Goal: Task Accomplishment & Management: Manage account settings

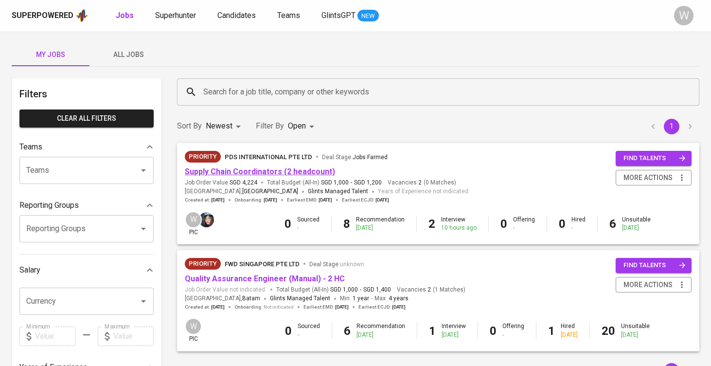
click at [278, 171] on link "Supply Chain Coordinators (2 headcount)" at bounding box center [260, 171] width 150 height 9
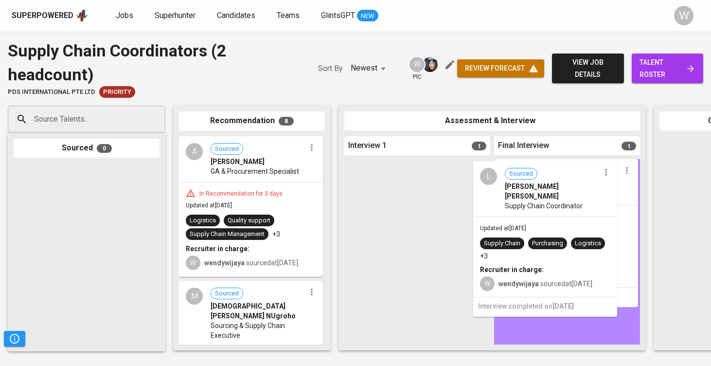
drag, startPoint x: 406, startPoint y: 210, endPoint x: 540, endPoint y: 213, distance: 134.2
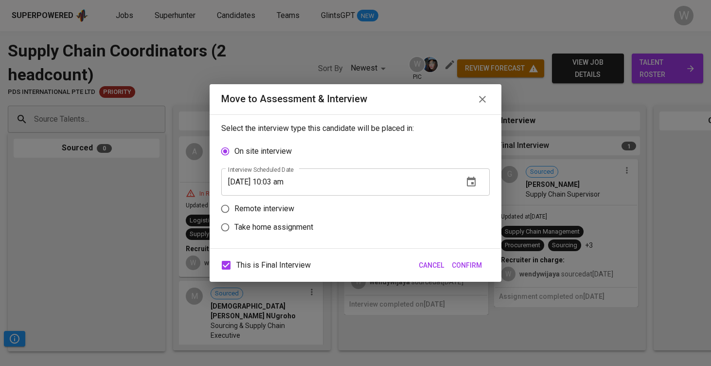
click at [276, 227] on p "Take home assignment" at bounding box center [273, 227] width 79 height 12
click at [234, 227] on input "Take home assignment" at bounding box center [225, 227] width 18 height 18
radio input "true"
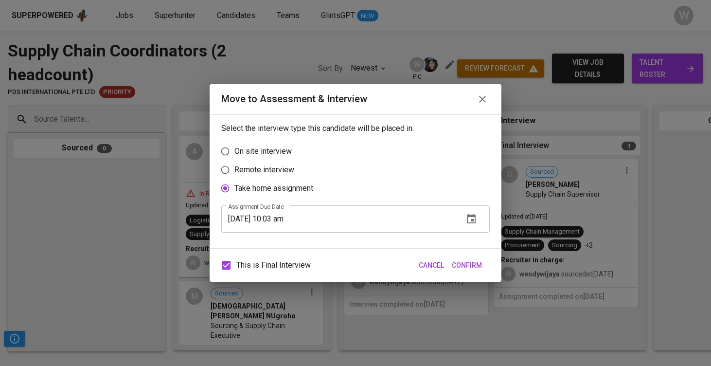
click at [466, 270] on span "Confirm" at bounding box center [467, 265] width 30 height 12
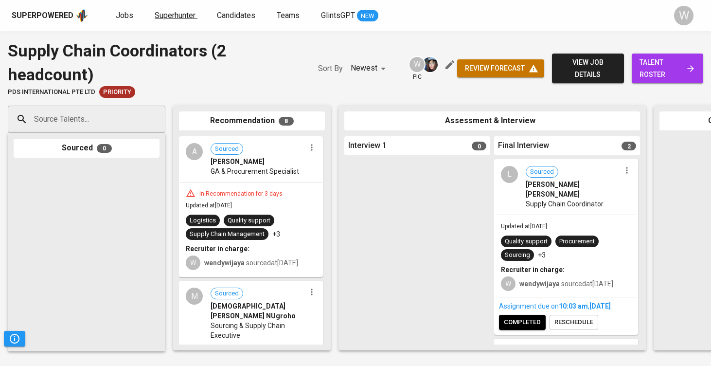
click at [157, 18] on span "Superhunter" at bounding box center [175, 15] width 41 height 9
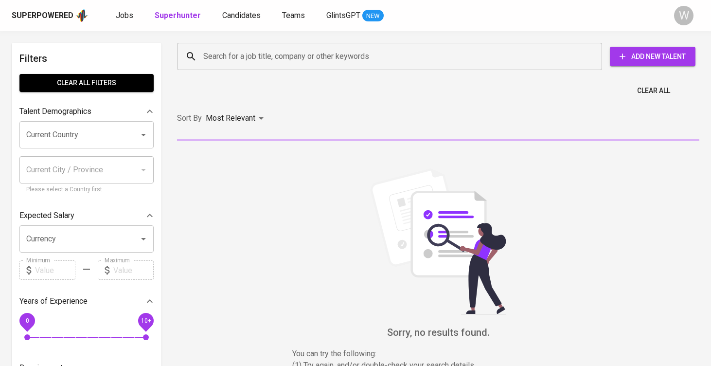
click at [218, 46] on div "Search for a job title, company or other keywords" at bounding box center [389, 56] width 425 height 27
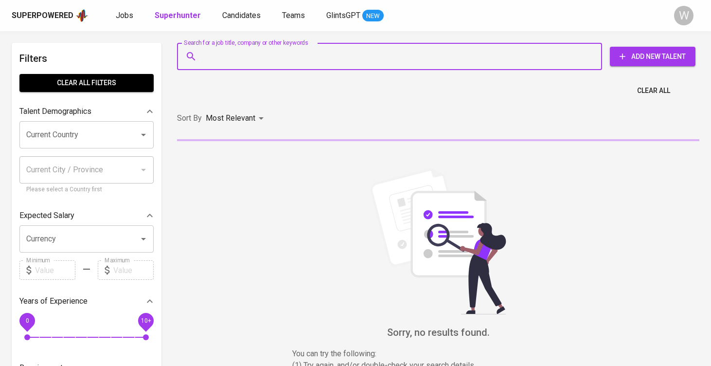
paste input "[EMAIL_ADDRESS][DOMAIN_NAME]"
type input "[EMAIL_ADDRESS][DOMAIN_NAME]"
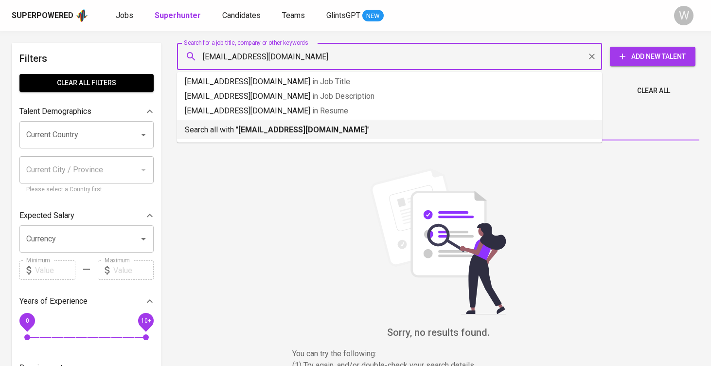
click at [261, 125] on b "[EMAIL_ADDRESS][DOMAIN_NAME]" at bounding box center [302, 129] width 129 height 9
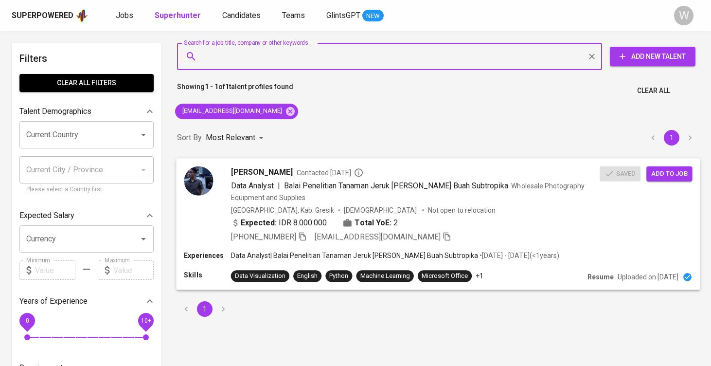
click at [659, 173] on span "Add to job" at bounding box center [669, 173] width 36 height 11
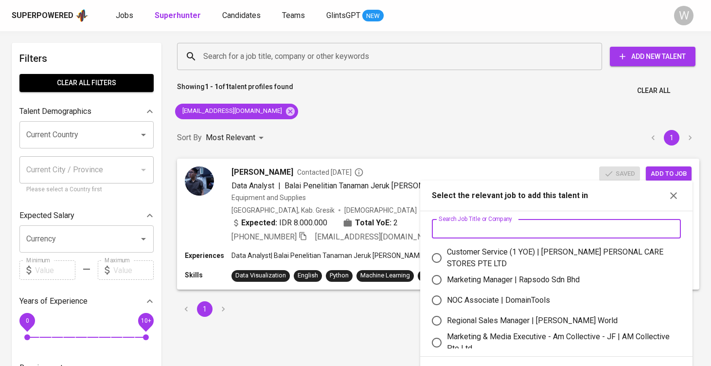
click at [495, 222] on input "text" at bounding box center [556, 228] width 249 height 19
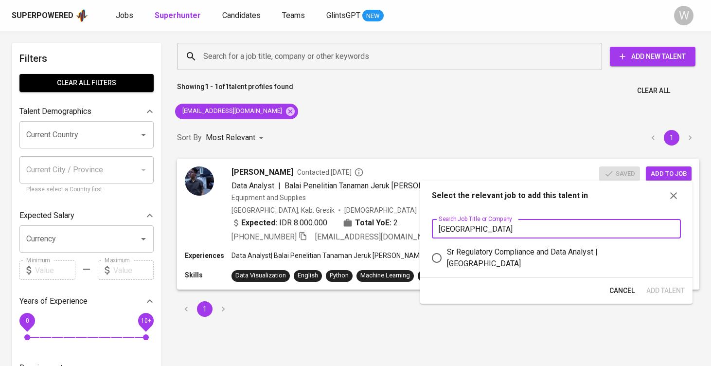
type input "[GEOGRAPHIC_DATA]"
click at [497, 253] on div "Sr Regulatory Compliance and Data Analyst | [GEOGRAPHIC_DATA]" at bounding box center [560, 257] width 226 height 23
click at [447, 253] on input "Sr Regulatory Compliance and Data Analyst | [GEOGRAPHIC_DATA]" at bounding box center [436, 257] width 20 height 20
radio input "true"
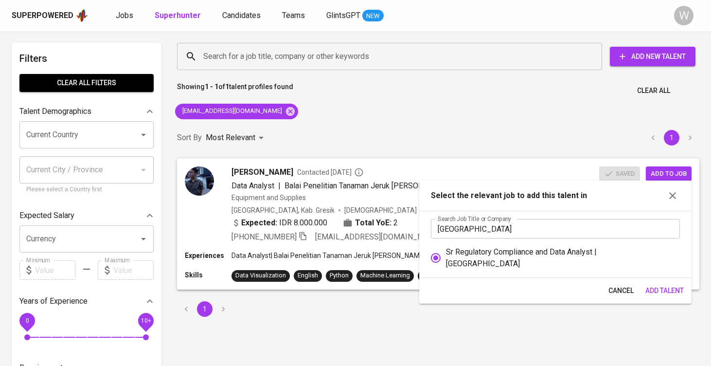
click at [667, 298] on button "Add Talent" at bounding box center [664, 291] width 46 height 18
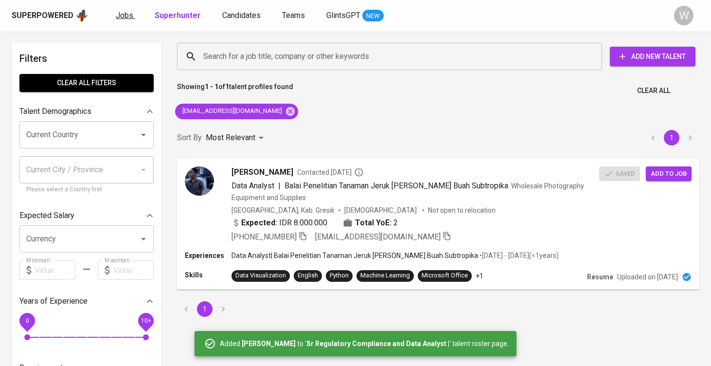
click at [121, 20] on link "Jobs" at bounding box center [125, 16] width 19 height 12
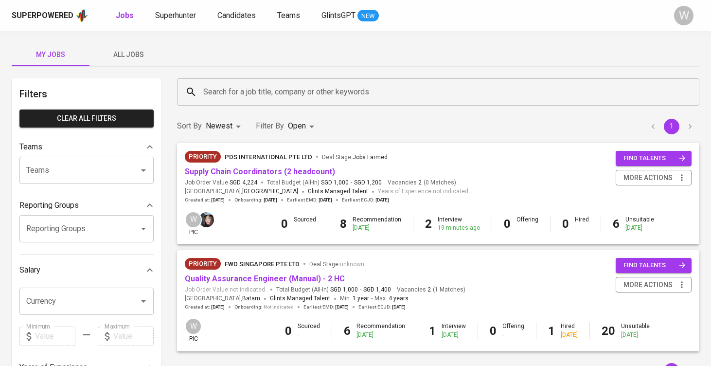
click at [129, 64] on button "All Jobs" at bounding box center [128, 54] width 78 height 23
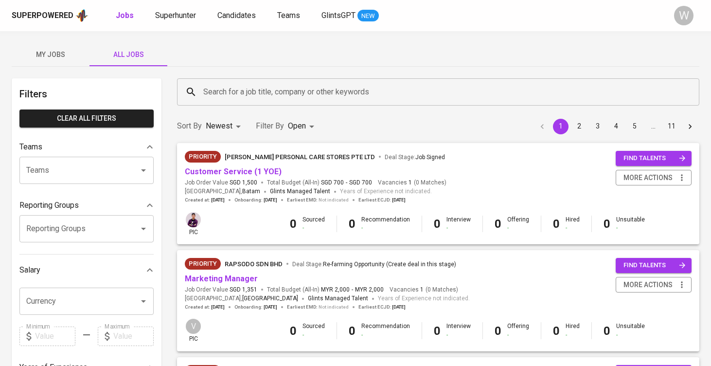
click at [220, 94] on input "Search for a job title, company or other keywords" at bounding box center [440, 92] width 479 height 18
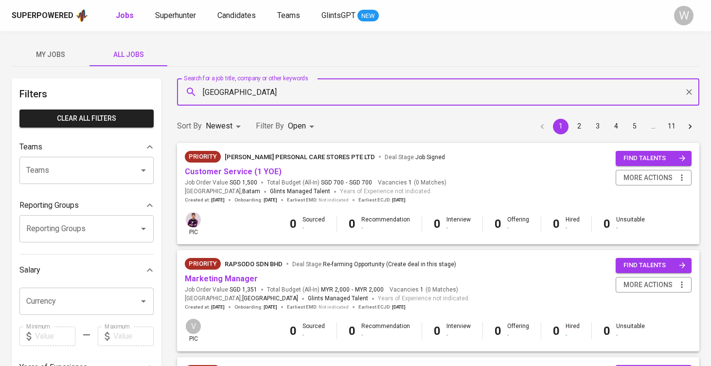
type input "stamford"
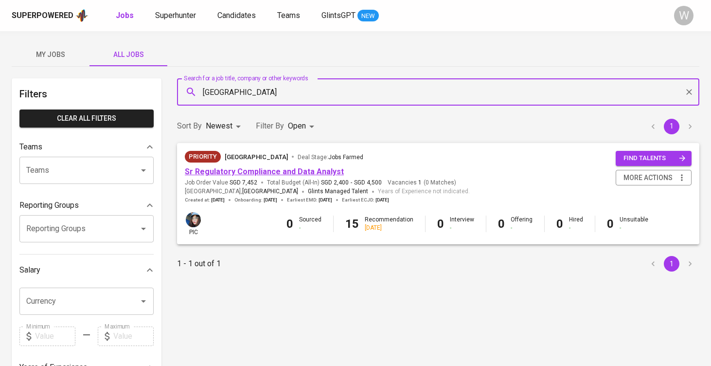
click at [256, 174] on link "Sr Regulatory Compliance and Data Analyst" at bounding box center [264, 171] width 159 height 9
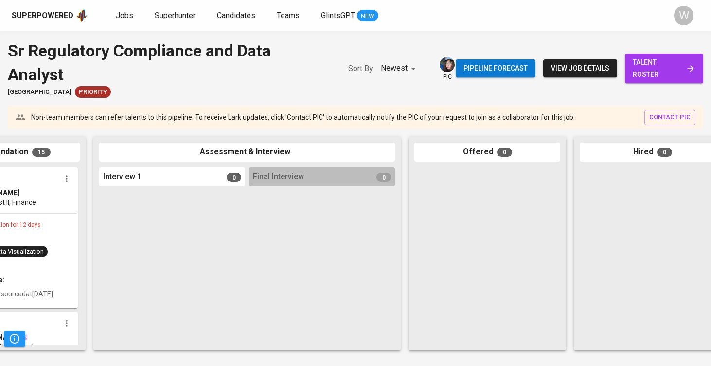
scroll to position [0, 296]
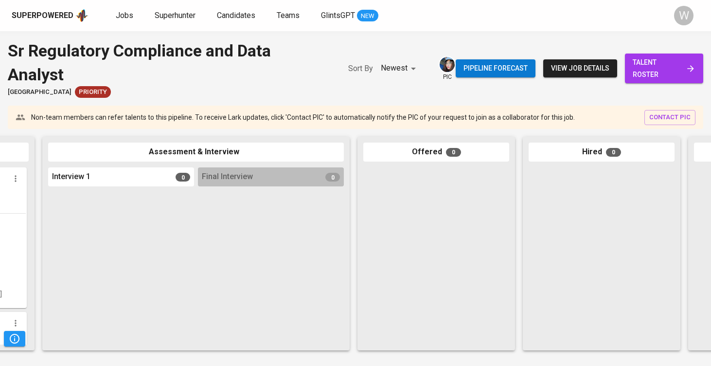
click at [667, 79] on span "talent roster" at bounding box center [664, 68] width 63 height 24
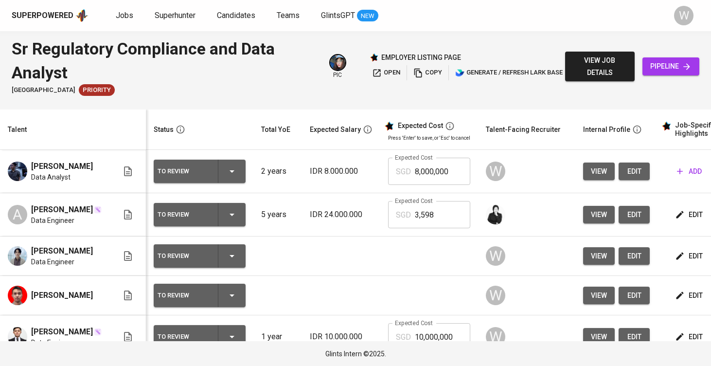
click at [682, 174] on icon "button" at bounding box center [680, 171] width 10 height 10
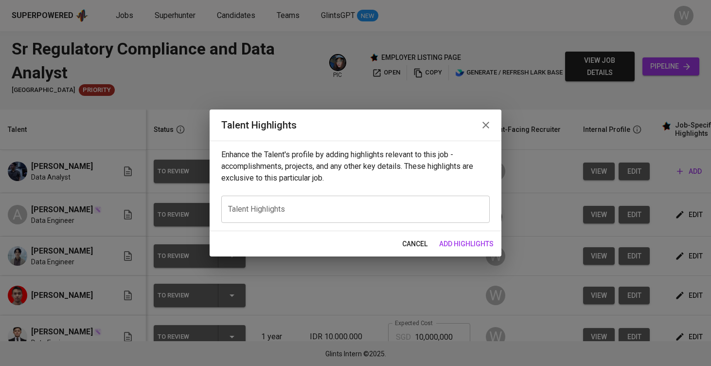
click at [344, 211] on textarea at bounding box center [355, 208] width 255 height 9
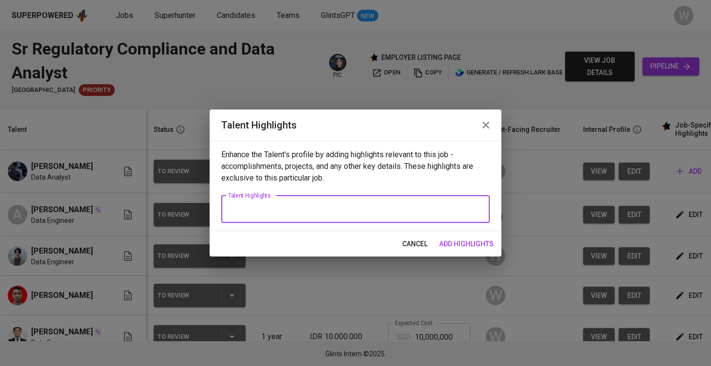
paste textarea "Understood. Here’s the refined version of the highlighted notes about Ghaly, fu…"
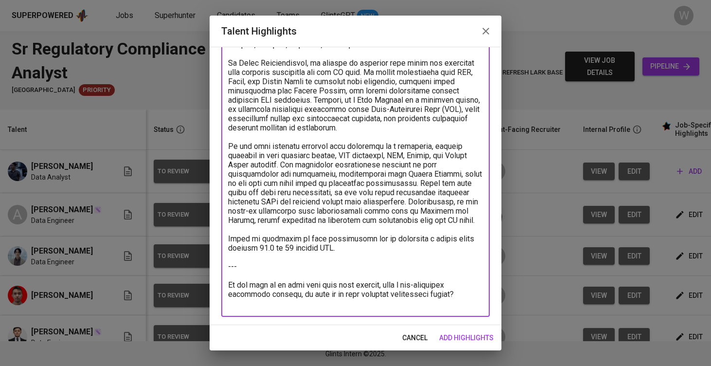
drag, startPoint x: 435, startPoint y: 303, endPoint x: 228, endPoint y: 242, distance: 216.6
click at [228, 242] on div "x Talent Highlights" at bounding box center [355, 44] width 268 height 545
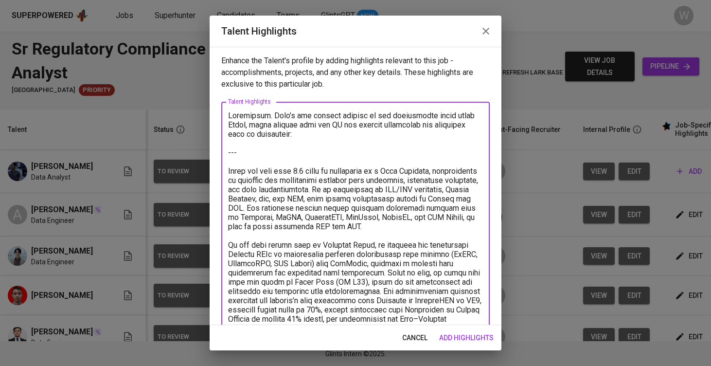
scroll to position [0, 0]
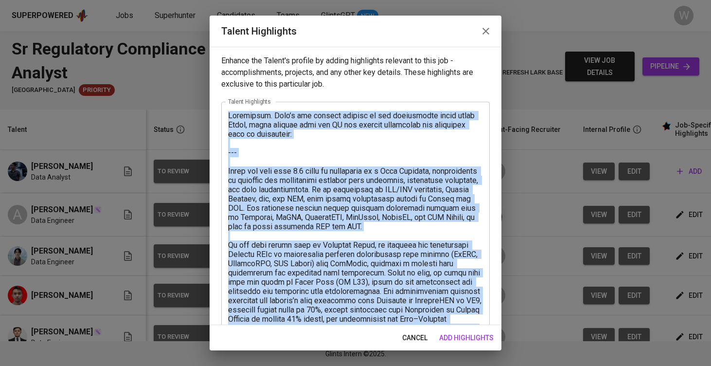
drag, startPoint x: 221, startPoint y: 163, endPoint x: 241, endPoint y: 152, distance: 23.1
click at [242, 152] on div "x Talent Highlights" at bounding box center [355, 332] width 268 height 461
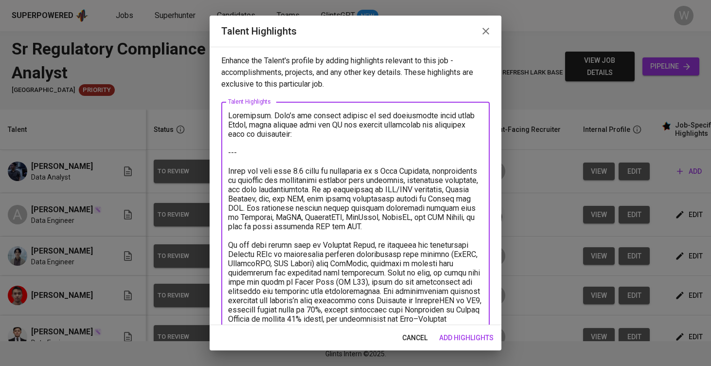
drag, startPoint x: 230, startPoint y: 157, endPoint x: 225, endPoint y: 95, distance: 62.0
click at [225, 95] on div "Enhance the Talent's profile by adding highlights relevant to this job - accomp…" at bounding box center [356, 186] width 292 height 278
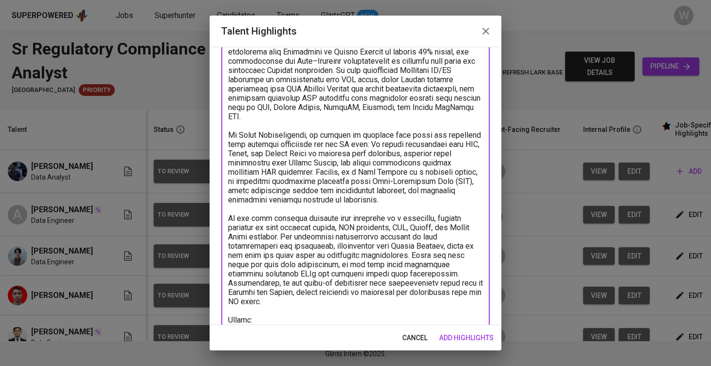
scroll to position [221, 0]
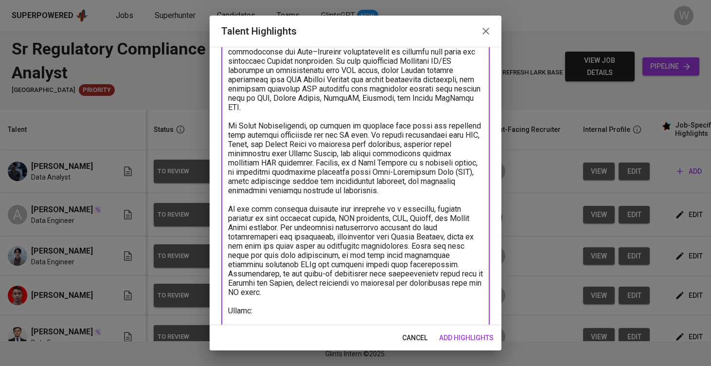
paste textarea "https://glints.sg.larksuite.com/minutes/obsgjji7x2kyiukhr2bf8hnp?from=from_copy…"
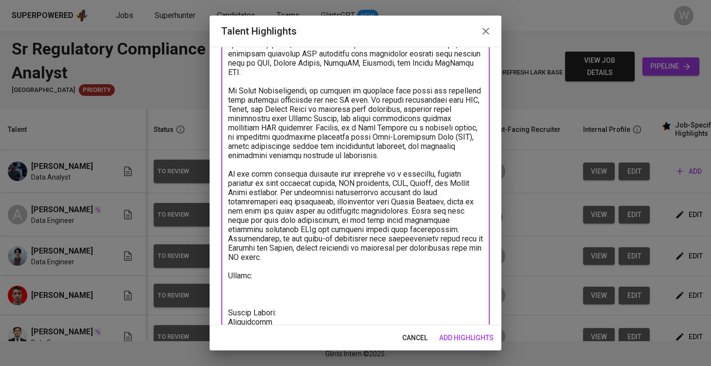
paste textarea "https://glints.sg.larksuite.com/file/MC3LbfjTwo0VSjxAFp7lsr1egfg?from=from_copy…"
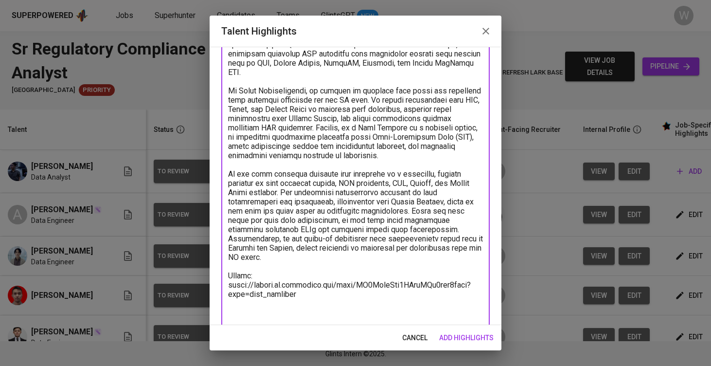
click at [275, 295] on textarea at bounding box center [355, 109] width 255 height 508
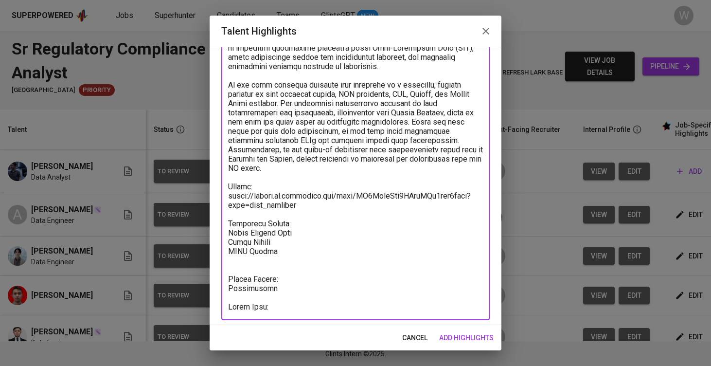
scroll to position [346, 0]
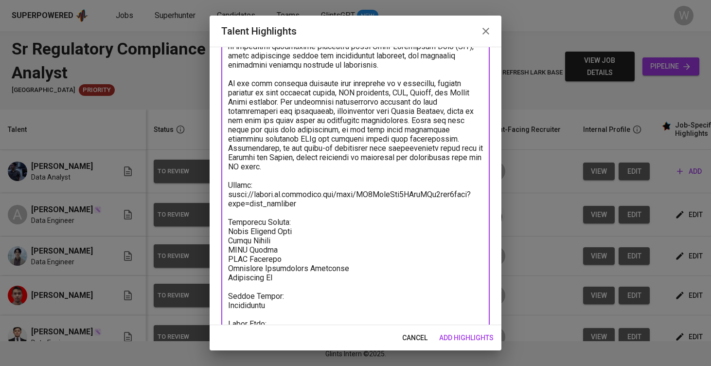
type textarea "Ghaly has more than 3.5 years of experience as a Data Engineer, specializing in…"
click at [456, 338] on span "add highlights" at bounding box center [466, 338] width 54 height 12
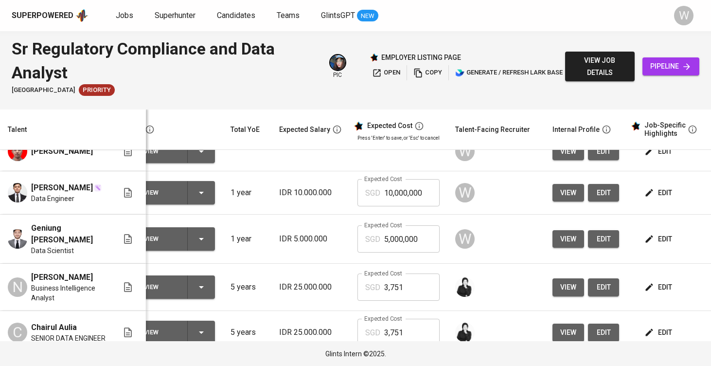
scroll to position [144, 43]
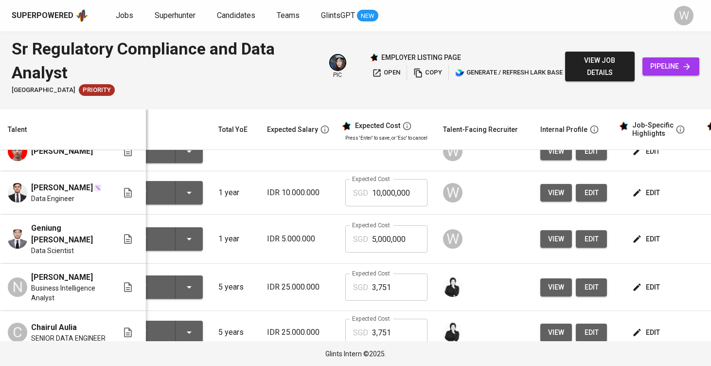
click at [630, 248] on button "edit" at bounding box center [647, 239] width 34 height 18
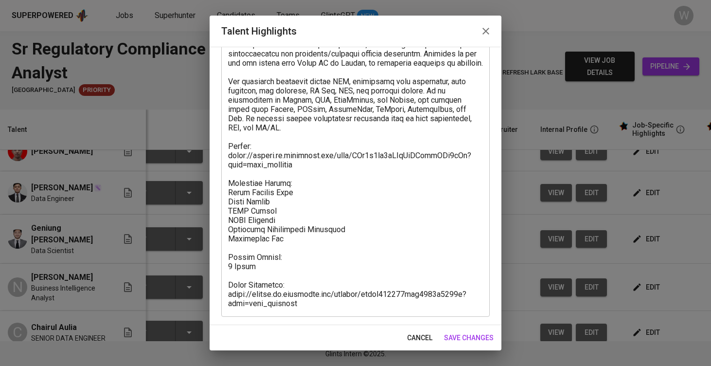
scroll to position [237, 0]
click at [456, 331] on button "save changes" at bounding box center [468, 338] width 57 height 18
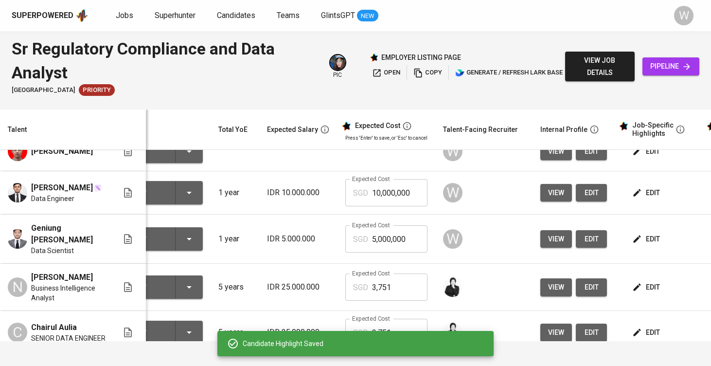
click at [588, 245] on span "edit" at bounding box center [591, 239] width 16 height 12
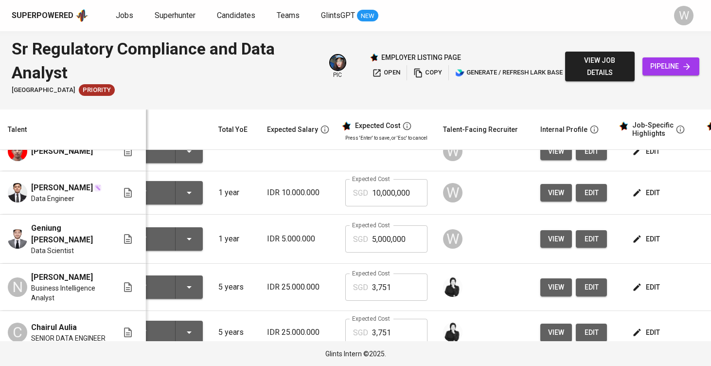
click at [595, 199] on span "edit" at bounding box center [591, 193] width 16 height 12
click at [584, 159] on button "edit" at bounding box center [591, 151] width 31 height 18
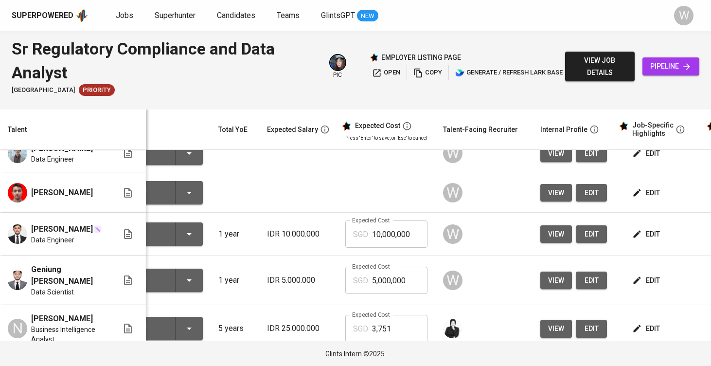
click at [585, 155] on button "edit" at bounding box center [591, 153] width 31 height 18
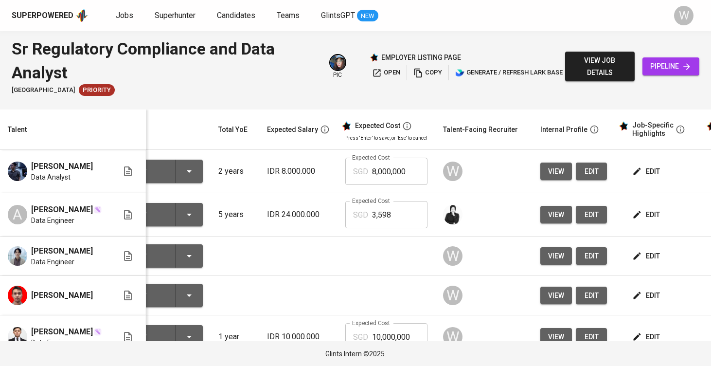
scroll to position [0, 43]
click at [589, 172] on span "edit" at bounding box center [591, 171] width 16 height 12
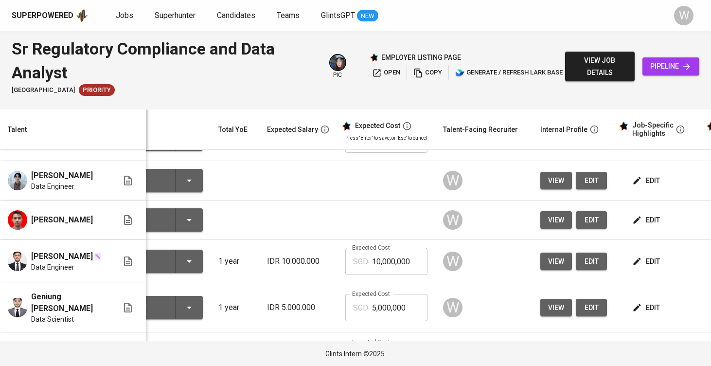
click at [592, 226] on span "edit" at bounding box center [591, 220] width 16 height 12
click at [590, 267] on span "edit" at bounding box center [591, 261] width 16 height 12
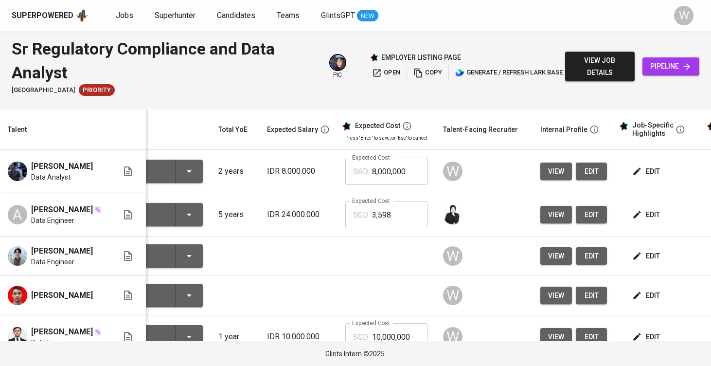
scroll to position [0, 43]
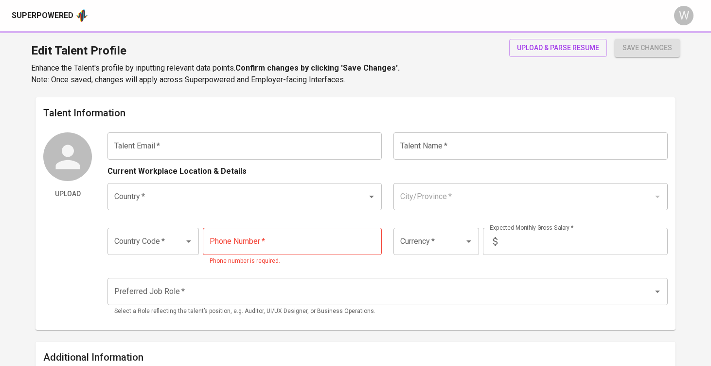
type input "[EMAIL_ADDRESS][DOMAIN_NAME]"
type input "Geniung [PERSON_NAME]"
type input "[GEOGRAPHIC_DATA]"
type input "Tangerang, Banten"
type input "+62"
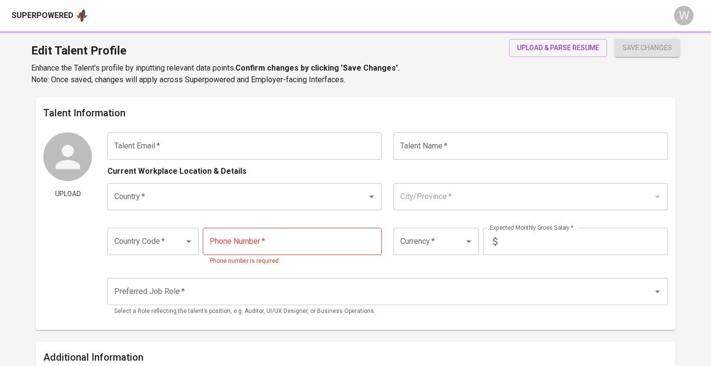
type input "838-0749-1068"
type input "IDR"
radio input "true"
type input "1"
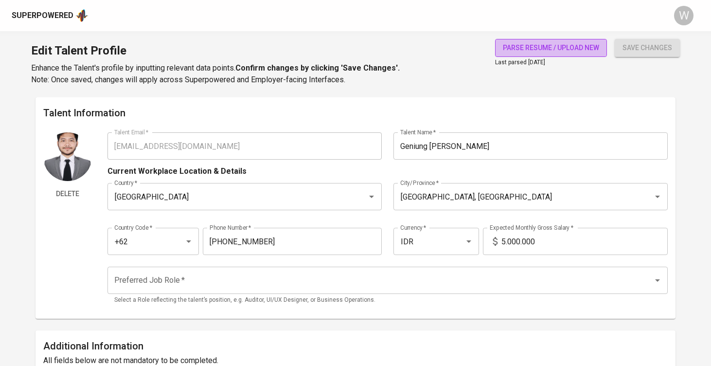
click at [554, 51] on span "parse resume / upload new" at bounding box center [551, 48] width 96 height 12
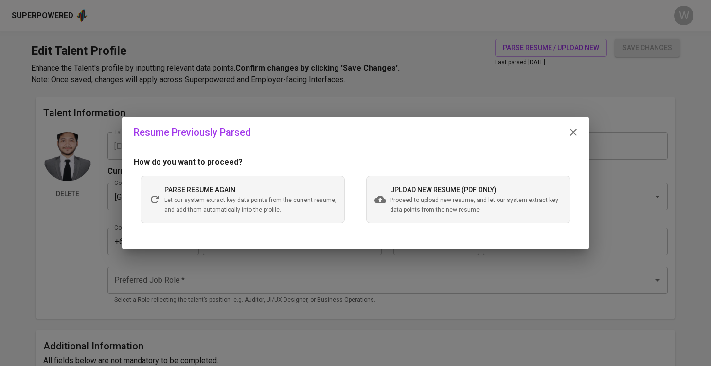
click at [463, 191] on span "upload new resume (pdf only)" at bounding box center [443, 190] width 106 height 8
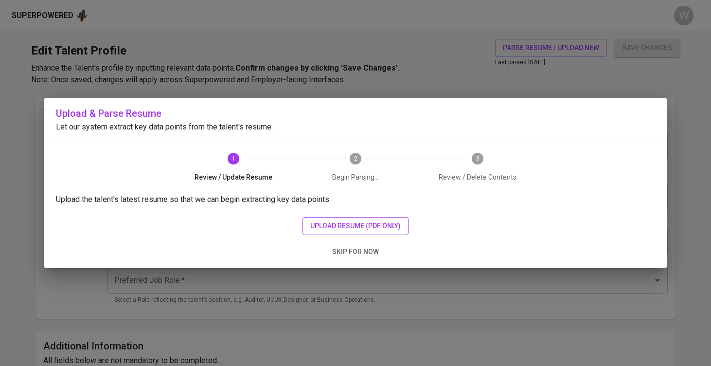
click at [362, 227] on span "upload resume (pdf only)" at bounding box center [355, 226] width 90 height 12
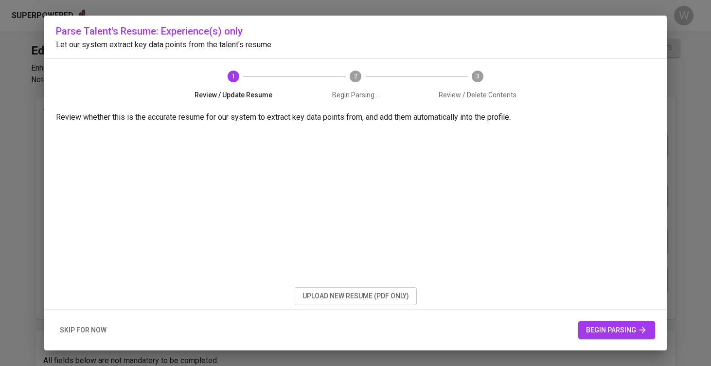
click at [586, 325] on span "begin parsing" at bounding box center [616, 330] width 61 height 12
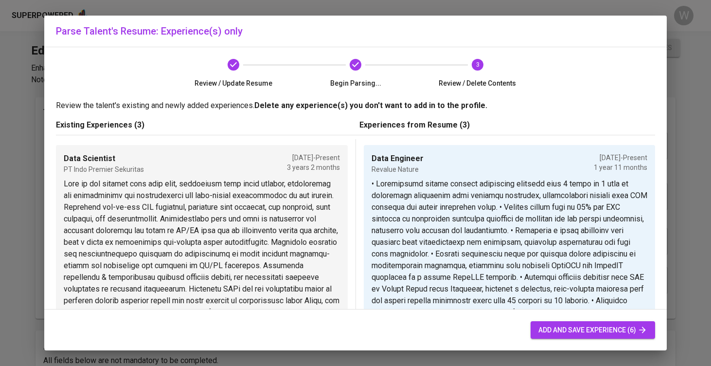
scroll to position [138, 0]
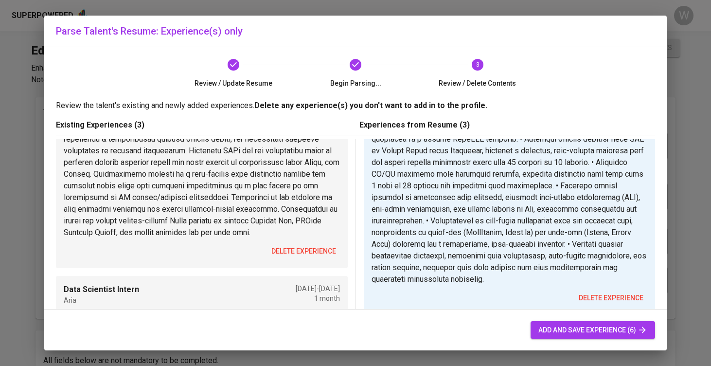
click at [299, 257] on span "delete experience" at bounding box center [303, 251] width 65 height 12
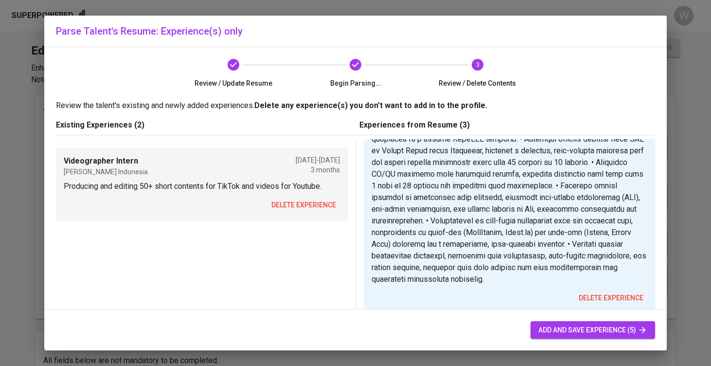
click at [301, 205] on span "delete experience" at bounding box center [303, 205] width 65 height 12
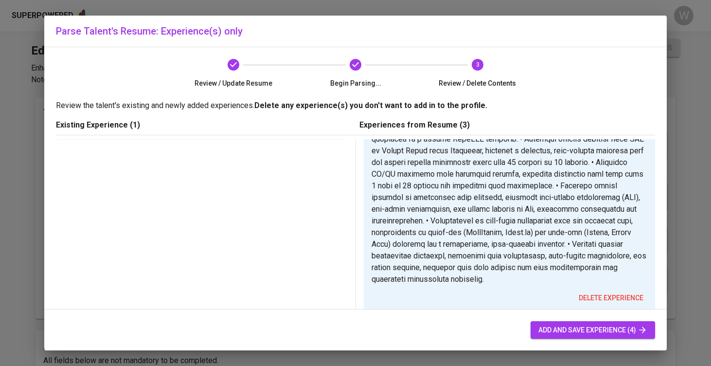
click at [570, 324] on span "add and save experience (4)" at bounding box center [592, 330] width 109 height 12
type input "Data Engineer"
type input "Revalue Nature"
type input "09/01/2023"
type textarea "• Accelerated carbon project assessment timeline from 1 month to 1 week by auto…"
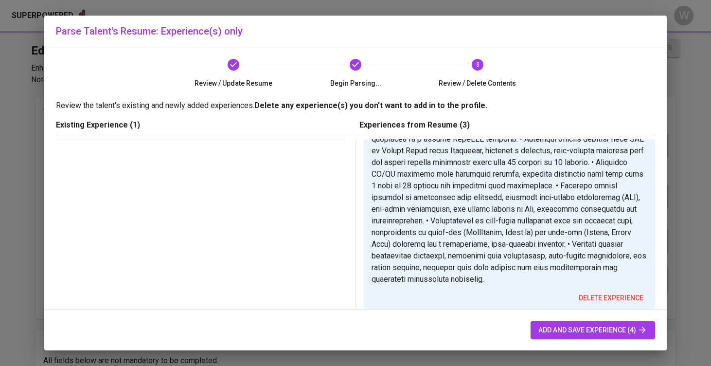
type input "Data Scientist"
type input "Indoprime Sekuritas"
type input "06/01/2022"
type input "07/01/2023"
type textarea "• Reduced customer service workload by creating an AI-driven chatbot using vect…"
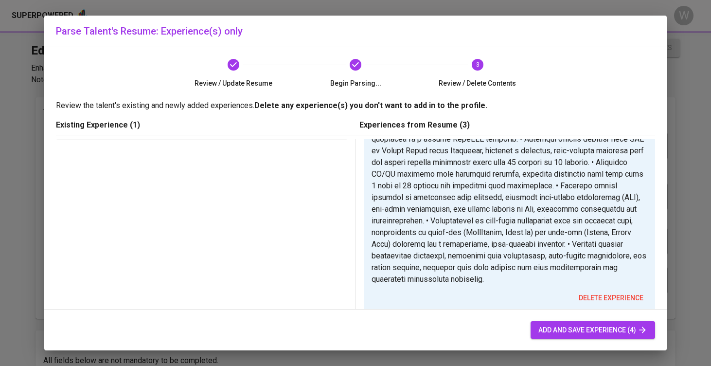
type input "Data Scientist Intern"
type input "Aria"
type input "05/01/2022"
type input "07/01/2022"
type textarea "Collaborated on a computer vision project to perform object detection and OCR f…"
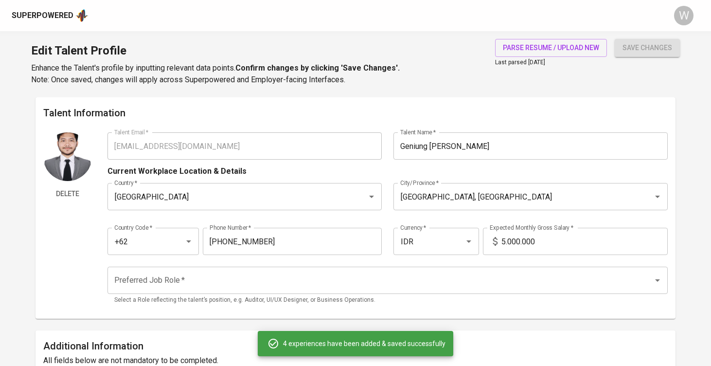
click at [570, 324] on span "add and save experience (4)" at bounding box center [592, 330] width 109 height 12
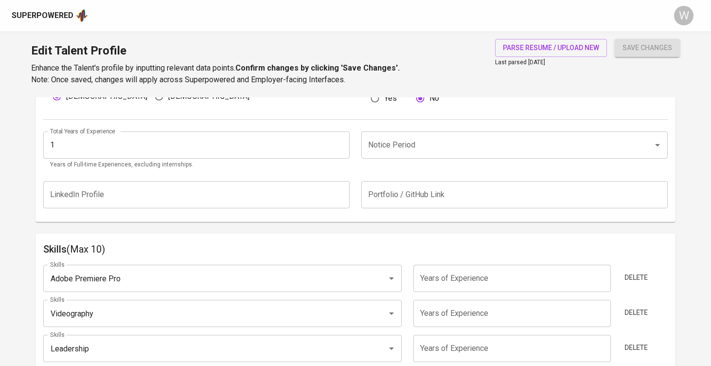
scroll to position [273, 0]
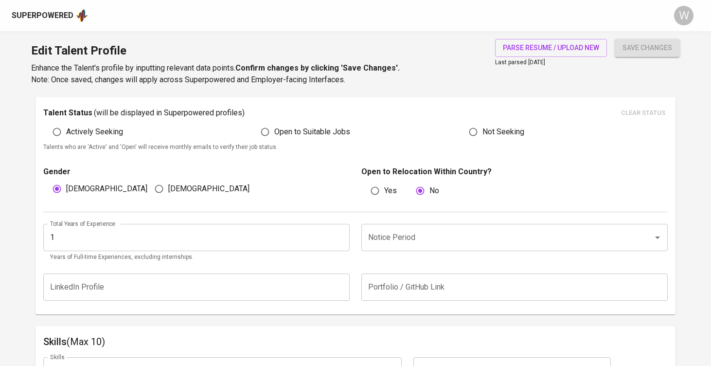
click at [280, 238] on input "1" at bounding box center [196, 237] width 306 height 27
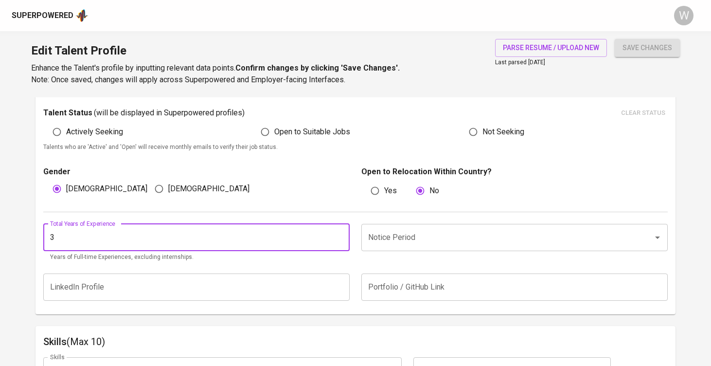
click at [436, 248] on div "Notice Period" at bounding box center [514, 237] width 306 height 27
type input "3"
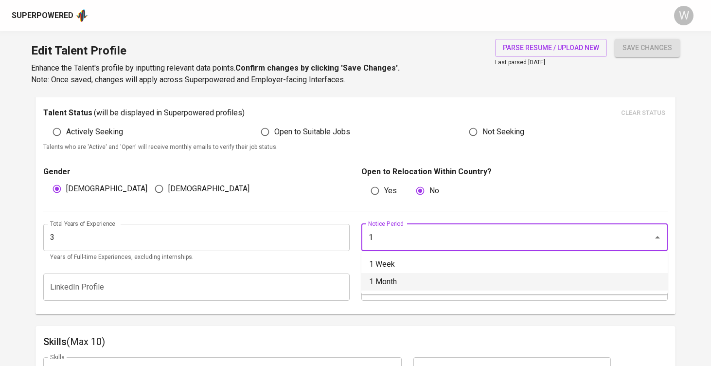
click at [408, 286] on li "1 Month" at bounding box center [514, 282] width 306 height 18
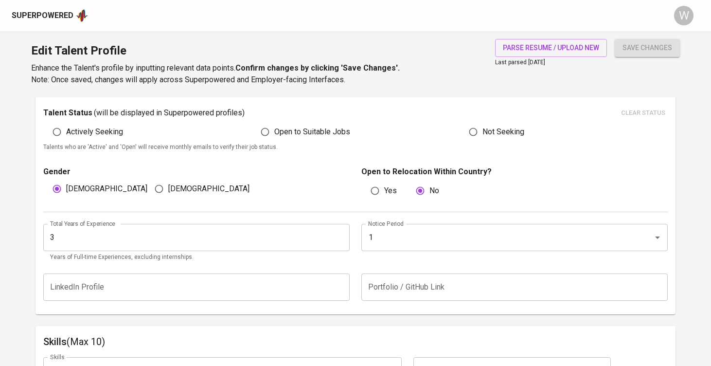
type input "1 Month"
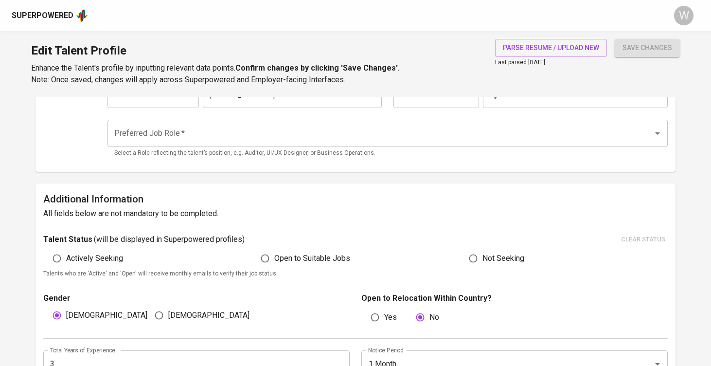
scroll to position [92, 0]
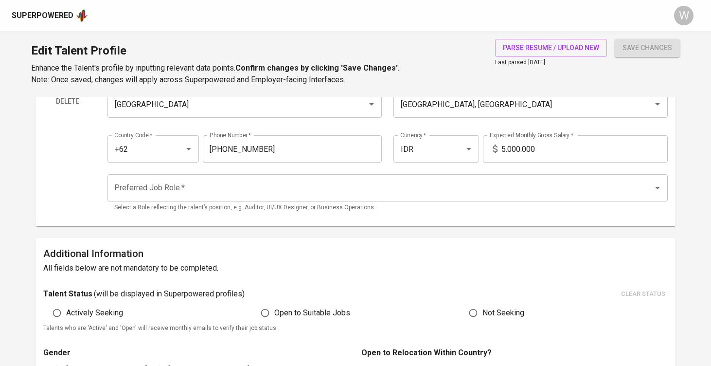
click at [528, 141] on input "5.000.000" at bounding box center [584, 148] width 166 height 27
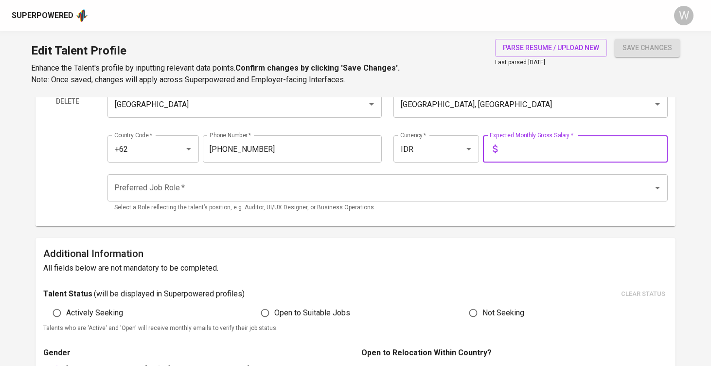
click at [455, 180] on input "Preferred Job Role   *" at bounding box center [374, 187] width 524 height 18
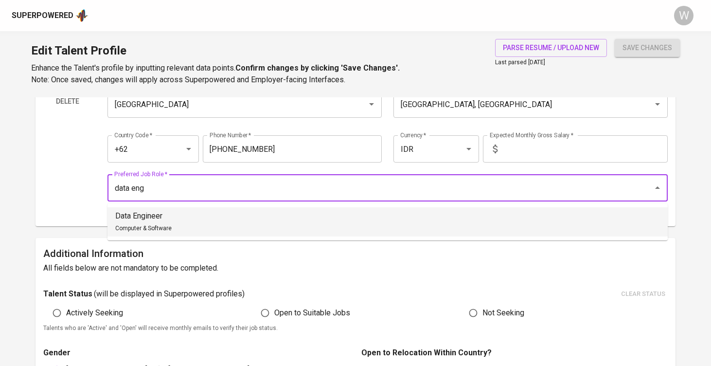
click at [423, 218] on li "Data Engineer Computer & Software" at bounding box center [387, 221] width 560 height 29
type input "Data Engineer"
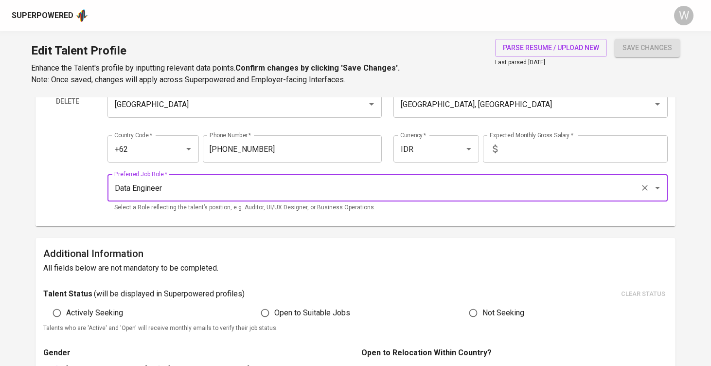
click at [543, 147] on input "text" at bounding box center [584, 148] width 166 height 27
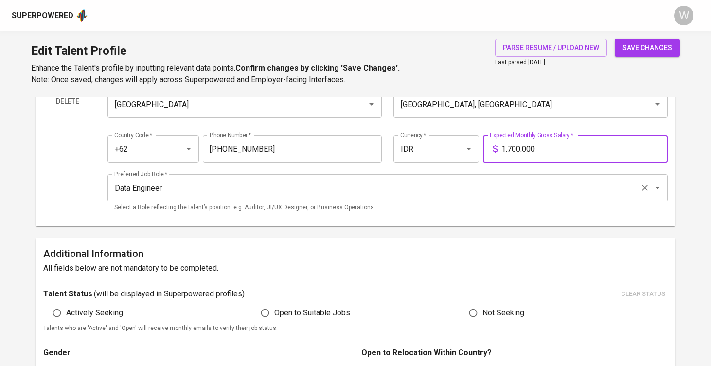
type input "17.000.000"
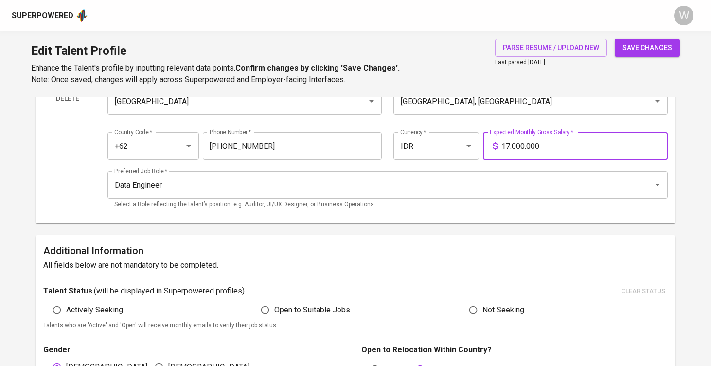
scroll to position [212, 0]
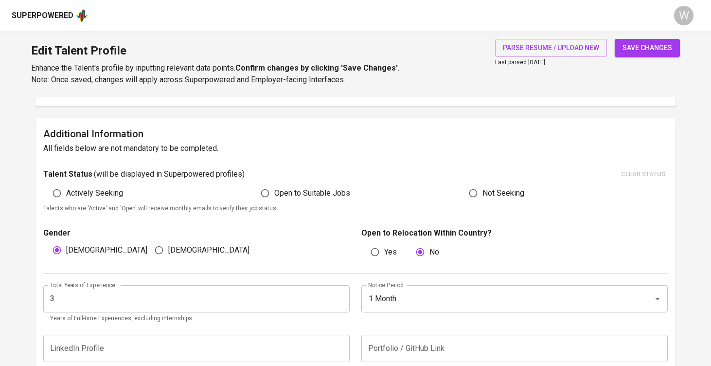
click at [290, 174] on div "Talent Status ( will be displayed in Superpowered profiles ) clear status" at bounding box center [355, 174] width 624 height 15
click at [292, 181] on div "Talent Status ( will be displayed in Superpowered profiles ) clear status Activ…" at bounding box center [355, 190] width 624 height 47
click at [291, 187] on span "Open to Suitable Jobs" at bounding box center [312, 193] width 76 height 12
click at [274, 187] on input "Open to Suitable Jobs" at bounding box center [265, 193] width 18 height 18
radio input "true"
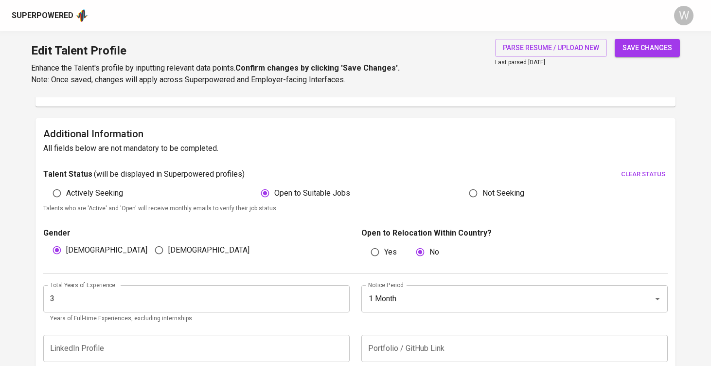
click at [633, 58] on div "save changes" at bounding box center [647, 62] width 65 height 47
click at [634, 53] on span "save changes" at bounding box center [647, 48] width 50 height 12
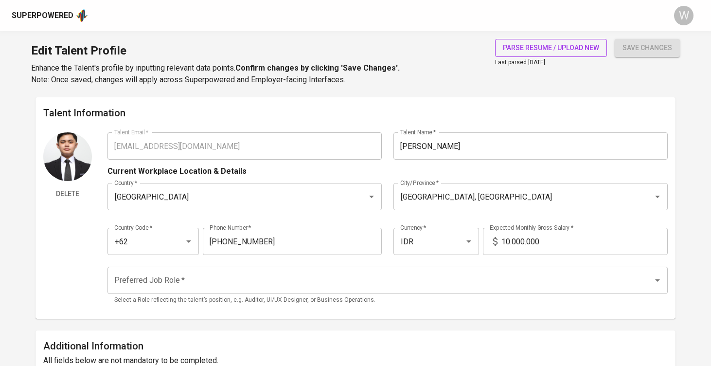
click at [572, 41] on button "parse resume / upload new" at bounding box center [551, 48] width 112 height 18
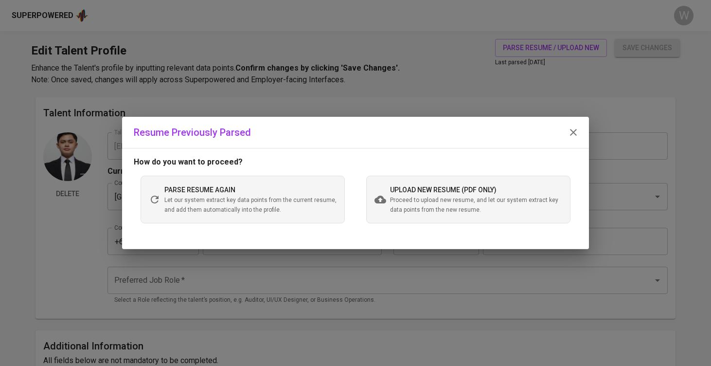
click at [461, 201] on span "Proceed to upload new resume, and let our system extract key data points from t…" at bounding box center [476, 204] width 172 height 19
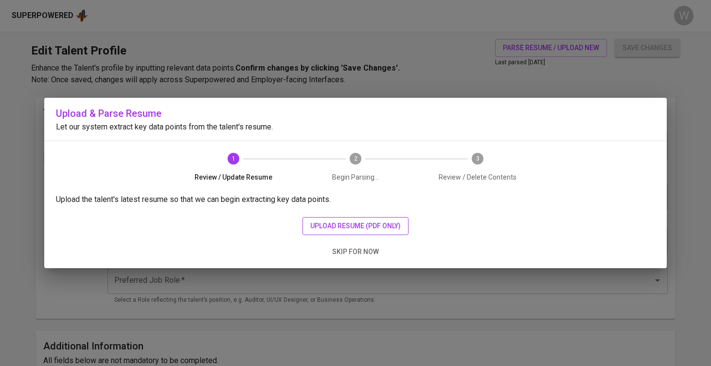
click at [371, 225] on span "upload resume (pdf only)" at bounding box center [355, 226] width 90 height 12
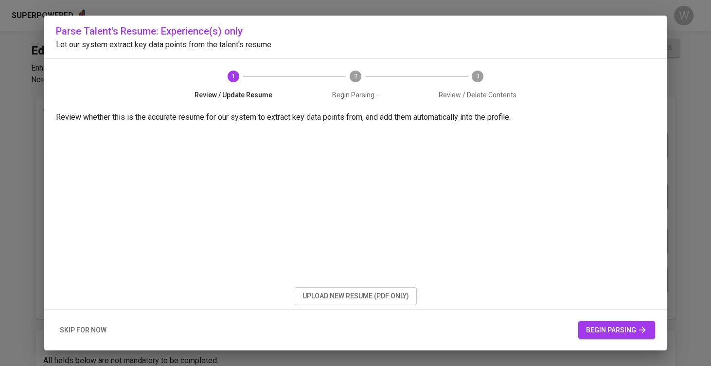
click at [637, 336] on button "begin parsing" at bounding box center [616, 330] width 77 height 18
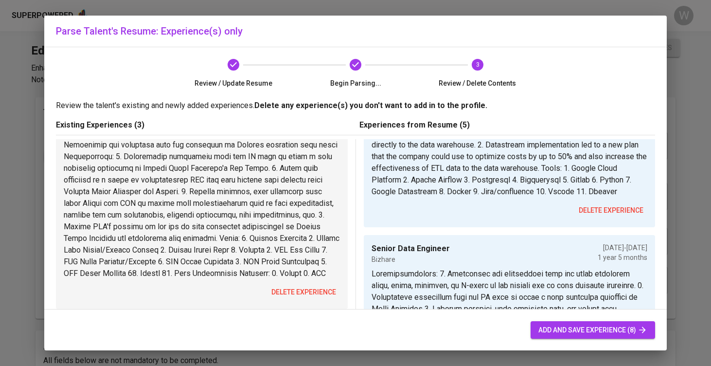
scroll to position [123, 0]
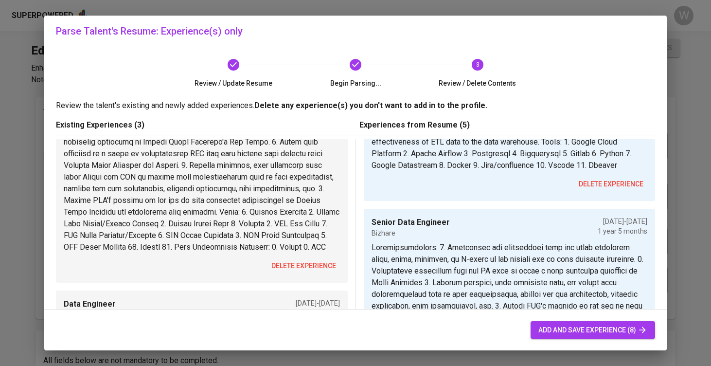
click at [298, 272] on span "delete experience" at bounding box center [303, 266] width 65 height 12
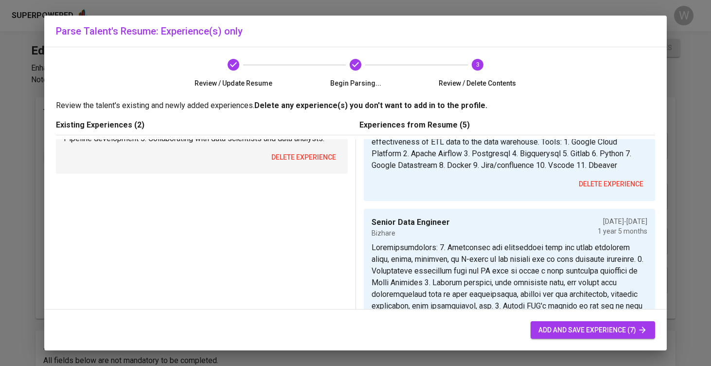
click at [313, 156] on span "delete experience" at bounding box center [303, 157] width 65 height 12
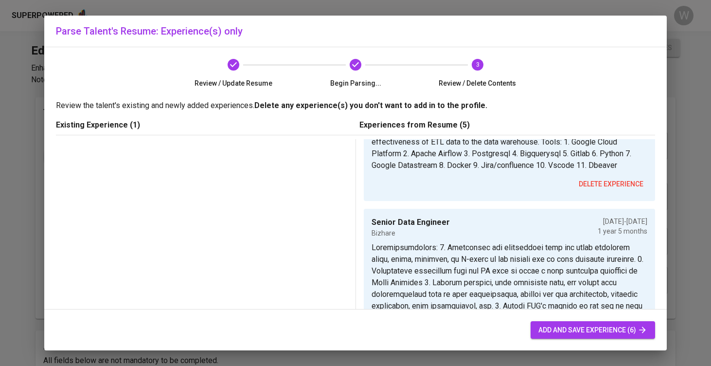
click at [570, 333] on span "add and save experience (6)" at bounding box center [592, 330] width 109 height 12
click at [560, 327] on span "add and save experience (6)" at bounding box center [592, 330] width 109 height 12
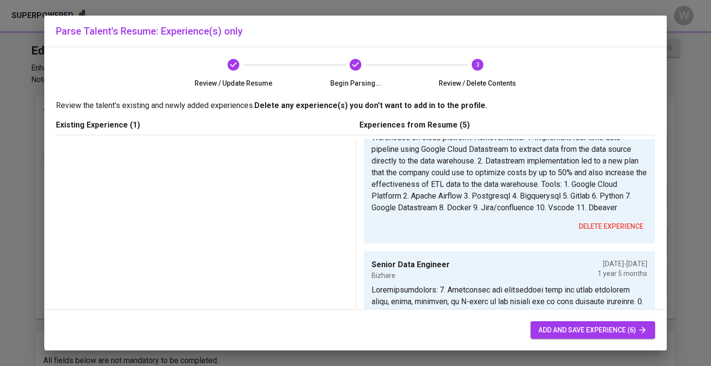
scroll to position [68, 0]
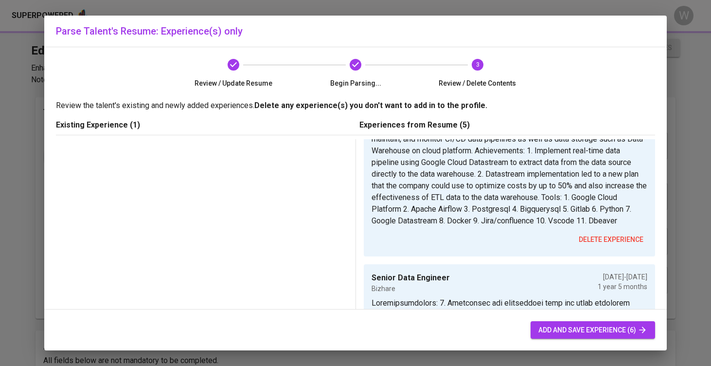
click at [552, 335] on span "add and save experience (6)" at bounding box center [592, 330] width 109 height 12
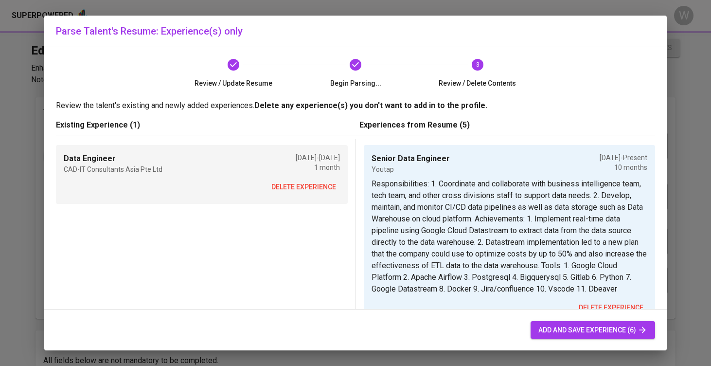
scroll to position [0, 0]
click at [324, 179] on button "delete experience" at bounding box center [303, 187] width 72 height 18
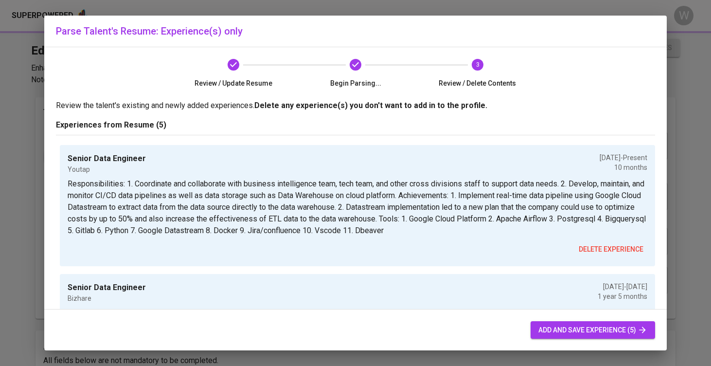
click at [534, 320] on div "add and save experience (5)" at bounding box center [355, 329] width 622 height 41
click at [538, 326] on span "add and save experience (5)" at bounding box center [592, 330] width 109 height 12
click at [544, 329] on span "add and save experience (5)" at bounding box center [592, 330] width 109 height 12
click at [629, 327] on span "add and save experience (5)" at bounding box center [592, 330] width 109 height 12
click at [583, 333] on span "add and save experience (5)" at bounding box center [592, 330] width 109 height 12
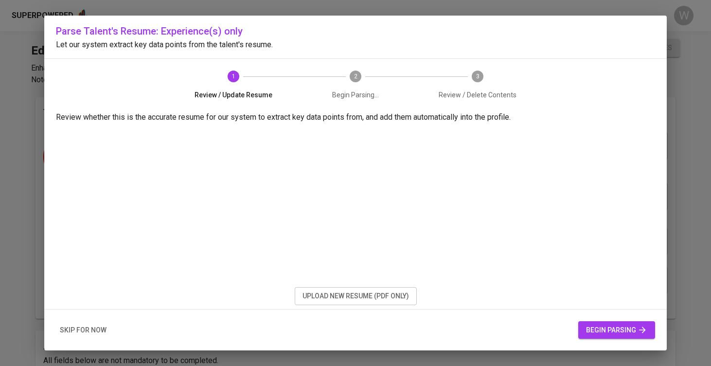
click at [299, 295] on button "upload new resume (pdf only)" at bounding box center [356, 296] width 122 height 18
click at [627, 334] on span "begin parsing" at bounding box center [616, 330] width 61 height 12
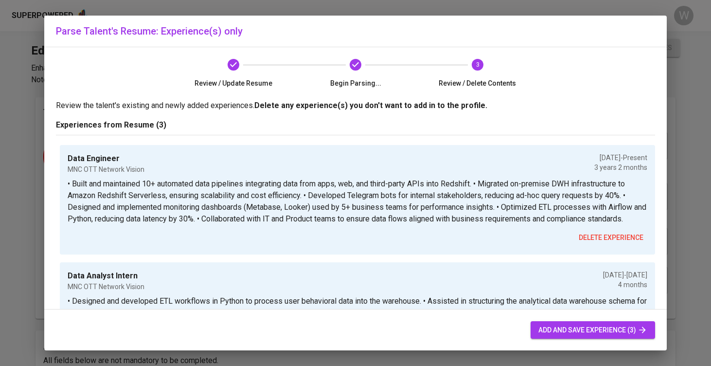
click at [559, 336] on button "add and save experience (3)" at bounding box center [592, 330] width 124 height 18
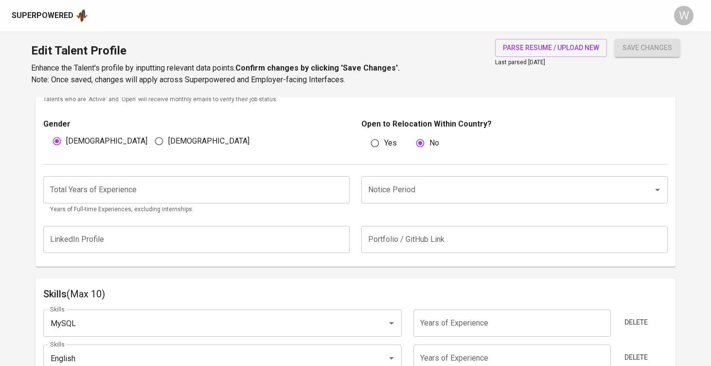
scroll to position [220, 0]
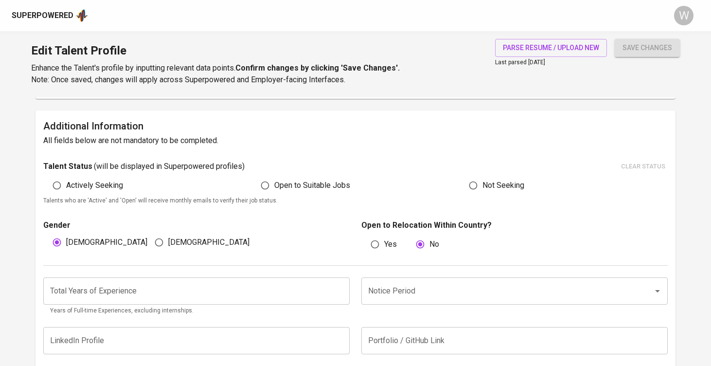
click at [139, 289] on input "number" at bounding box center [196, 290] width 306 height 27
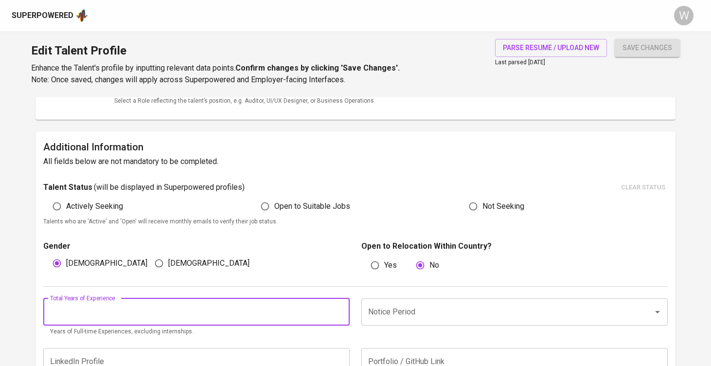
scroll to position [199, 0]
type input "4"
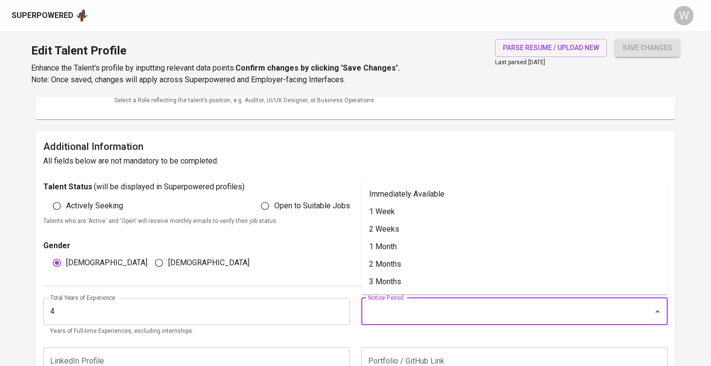
click at [423, 313] on input "Notice Period" at bounding box center [501, 311] width 270 height 18
click at [406, 196] on li "Immediately Available" at bounding box center [514, 194] width 306 height 18
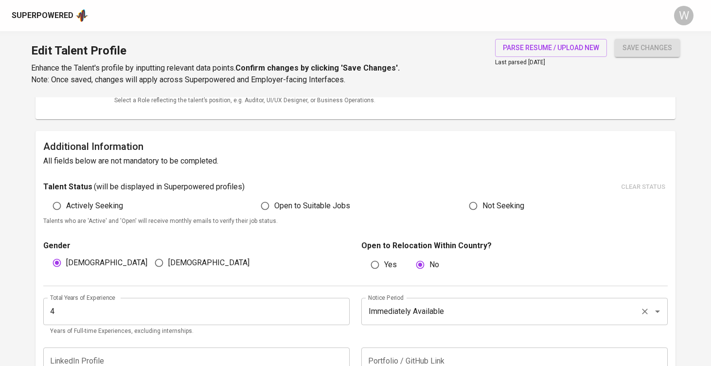
click at [439, 314] on input "Immediately Available" at bounding box center [501, 311] width 270 height 18
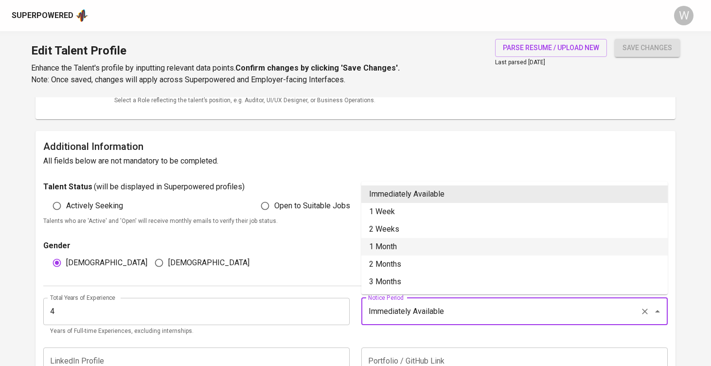
click at [404, 242] on li "1 Month" at bounding box center [514, 247] width 306 height 18
type input "1 Month"
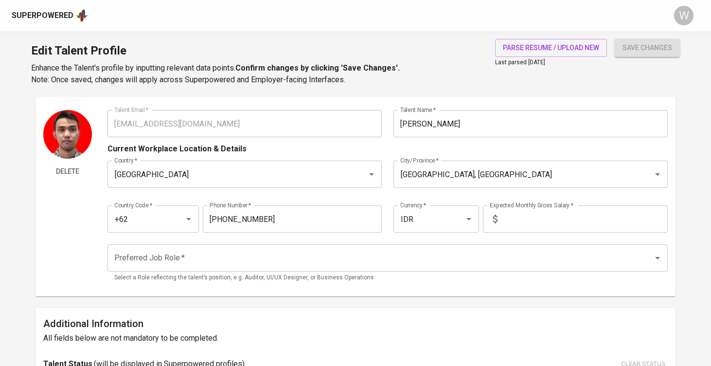
scroll to position [0, 0]
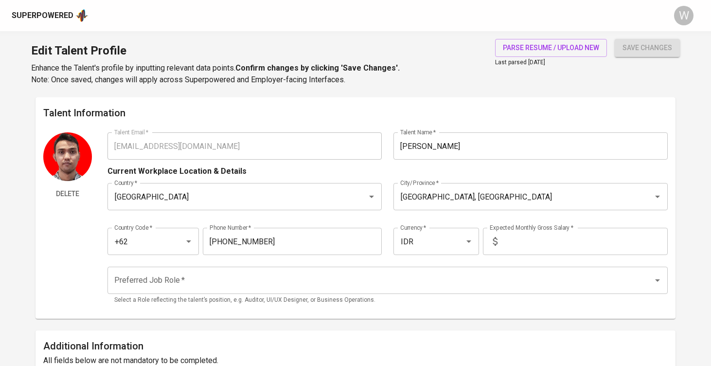
click at [517, 245] on input "text" at bounding box center [584, 241] width 166 height 27
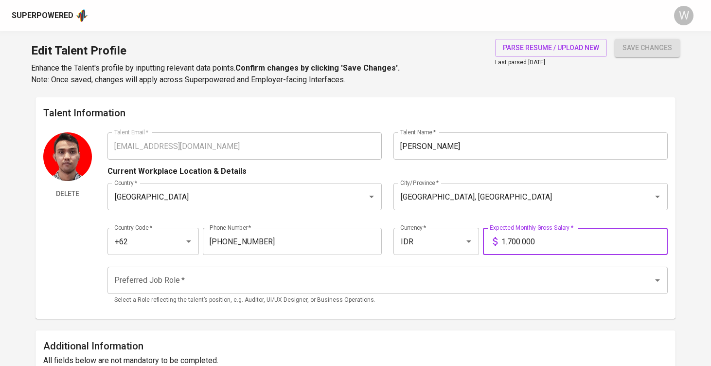
type input "17.000.000"
click at [488, 274] on input "Preferred Job Role   *" at bounding box center [374, 280] width 524 height 18
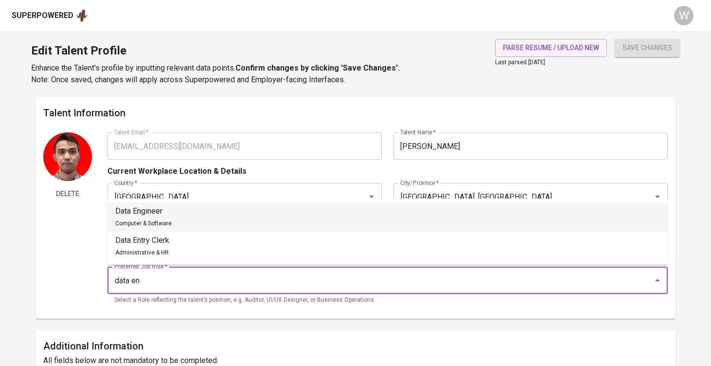
click at [302, 215] on li "Data Engineer Computer & Software" at bounding box center [387, 216] width 560 height 29
type input "Data Engineer"
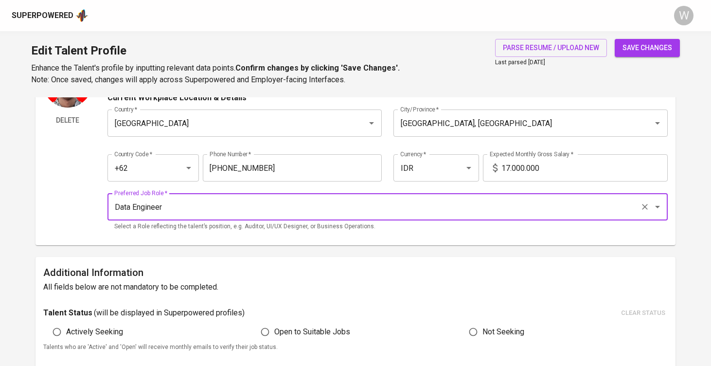
scroll to position [94, 0]
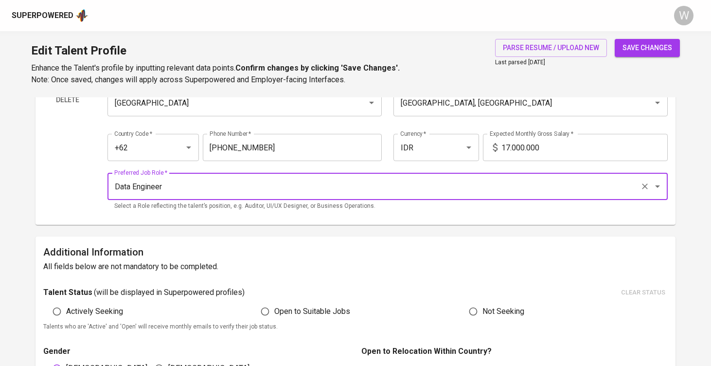
click at [278, 309] on span "Open to Suitable Jobs" at bounding box center [312, 311] width 76 height 12
click at [274, 309] on input "Open to Suitable Jobs" at bounding box center [265, 311] width 18 height 18
radio input "true"
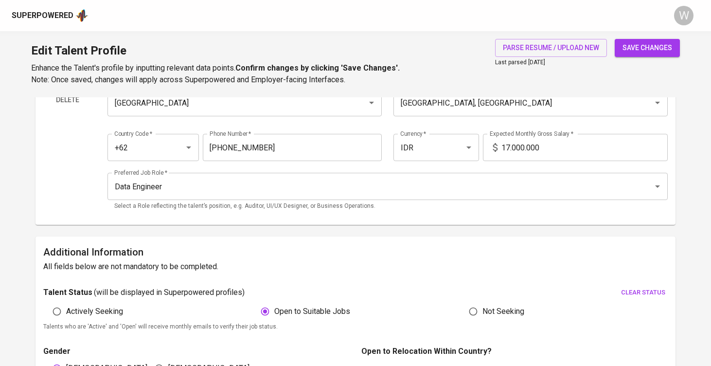
click at [645, 53] on button "save changes" at bounding box center [647, 48] width 65 height 18
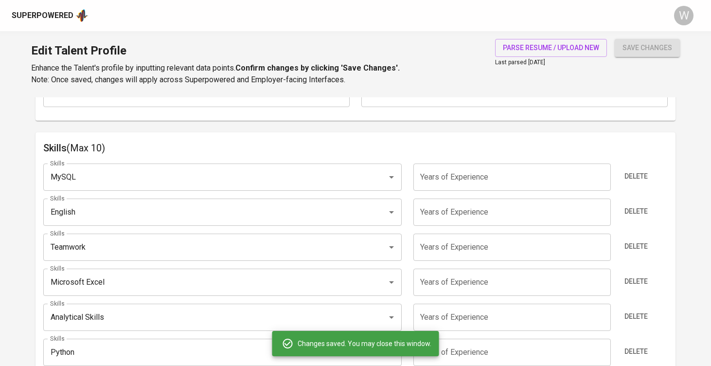
scroll to position [326, 0]
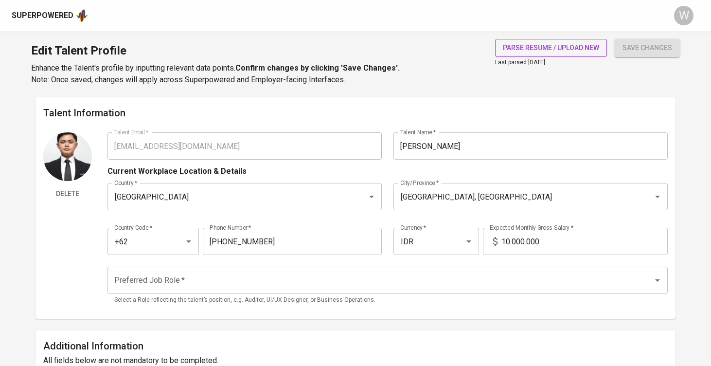
click at [552, 55] on button "parse resume / upload new" at bounding box center [551, 48] width 112 height 18
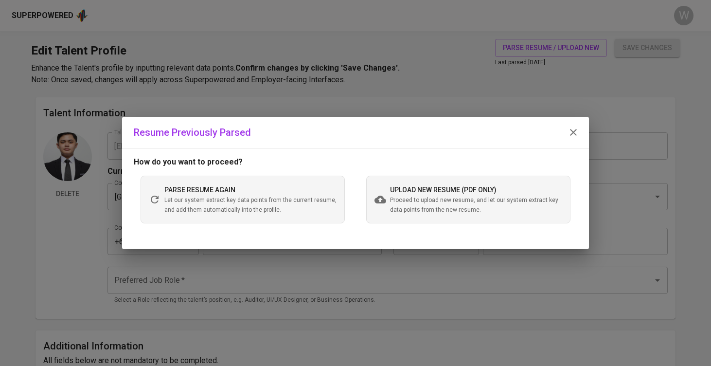
click at [307, 196] on span "Let our system extract key data points from the current resume, and add them au…" at bounding box center [250, 204] width 172 height 19
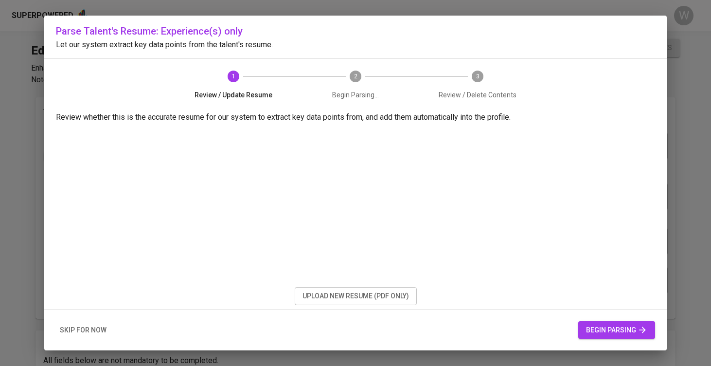
click at [604, 331] on span "begin parsing" at bounding box center [616, 330] width 61 height 12
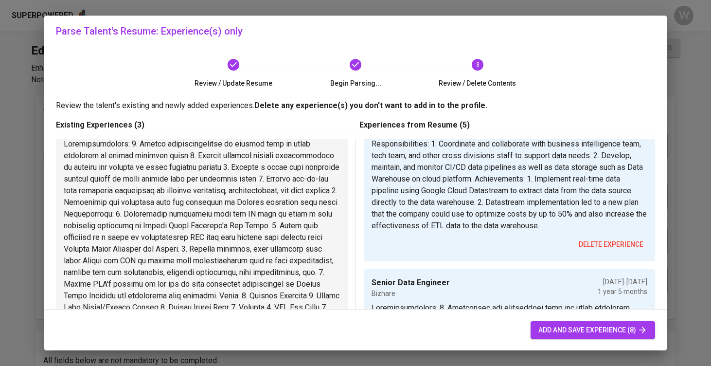
scroll to position [96, 0]
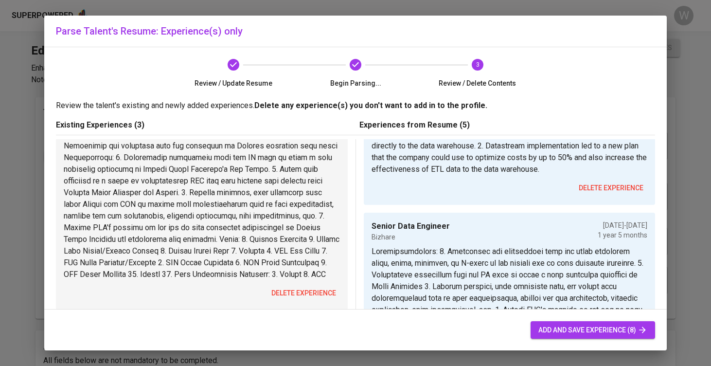
click at [298, 299] on span "delete experience" at bounding box center [303, 293] width 65 height 12
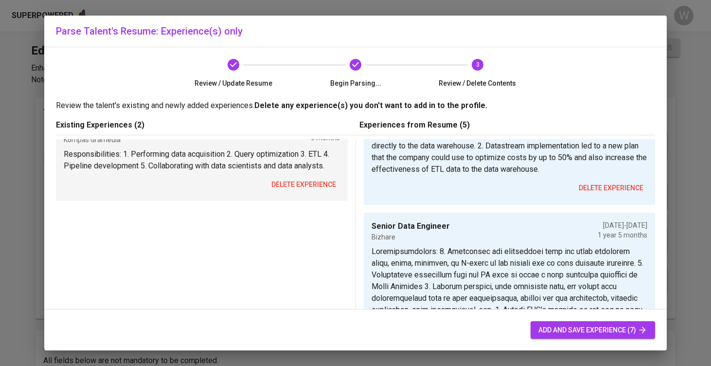
click at [308, 188] on span "delete experience" at bounding box center [303, 184] width 65 height 12
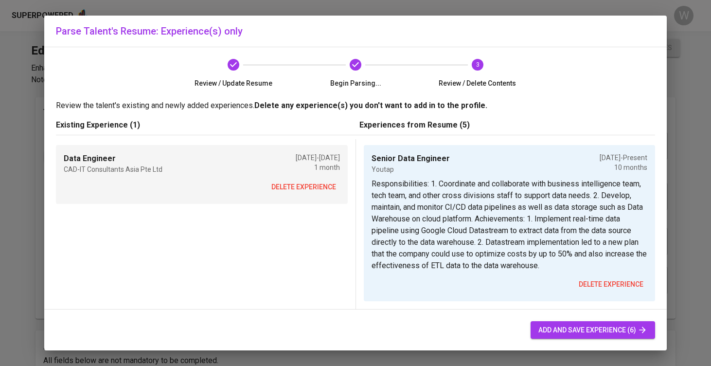
scroll to position [0, 0]
click at [305, 190] on span "delete experience" at bounding box center [303, 187] width 65 height 12
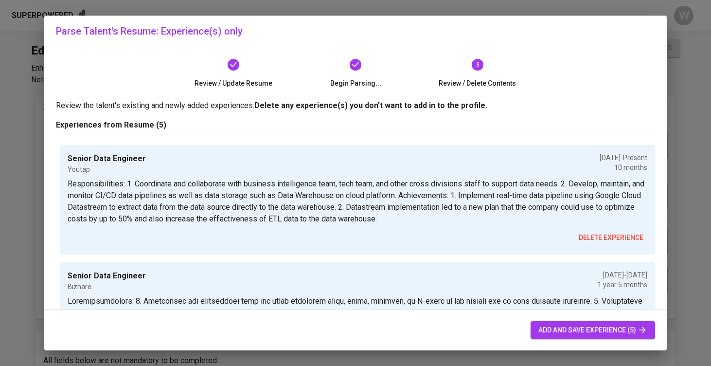
click at [577, 327] on span "add and save experience (5)" at bounding box center [592, 330] width 109 height 12
click at [535, 327] on button "add and save experience (5)" at bounding box center [592, 330] width 124 height 18
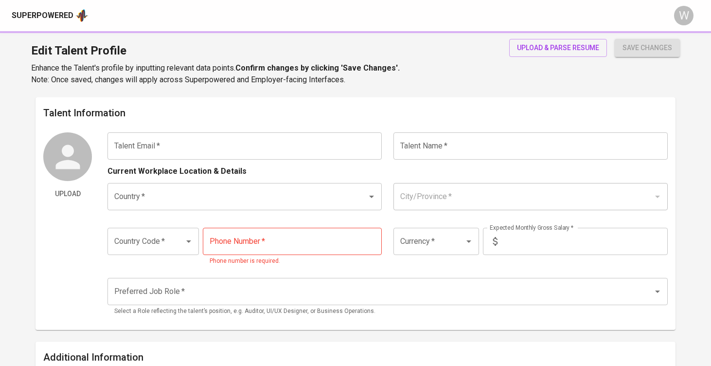
type input "[EMAIL_ADDRESS][DOMAIN_NAME]"
type input "[PERSON_NAME]"
type input "[GEOGRAPHIC_DATA]"
type input "Bekasi, [GEOGRAPHIC_DATA]"
type input "+62"
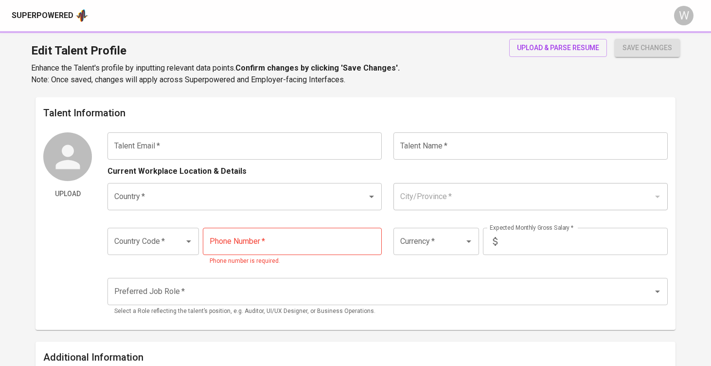
type input "[PHONE_NUMBER]"
type input "IDR"
radio input "true"
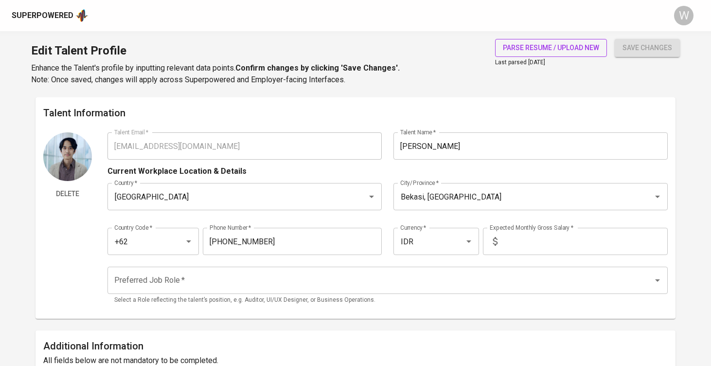
click at [537, 46] on span "parse resume / upload new" at bounding box center [551, 48] width 96 height 12
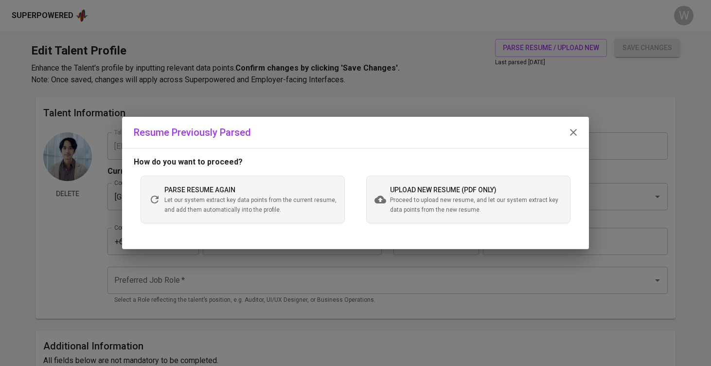
click at [417, 177] on div "upload new resume (pdf only) Proceed to upload new resume, and let our system e…" at bounding box center [468, 200] width 204 height 48
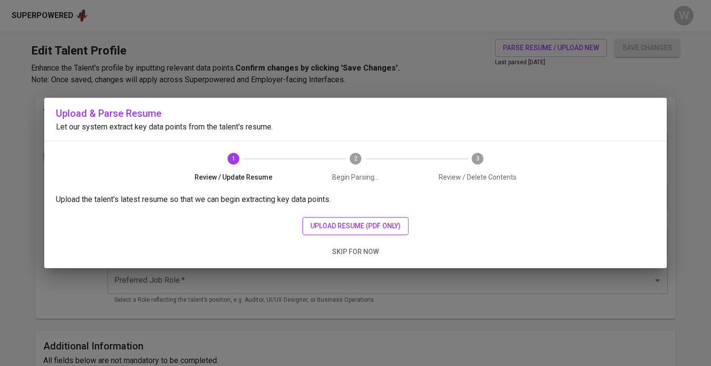
click at [338, 226] on span "upload resume (pdf only)" at bounding box center [355, 226] width 90 height 12
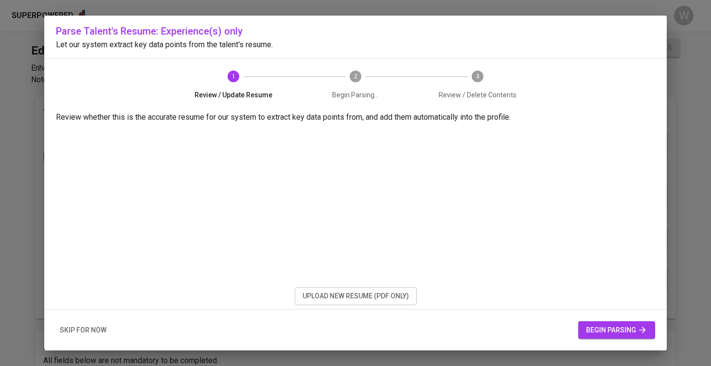
click at [606, 326] on span "begin parsing" at bounding box center [616, 330] width 61 height 12
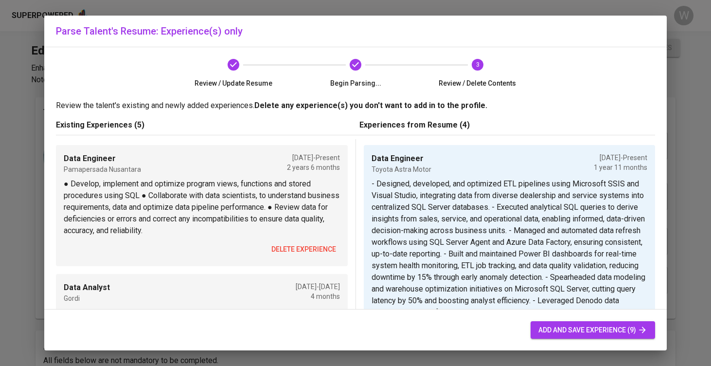
click at [319, 242] on button "delete experience" at bounding box center [303, 249] width 72 height 18
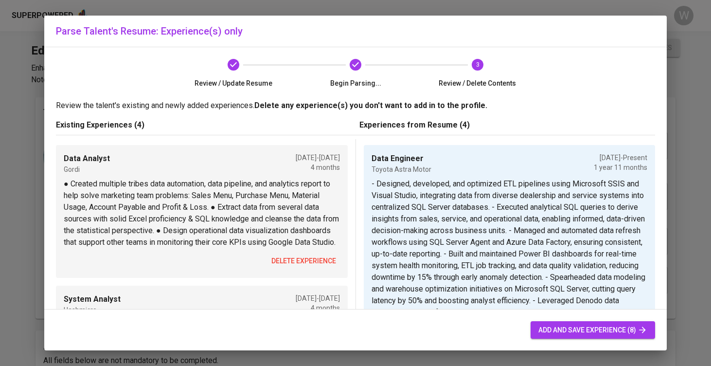
click at [303, 267] on span "delete experience" at bounding box center [303, 261] width 65 height 12
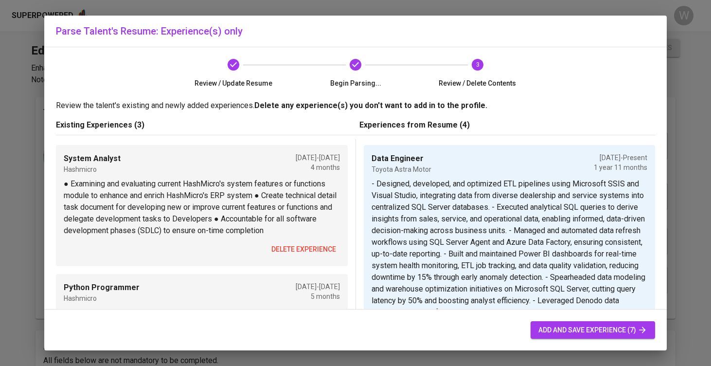
click at [300, 244] on span "delete experience" at bounding box center [303, 249] width 65 height 12
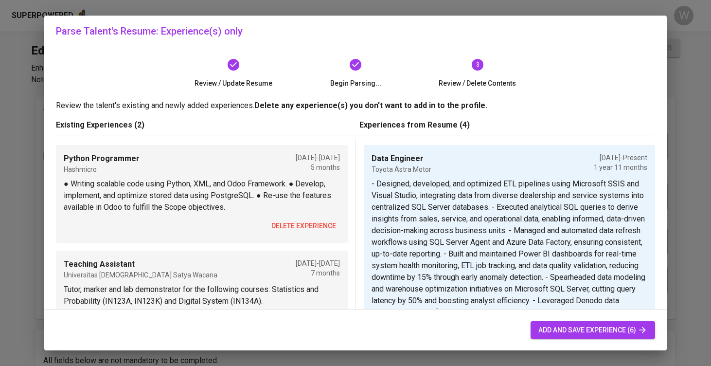
click at [306, 224] on span "delete experience" at bounding box center [303, 226] width 65 height 12
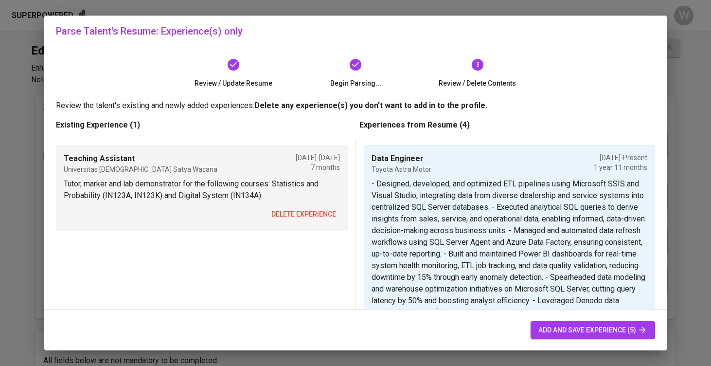
click at [306, 224] on div "Teaching Assistant Universitas Kristen Satya Wacana Jan 2020 - Sep 2020 7 month…" at bounding box center [202, 188] width 292 height 86
click at [307, 222] on button "delete experience" at bounding box center [303, 214] width 72 height 18
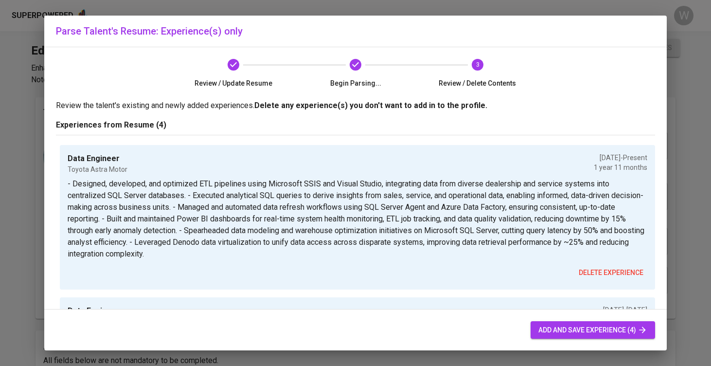
click at [540, 335] on span "add and save experience (4)" at bounding box center [592, 330] width 109 height 12
type input "Toyota Astra Motor"
type input "09/01/2023"
type textarea "- Designed, developed, and optimized ETL pipelines using Microsoft SSIS and Vis…"
type input "Data Engineer"
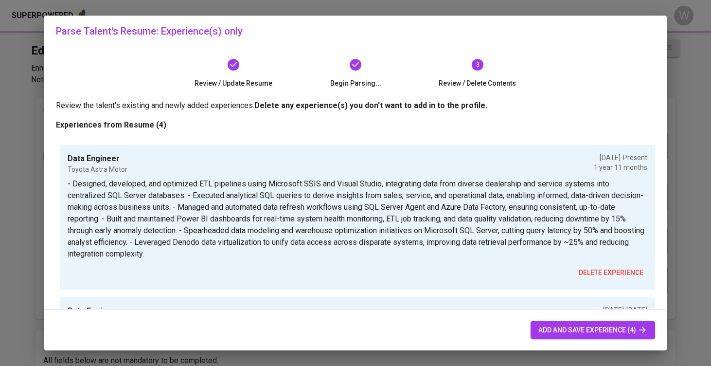
type input "Pamapersada Nusantara"
type input "01/01/2023"
type input "09/01/2023"
type textarea "- Developed and maintained robust ETL pipelines using Pentaho Data Integration …"
type input "Business Intelligence Developer"
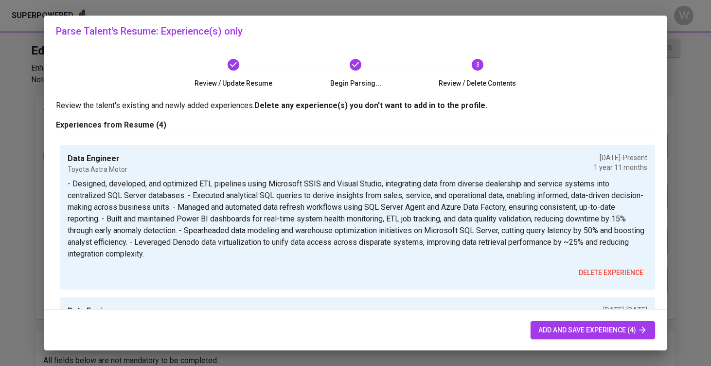
type input "Gordi"
type input "10/01/2022"
type input "01/01/2023"
type textarea "- Design and optimize data pipelines to automate key business functions, improv…"
type input "[DATE]"
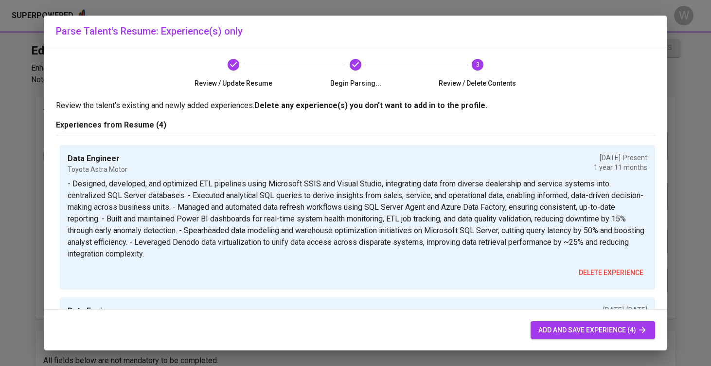
type textarea "- Developed application modules using Python and PostgreSQL on the Odoo ERP pla…"
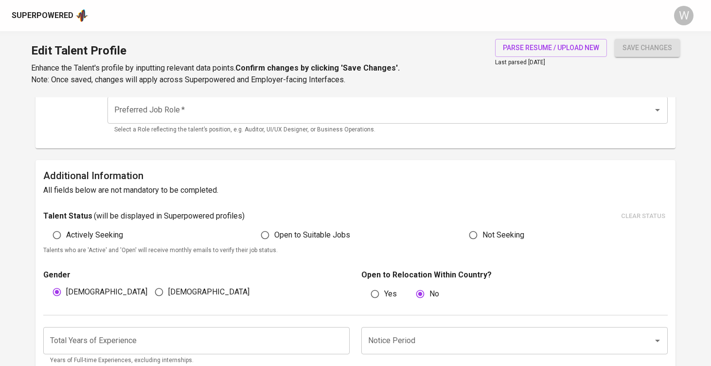
scroll to position [22, 0]
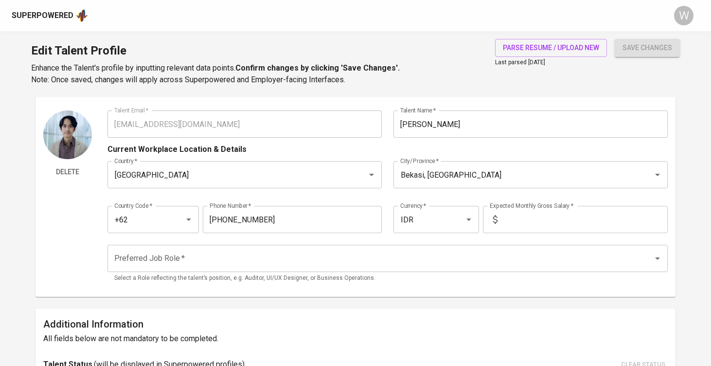
click at [512, 217] on input "text" at bounding box center [584, 219] width 166 height 27
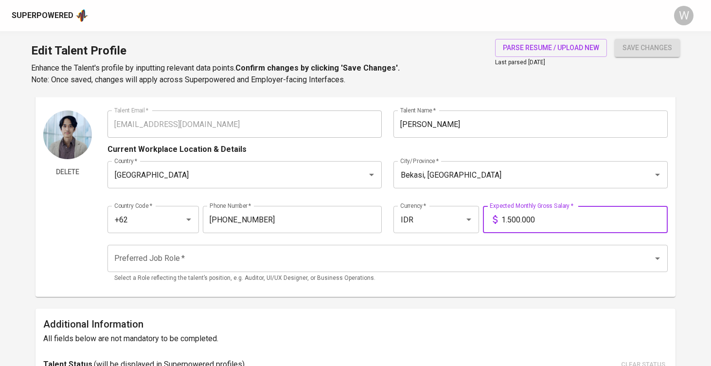
type input "15.000.000"
click at [407, 265] on input "Preferred Job Role   *" at bounding box center [374, 258] width 524 height 18
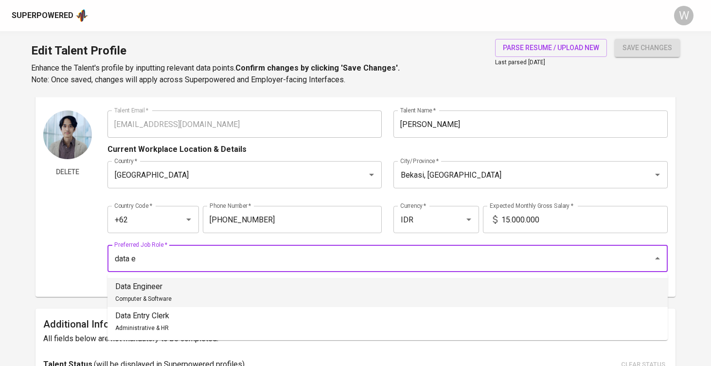
click at [225, 295] on li "Data Engineer Computer & Software" at bounding box center [387, 292] width 560 height 29
type input "Data Engineer"
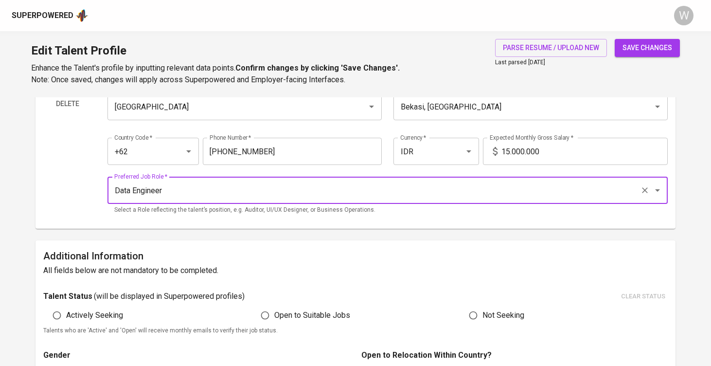
scroll to position [119, 0]
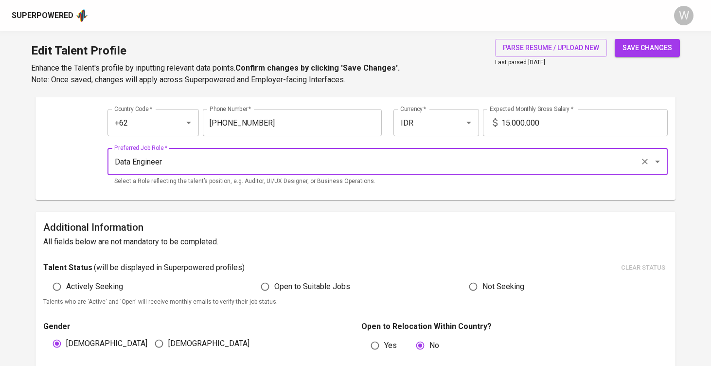
click at [269, 285] on input "Open to Suitable Jobs" at bounding box center [265, 286] width 18 height 18
radio input "true"
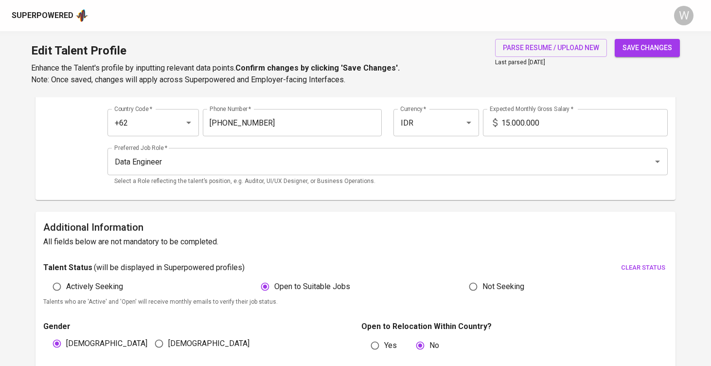
scroll to position [216, 0]
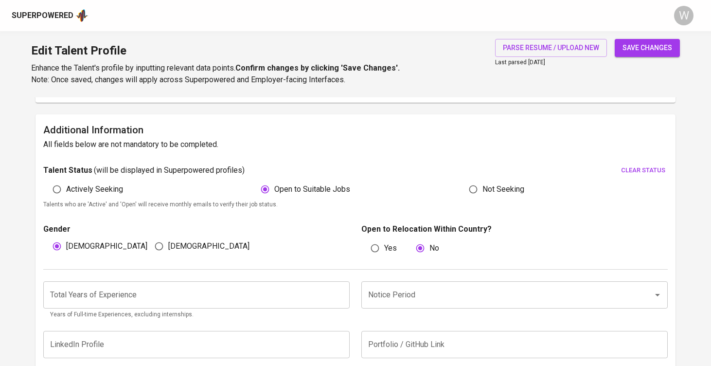
click at [234, 298] on input "number" at bounding box center [196, 294] width 306 height 27
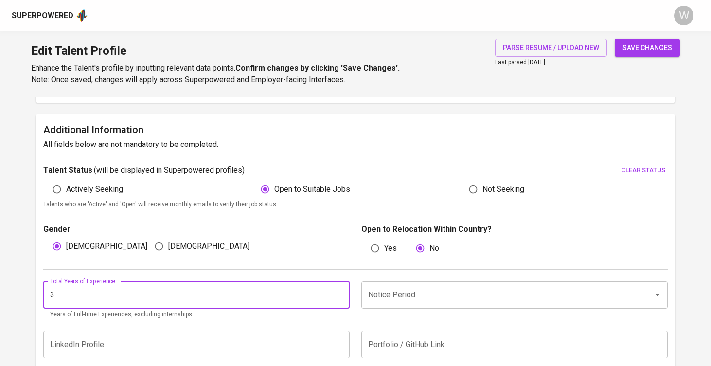
click at [464, 305] on div "Notice Period" at bounding box center [514, 294] width 306 height 27
type input "3"
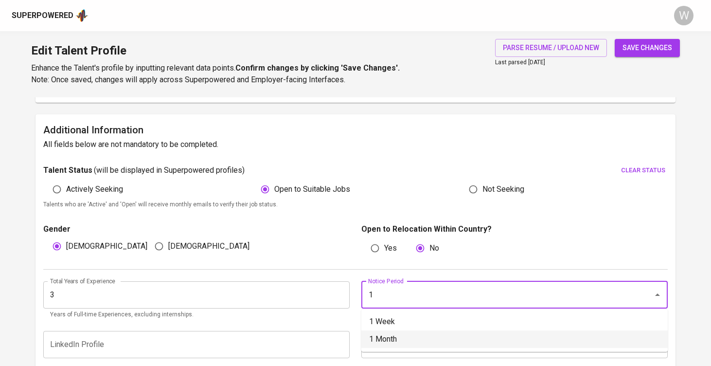
click at [448, 332] on li "1 Month" at bounding box center [514, 339] width 306 height 18
type input "1 Month"
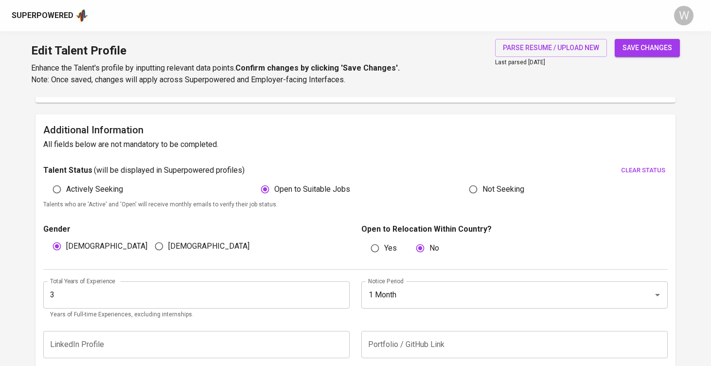
click at [645, 49] on span "save changes" at bounding box center [647, 48] width 50 height 12
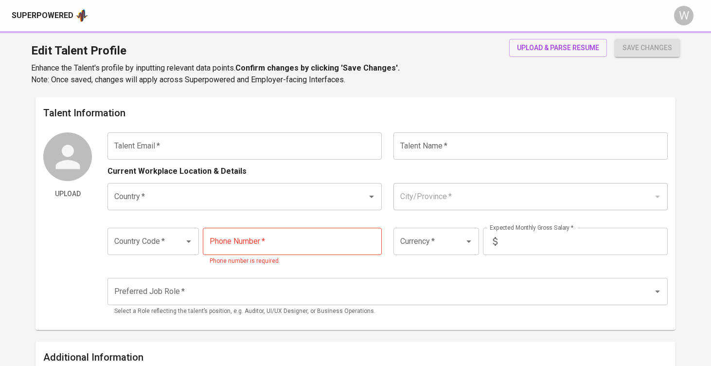
type input "[EMAIL_ADDRESS][DOMAIN_NAME]"
type input "[PERSON_NAME]"
type input "[GEOGRAPHIC_DATA]"
type input "Kab. [GEOGRAPHIC_DATA], [GEOGRAPHIC_DATA]"
type input "+62"
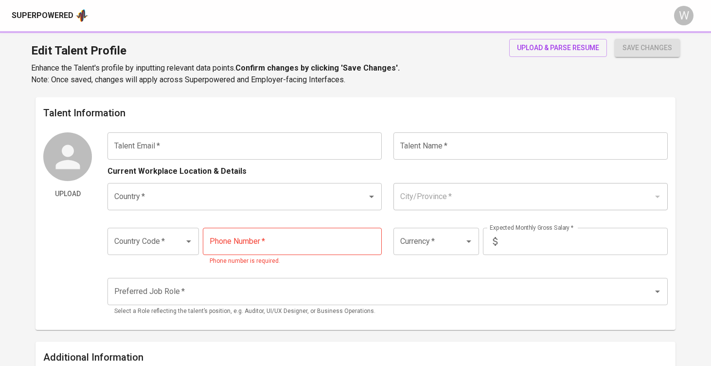
type input "[PHONE_NUMBER]"
type input "IDR"
radio input "true"
type input "2"
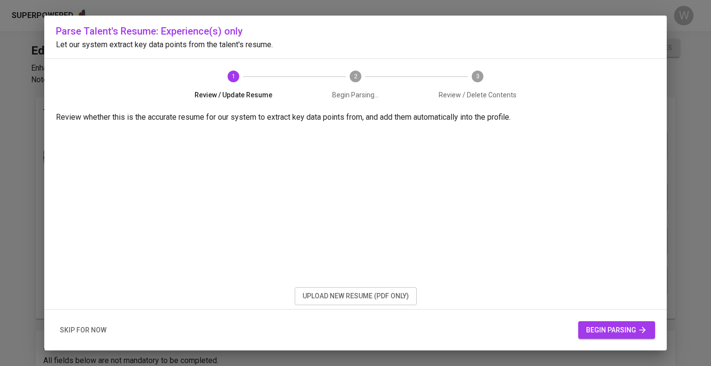
click at [412, 297] on button "upload new resume (pdf only)" at bounding box center [356, 296] width 122 height 18
click at [604, 333] on span "begin parsing" at bounding box center [616, 330] width 61 height 12
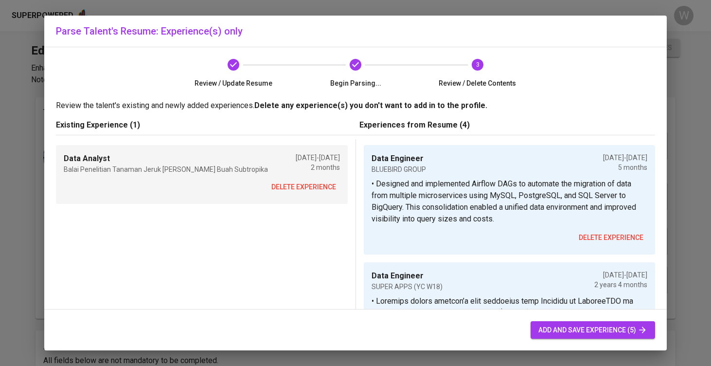
click at [314, 186] on span "delete experience" at bounding box center [303, 187] width 65 height 12
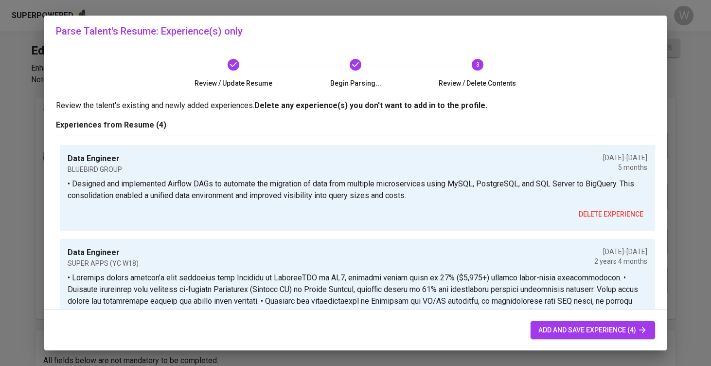
click at [574, 332] on span "add and save experience (4)" at bounding box center [592, 330] width 109 height 12
type input "Data Engineer"
type input "BLUEBIRD GROUP"
type input "02/01/2025"
type input "07/01/2025"
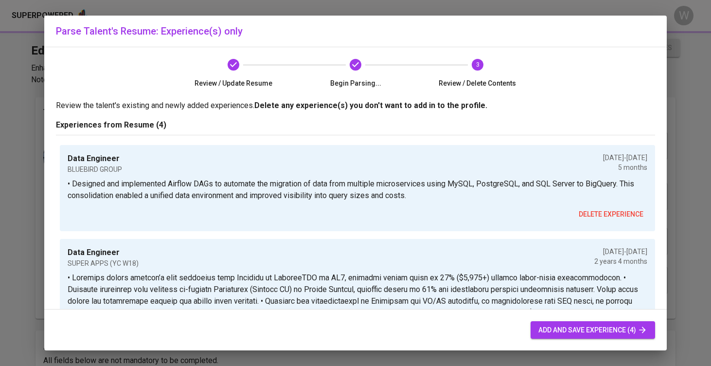
type textarea "• Designed and implemented Airflow DAGs to automate the migration of data from …"
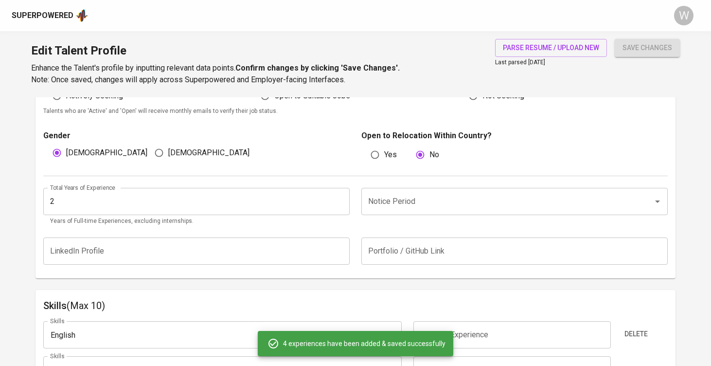
scroll to position [307, 0]
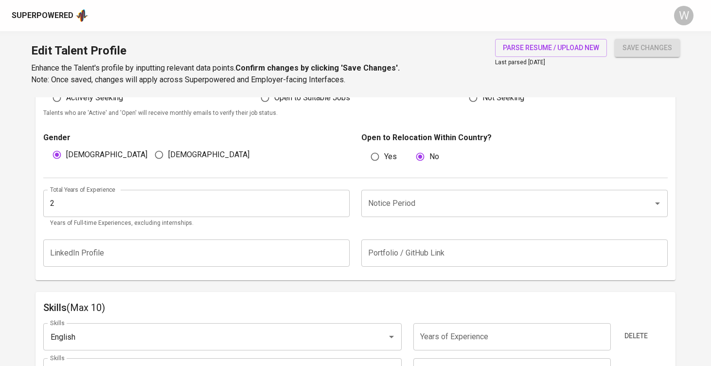
click at [232, 198] on input "2" at bounding box center [196, 203] width 306 height 27
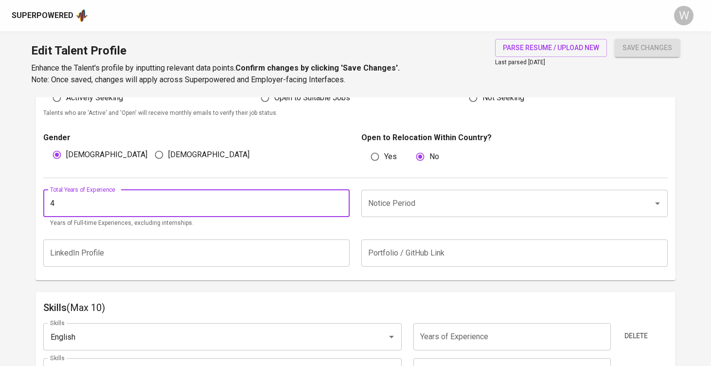
type input "4"
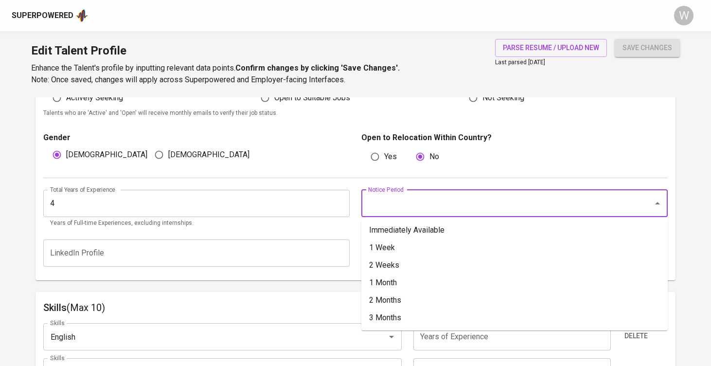
click at [378, 208] on input "Notice Period" at bounding box center [501, 203] width 270 height 18
type input "1"
click at [390, 221] on li "Immediately Available" at bounding box center [514, 230] width 306 height 18
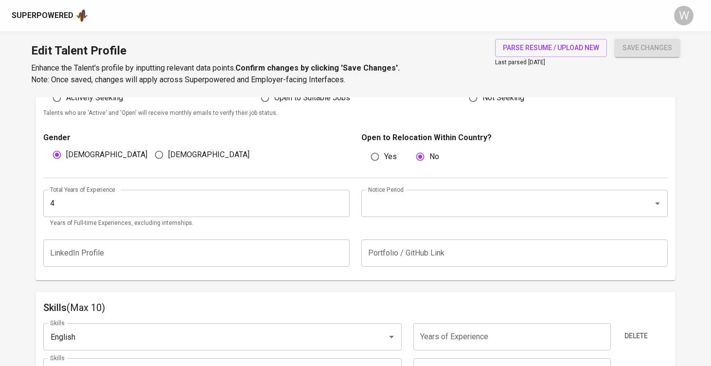
type input "Immediately Available"
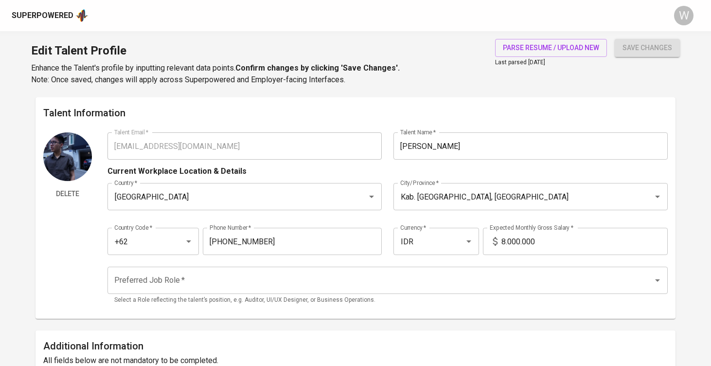
scroll to position [0, 0]
click at [503, 239] on input "8.000.000" at bounding box center [584, 241] width 166 height 27
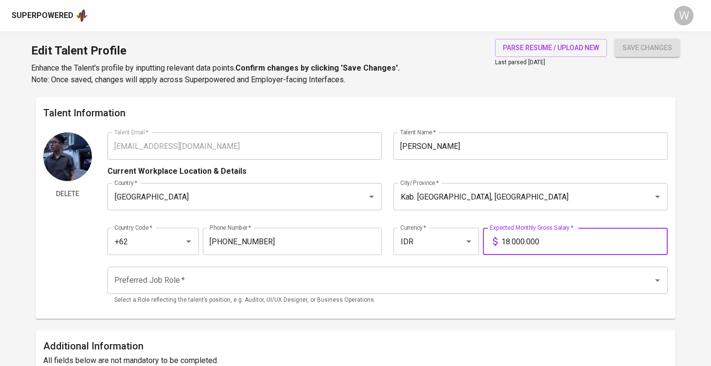
click at [433, 290] on div "Preferred Job Role *" at bounding box center [387, 279] width 560 height 27
type input "18.000.000"
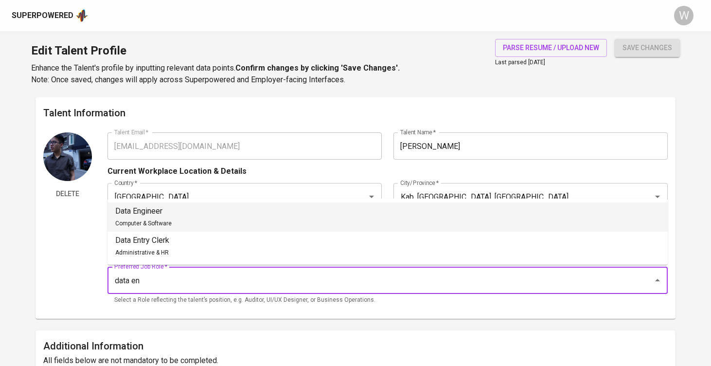
click at [269, 210] on li "Data Engineer Computer & Software" at bounding box center [387, 216] width 560 height 29
type input "Data Engineer"
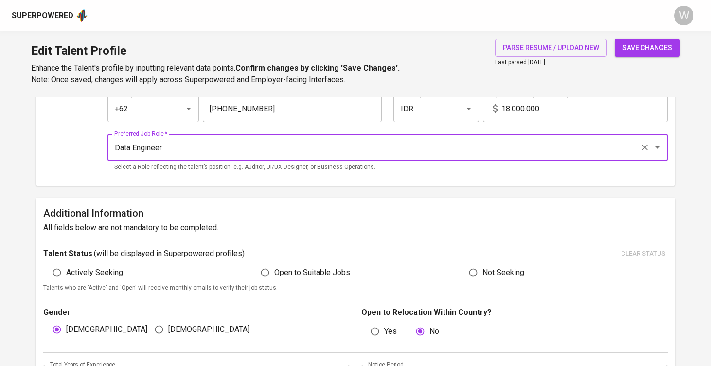
scroll to position [137, 0]
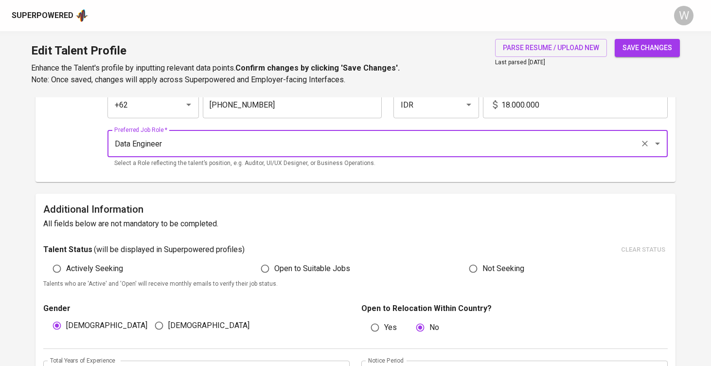
click at [264, 259] on input "Open to Suitable Jobs" at bounding box center [265, 268] width 18 height 18
radio input "true"
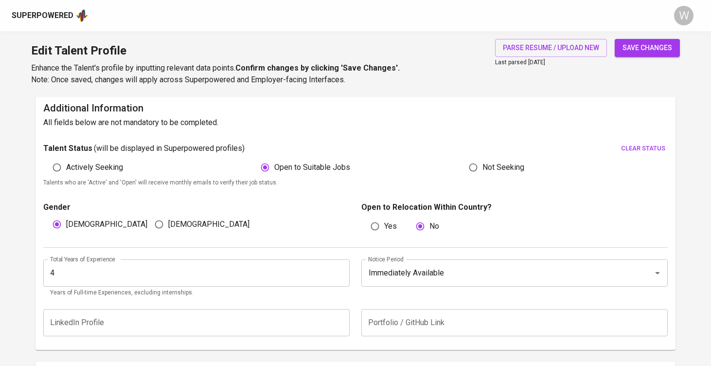
scroll to position [334, 0]
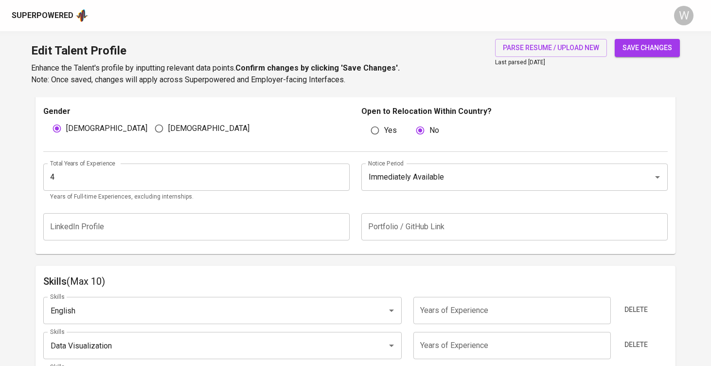
click at [624, 54] on button "save changes" at bounding box center [647, 48] width 65 height 18
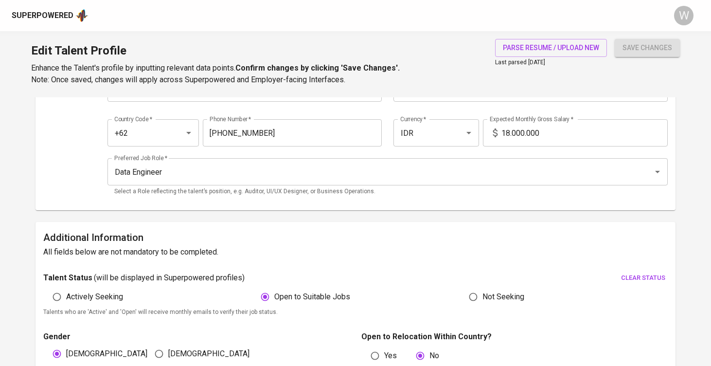
scroll to position [34, 0]
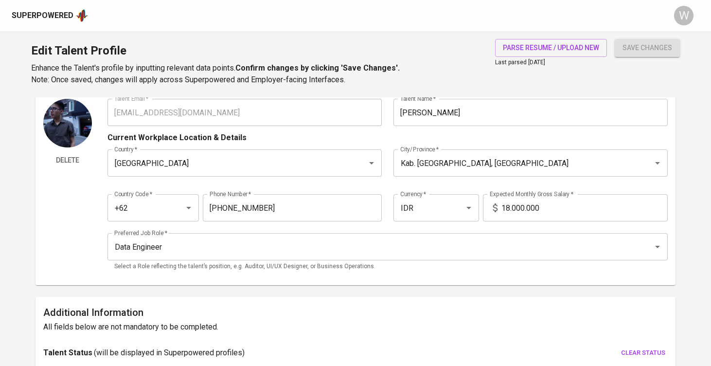
click at [643, 52] on span "save changes" at bounding box center [647, 48] width 50 height 12
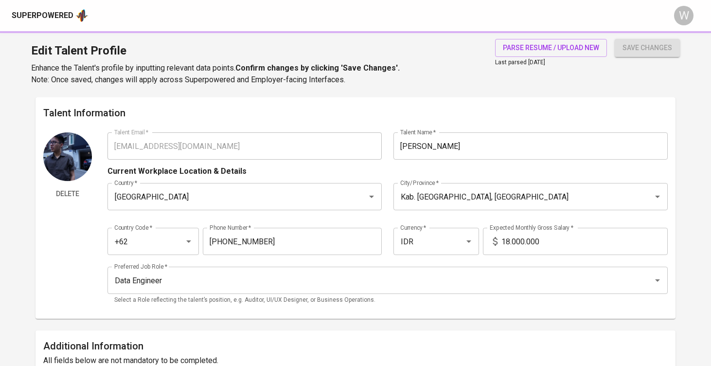
scroll to position [0, 0]
click at [542, 3] on div "Superpowered W" at bounding box center [355, 15] width 711 height 31
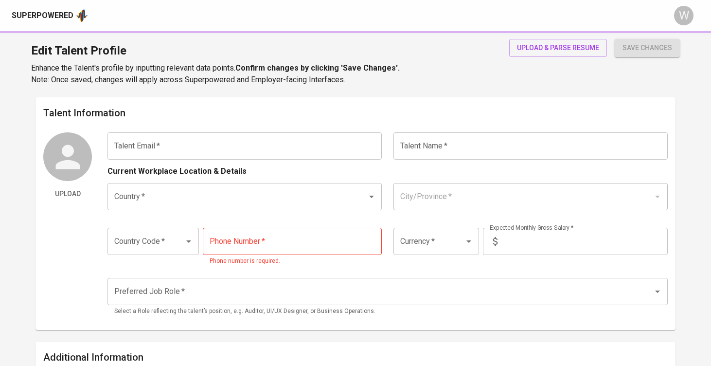
type input "[EMAIL_ADDRESS][DOMAIN_NAME]"
type input "[PERSON_NAME]"
type input "[GEOGRAPHIC_DATA]"
type input "[GEOGRAPHIC_DATA], [GEOGRAPHIC_DATA]"
type input "+62"
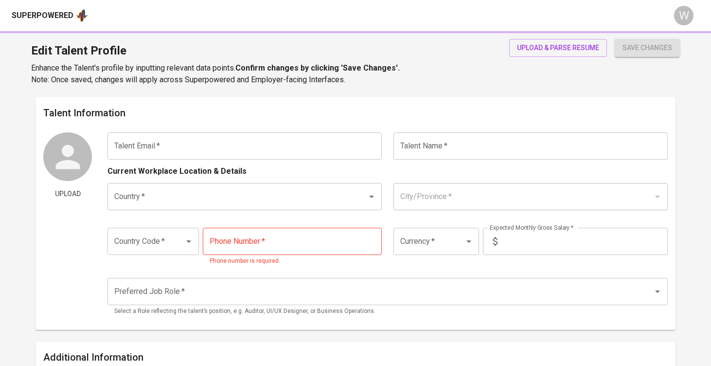
type input "[PHONE_NUMBER]"
type input "IDR"
type input "Data Engineer"
radio input "true"
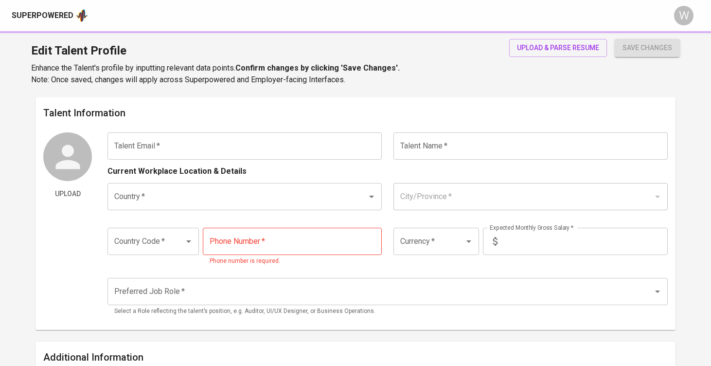
type input "4"
type input "1 Month"
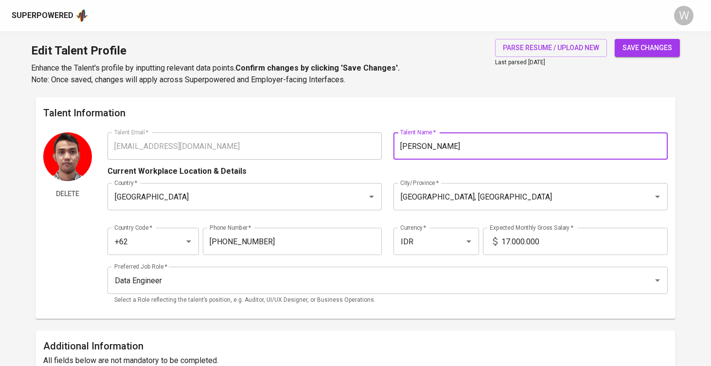
type input "[PERSON_NAME]"
click at [654, 49] on span "save changes" at bounding box center [647, 48] width 50 height 12
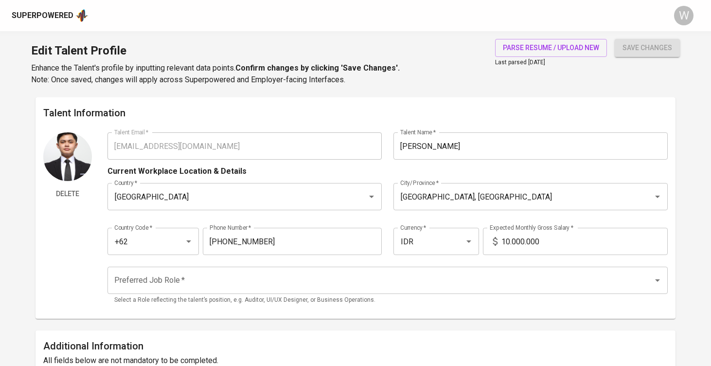
click at [509, 243] on input "10.000.000" at bounding box center [584, 241] width 166 height 27
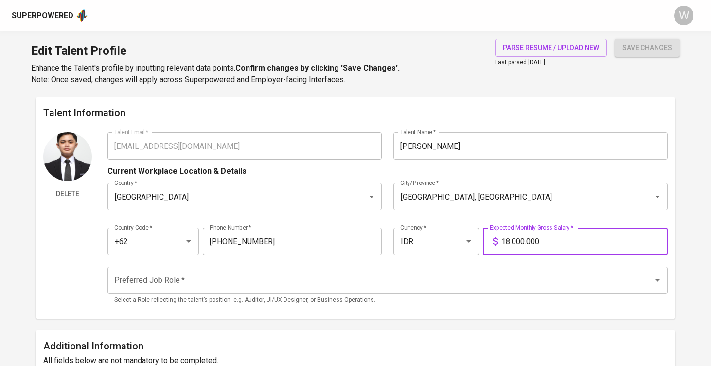
type input "18.000.000"
click at [629, 56] on div "save changes" at bounding box center [647, 62] width 65 height 47
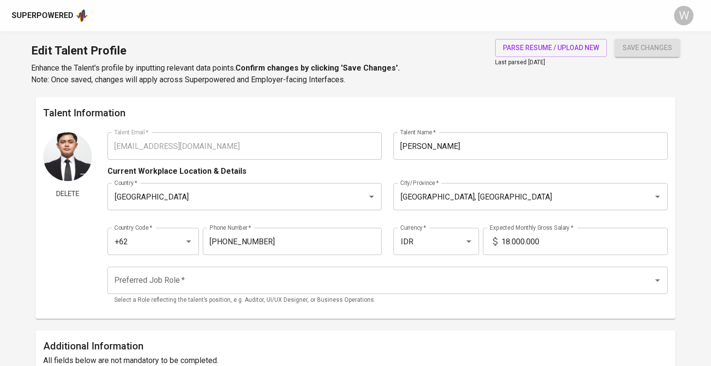
click at [631, 49] on span "save changes" at bounding box center [647, 48] width 50 height 12
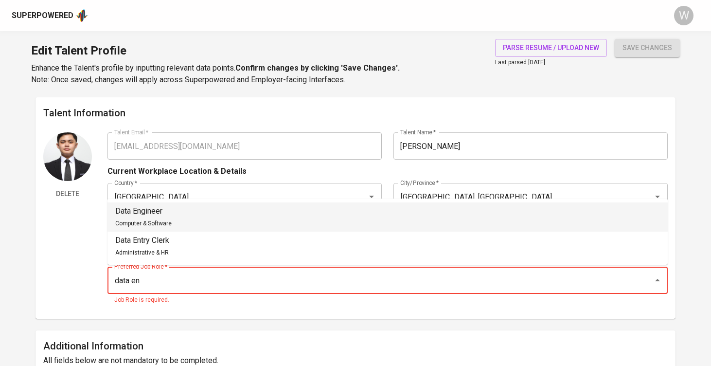
click at [264, 219] on li "Data Engineer Computer & Software" at bounding box center [387, 216] width 560 height 29
type input "Data Engineer"
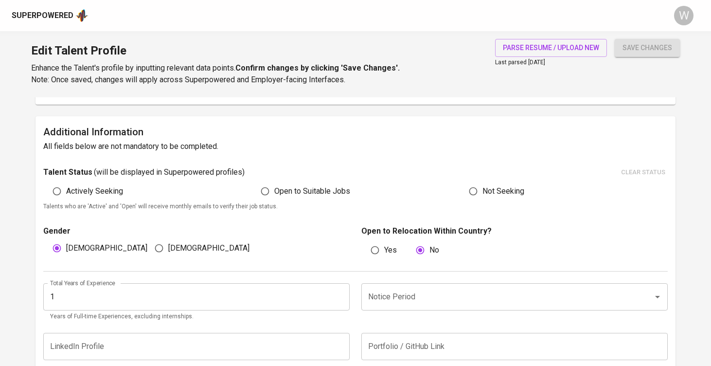
scroll to position [220, 0]
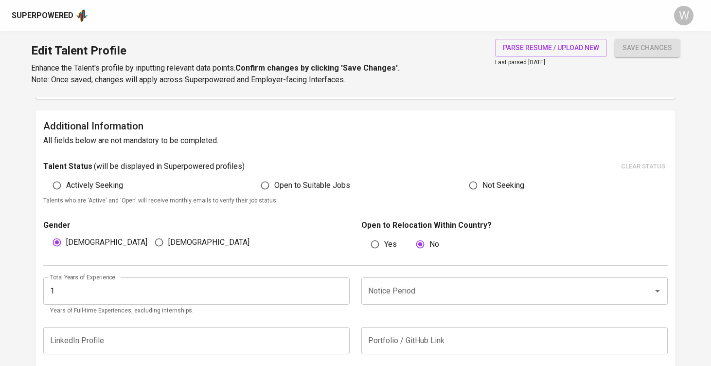
click at [334, 182] on span "Open to Suitable Jobs" at bounding box center [312, 185] width 76 height 12
click at [274, 182] on input "Open to Suitable Jobs" at bounding box center [265, 185] width 18 height 18
radio input "true"
click at [261, 278] on input "1" at bounding box center [196, 290] width 306 height 27
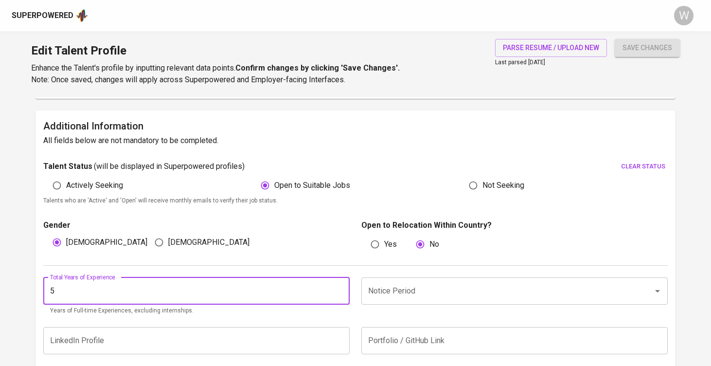
click at [410, 300] on div "Notice Period" at bounding box center [514, 290] width 306 height 27
type input "5"
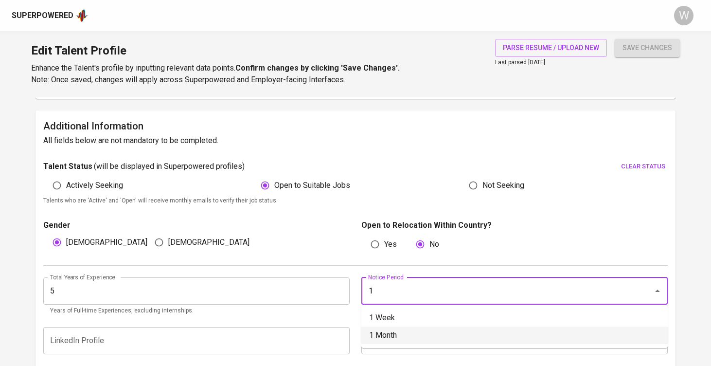
click at [396, 330] on li "1 Month" at bounding box center [514, 335] width 306 height 18
type input "1 Month"
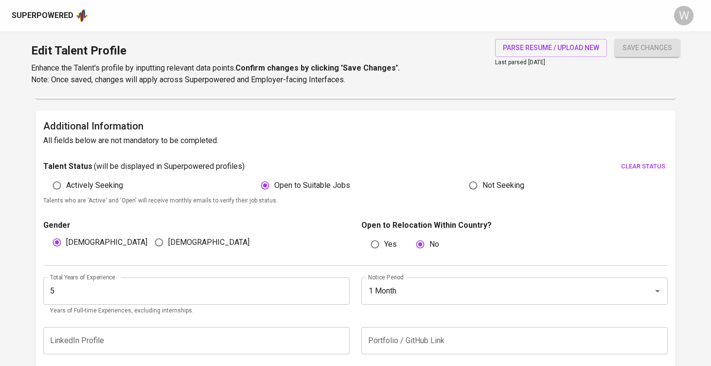
scroll to position [493, 0]
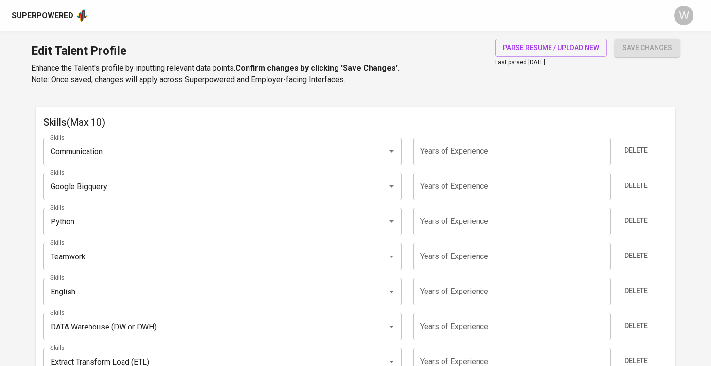
click at [638, 53] on span "save changes" at bounding box center [647, 48] width 50 height 12
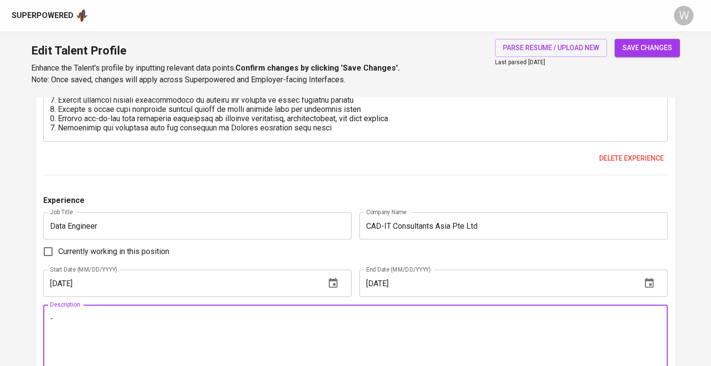
scroll to position [1058, 0]
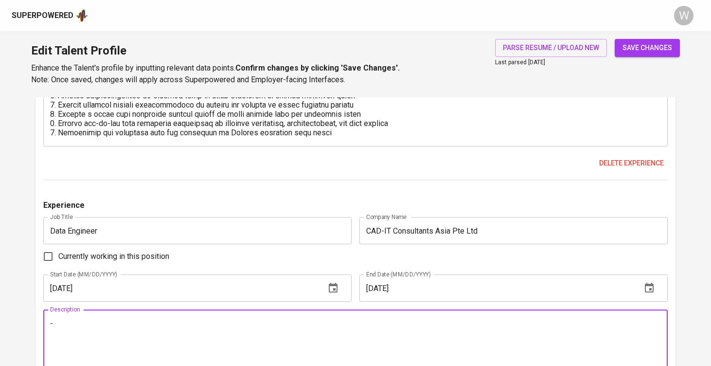
type textarea "-"
click at [635, 49] on span "save changes" at bounding box center [647, 48] width 50 height 12
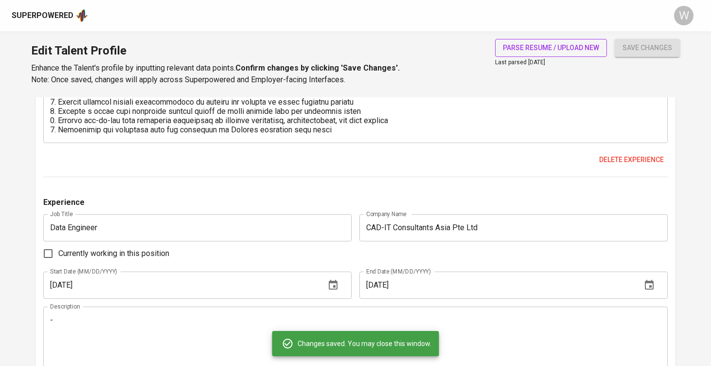
click at [567, 50] on span "parse resume / upload new" at bounding box center [551, 48] width 96 height 12
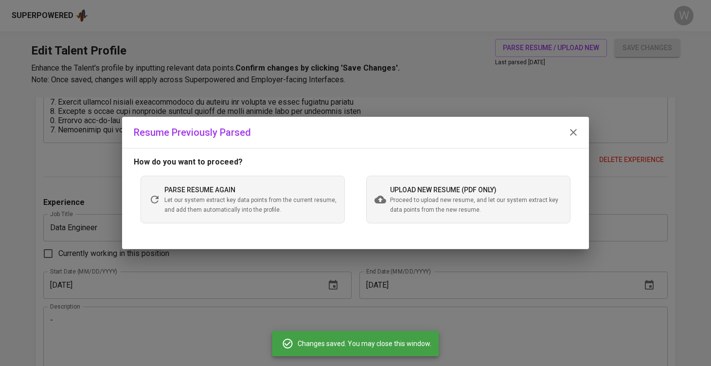
click at [395, 206] on span "Proceed to upload new resume, and let our system extract key data points from t…" at bounding box center [476, 204] width 172 height 19
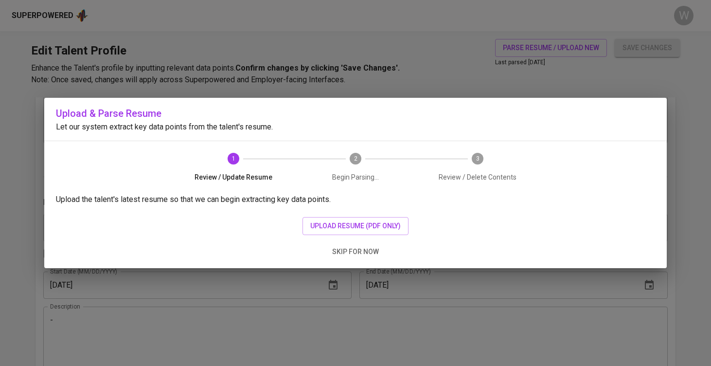
click at [358, 209] on div "Upload the talent's latest resume so that we can begin extracting key data poin…" at bounding box center [355, 231] width 622 height 74
click at [351, 222] on span "upload resume (pdf only)" at bounding box center [355, 226] width 90 height 12
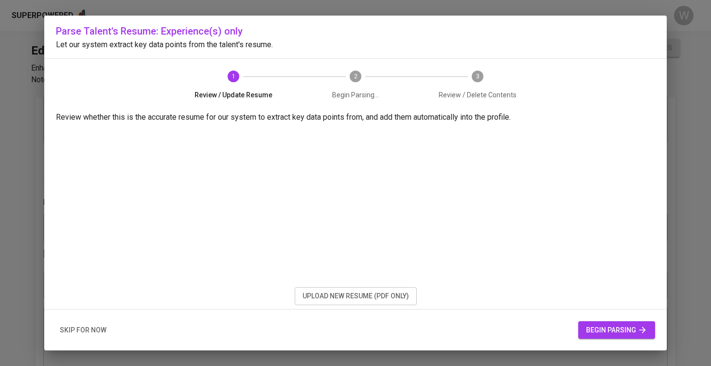
click at [582, 326] on button "begin parsing" at bounding box center [616, 330] width 77 height 18
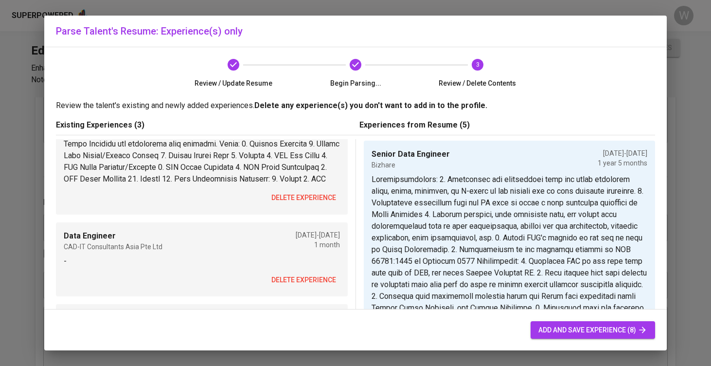
scroll to position [186, 0]
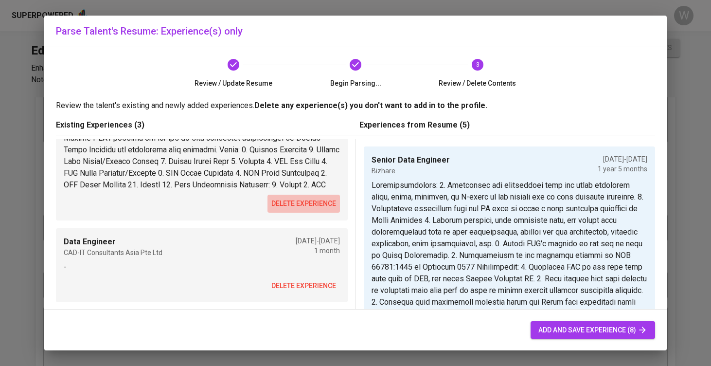
click at [315, 209] on span "delete experience" at bounding box center [303, 203] width 65 height 12
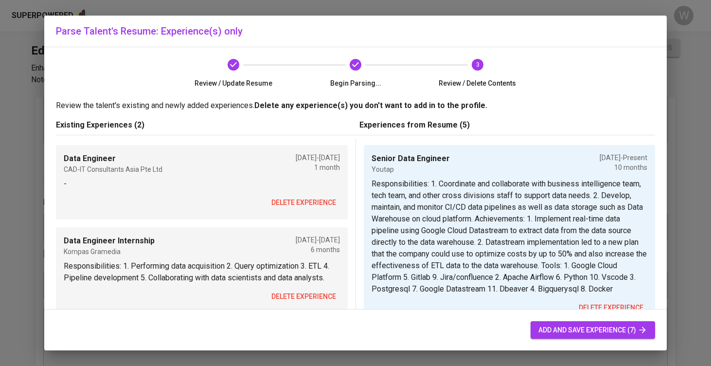
scroll to position [0, 0]
click at [300, 200] on span "delete experience" at bounding box center [303, 202] width 65 height 12
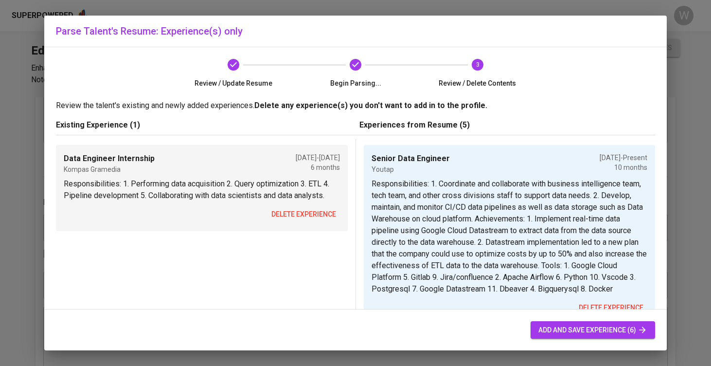
click at [299, 210] on span "delete experience" at bounding box center [303, 214] width 65 height 12
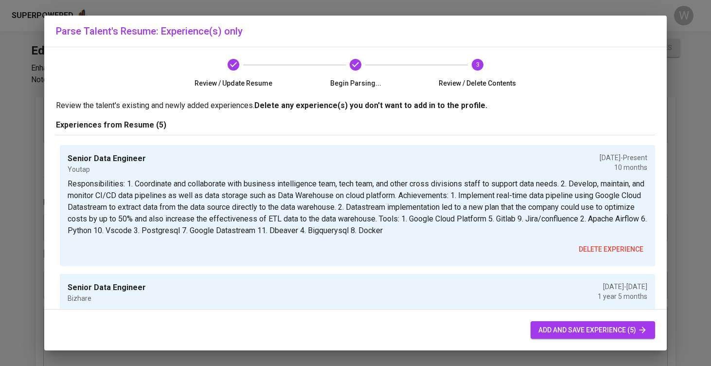
click at [554, 325] on span "add and save experience (5)" at bounding box center [592, 330] width 109 height 12
click at [566, 344] on div "add and save experience (5)" at bounding box center [355, 329] width 622 height 41
click at [611, 330] on span "add and save experience (5)" at bounding box center [592, 330] width 109 height 12
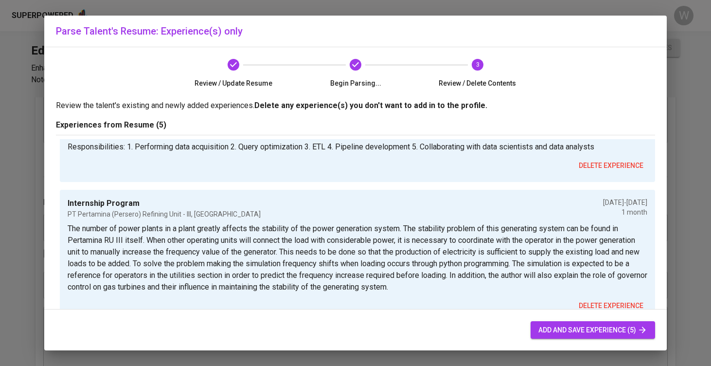
scroll to position [504, 0]
click at [636, 324] on span "add and save experience (5)" at bounding box center [592, 330] width 109 height 12
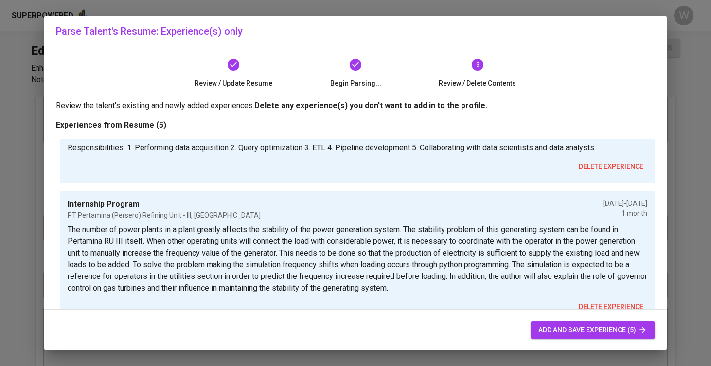
click at [636, 324] on span "add and save experience (5)" at bounding box center [592, 330] width 109 height 12
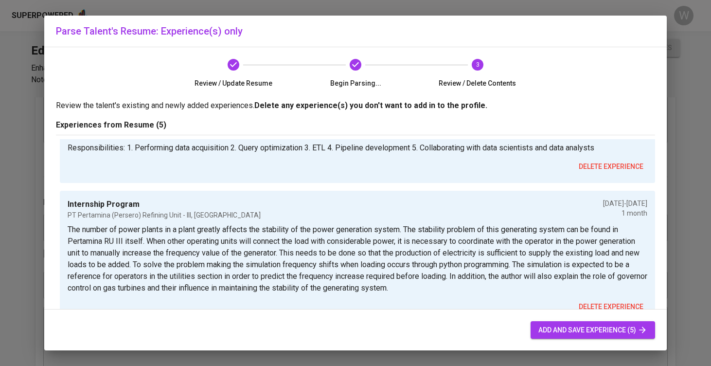
click at [636, 324] on span "add and save experience (5)" at bounding box center [592, 330] width 109 height 12
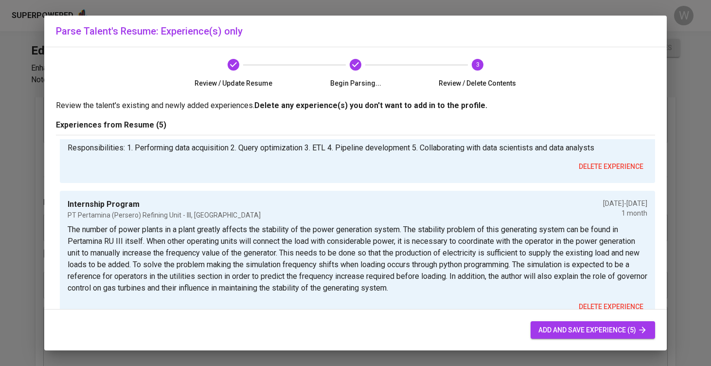
click at [636, 324] on span "add and save experience (5)" at bounding box center [592, 330] width 109 height 12
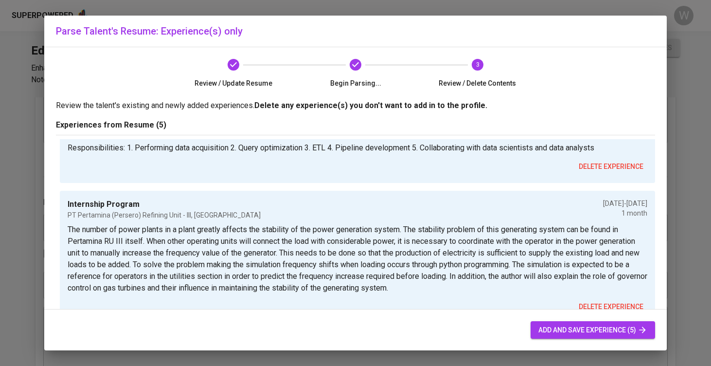
click at [636, 324] on span "add and save experience (5)" at bounding box center [592, 330] width 109 height 12
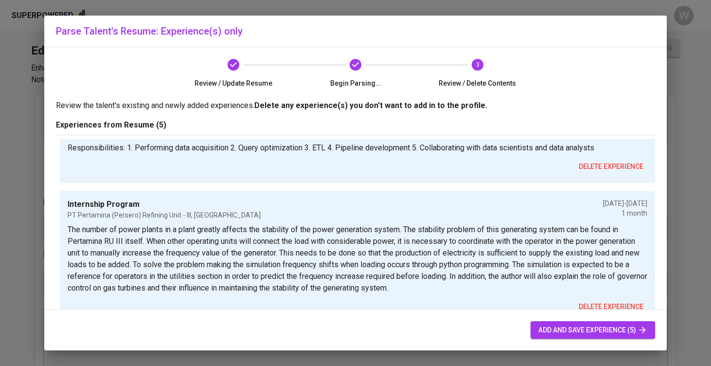
click at [636, 324] on span "add and save experience (5)" at bounding box center [592, 330] width 109 height 12
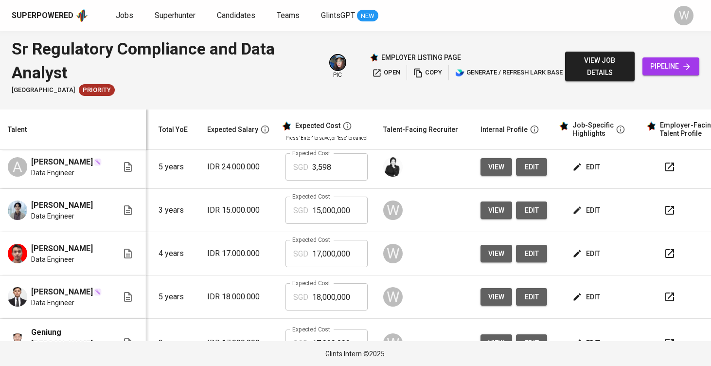
scroll to position [48, 103]
click at [588, 302] on span "edit" at bounding box center [587, 296] width 26 height 12
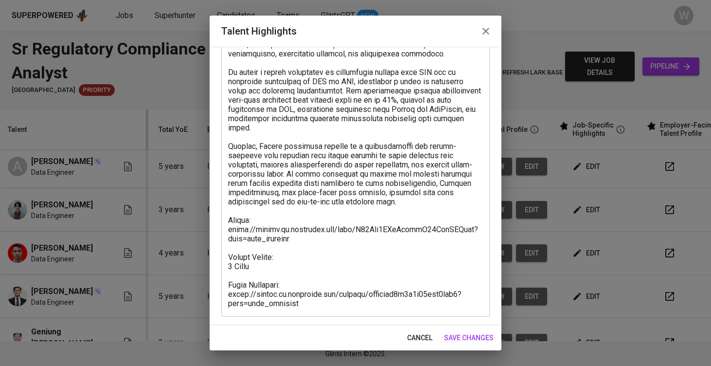
scroll to position [367, 0]
click at [319, 247] on textarea at bounding box center [355, 25] width 255 height 563
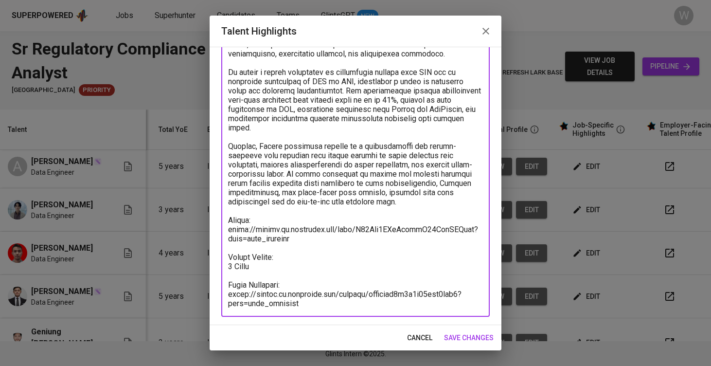
click at [233, 263] on textarea at bounding box center [355, 25] width 255 height 563
type textarea "Ghulam has built his career as a data engineer with almost four years of profes…"
click at [480, 341] on span "save changes" at bounding box center [469, 338] width 50 height 12
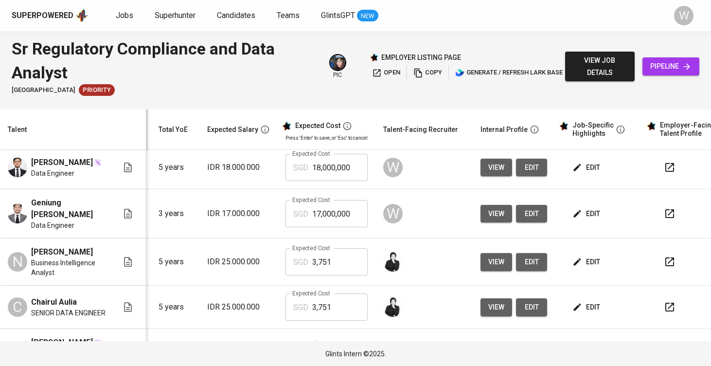
scroll to position [176, 103]
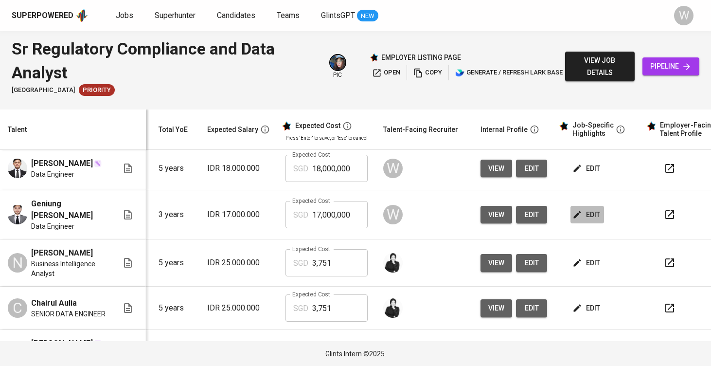
click at [589, 221] on span "edit" at bounding box center [587, 215] width 26 height 12
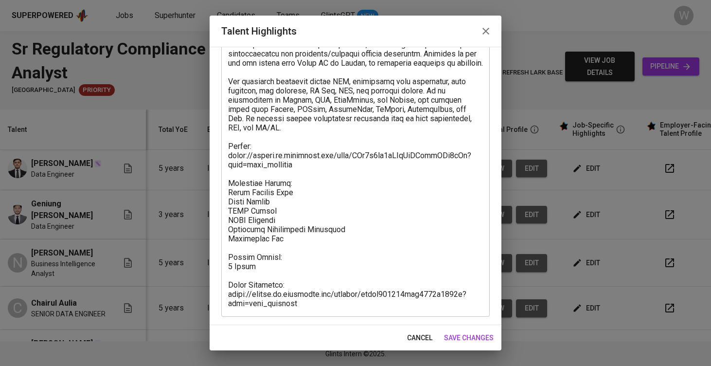
scroll to position [237, 0]
click at [301, 201] on textarea at bounding box center [355, 91] width 255 height 434
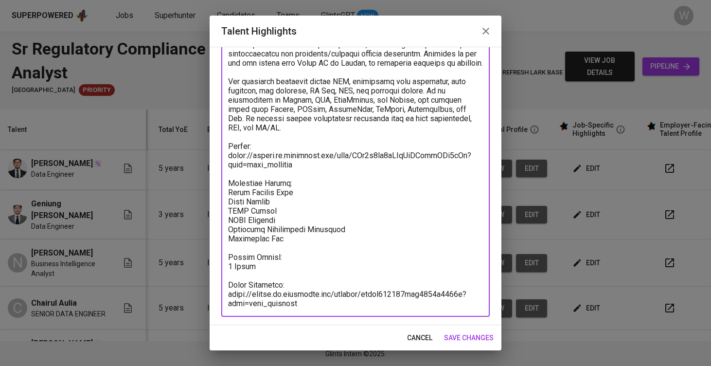
paste textarea "1,920.91"
click at [277, 207] on textarea at bounding box center [355, 91] width 255 height 434
paste textarea "60.00"
paste textarea "102.54"
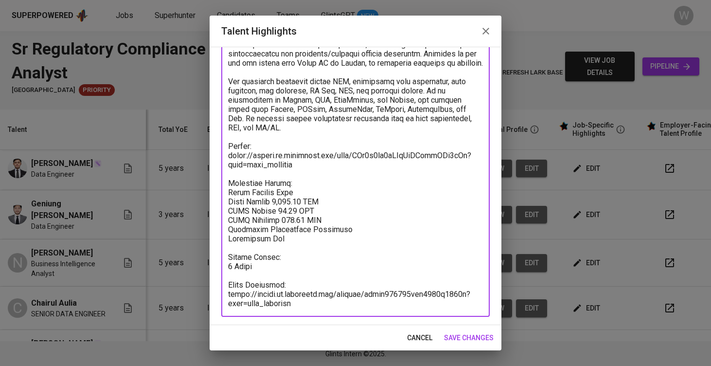
click at [296, 219] on textarea at bounding box center [355, 91] width 255 height 434
click at [334, 228] on textarea at bounding box center [355, 91] width 255 height 434
paste textarea "160.08"
click at [319, 239] on textarea at bounding box center [355, 91] width 255 height 434
click at [300, 186] on textarea at bounding box center [355, 91] width 255 height 434
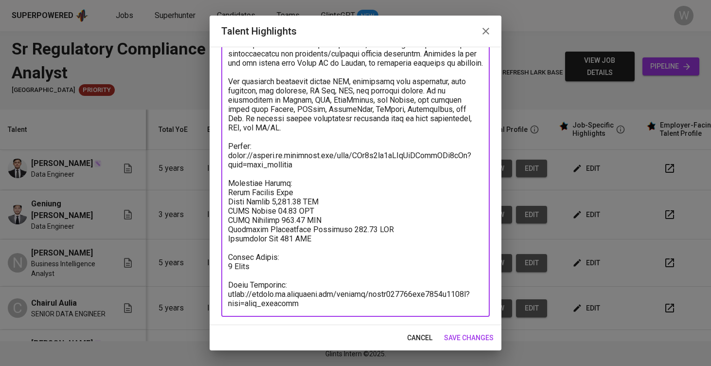
click at [300, 186] on textarea at bounding box center [355, 91] width 255 height 434
click at [299, 190] on textarea at bounding box center [355, 91] width 255 height 434
type textarea "Geniung has a strong foundation in mathematics and around three years of profes…"
drag, startPoint x: 315, startPoint y: 238, endPoint x: 210, endPoint y: 183, distance: 118.7
click at [210, 183] on div "Enhance the Talent's profile by adding highlights relevant to this job - accomp…" at bounding box center [356, 186] width 292 height 278
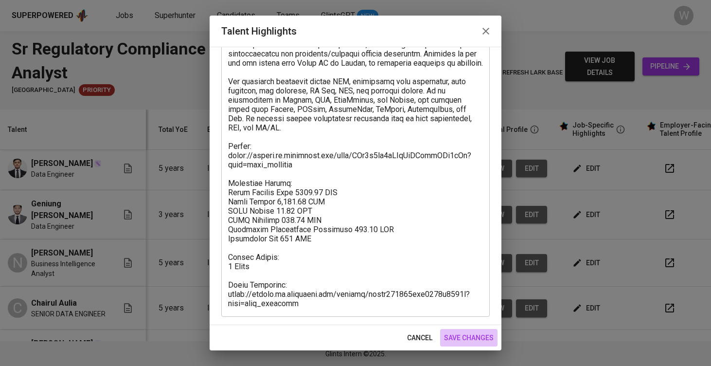
click at [472, 344] on button "save changes" at bounding box center [468, 338] width 57 height 18
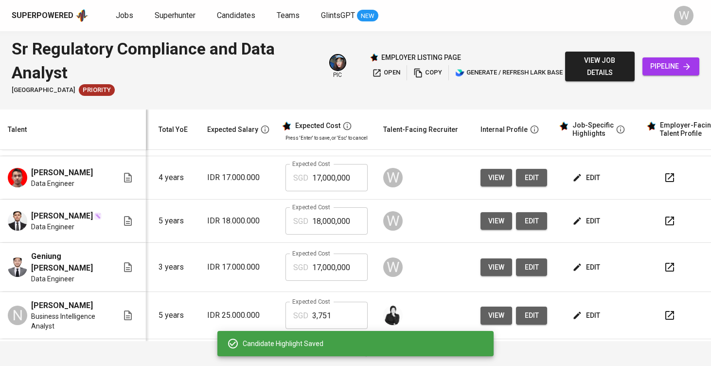
scroll to position [85, 103]
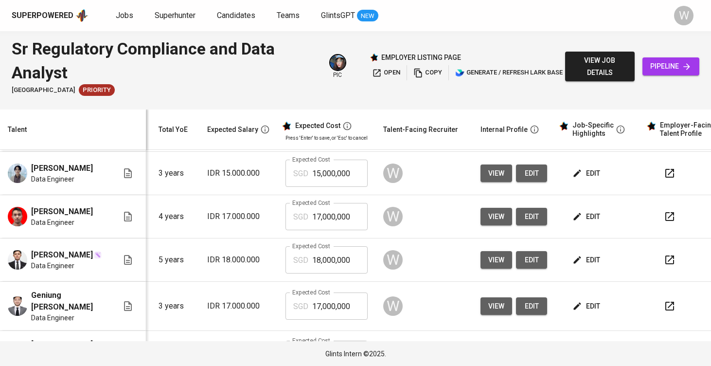
click at [580, 223] on span "edit" at bounding box center [587, 217] width 26 height 12
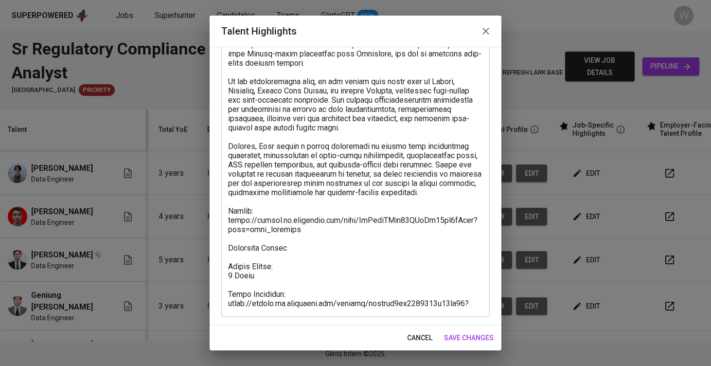
scroll to position [330, 0]
click at [294, 242] on textarea at bounding box center [355, 44] width 255 height 527
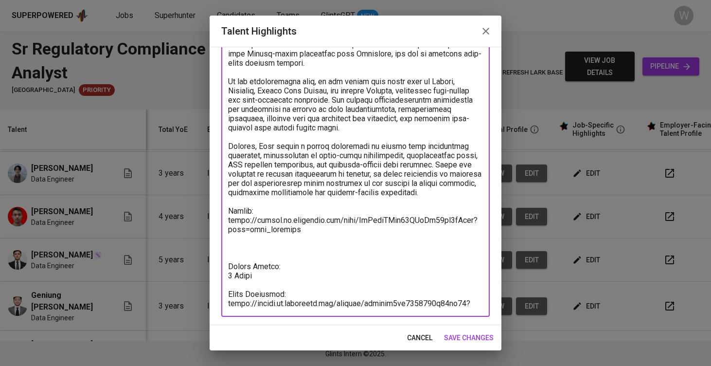
paste textarea "Breakdown Salary: Total Payroll Cost 2593.53 SGD Basic Salary 1,920.91 SGD BPJS…"
type textarea "Adam is an experienced Data Engineer with around three years of professional ex…"
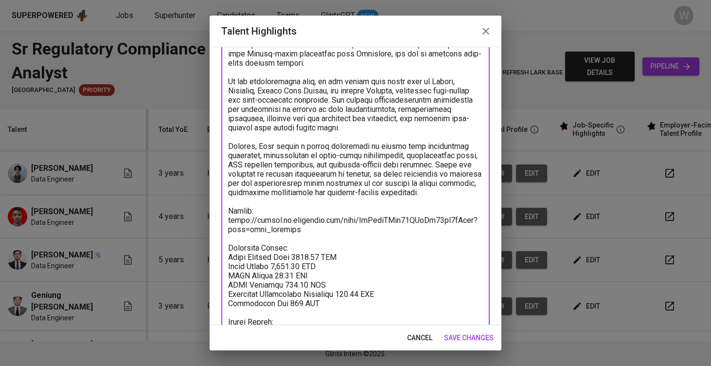
click at [464, 334] on span "save changes" at bounding box center [469, 338] width 50 height 12
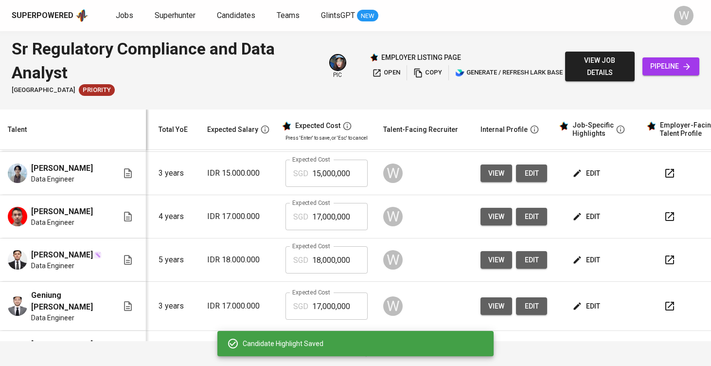
click at [338, 230] on input "17,000,000" at bounding box center [339, 216] width 55 height 27
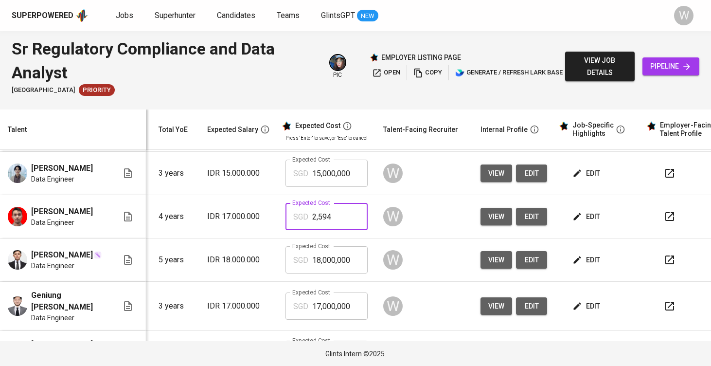
type input "2,594"
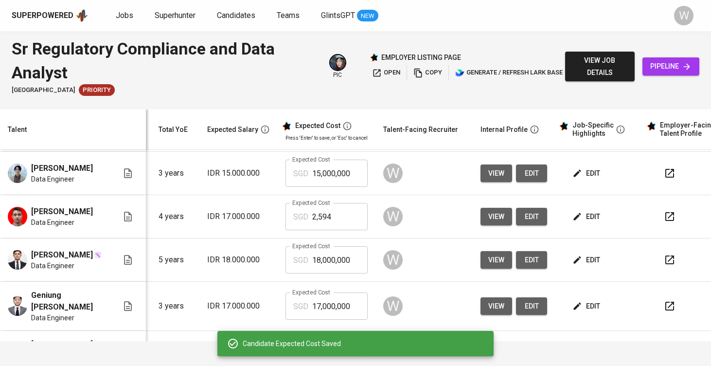
click at [421, 282] on td "W" at bounding box center [423, 259] width 97 height 43
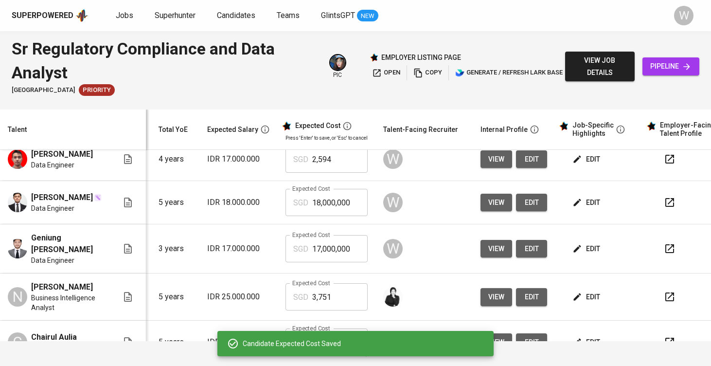
scroll to position [0, 103]
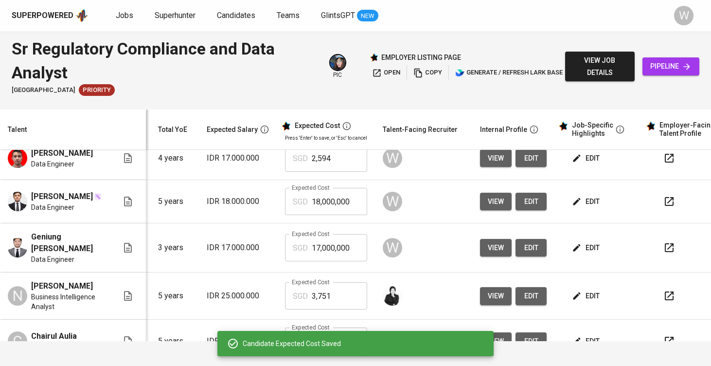
click at [358, 258] on input "17,000,000" at bounding box center [339, 247] width 55 height 27
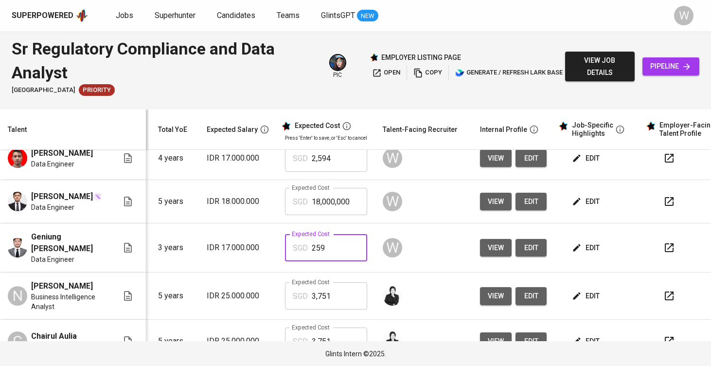
type input "2,594"
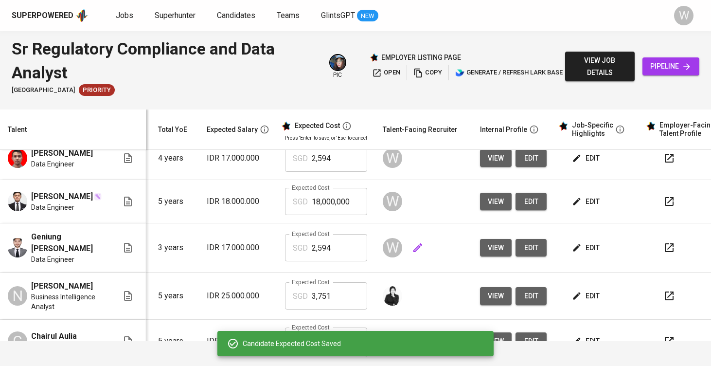
click at [434, 259] on div "W" at bounding box center [424, 247] width 82 height 23
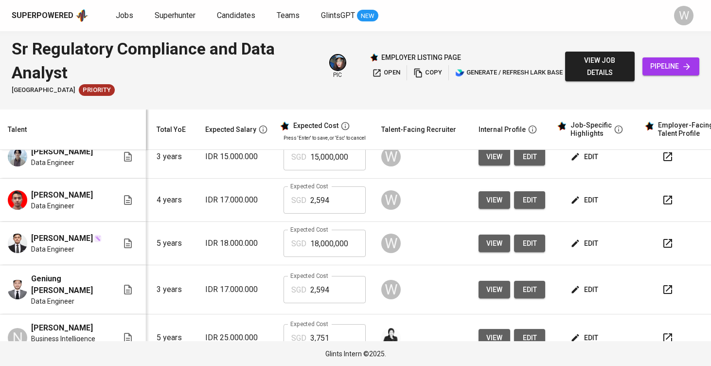
scroll to position [102, 105]
click at [564, 259] on td "edit" at bounding box center [596, 242] width 88 height 43
click at [572, 247] on icon "button" at bounding box center [574, 242] width 7 height 7
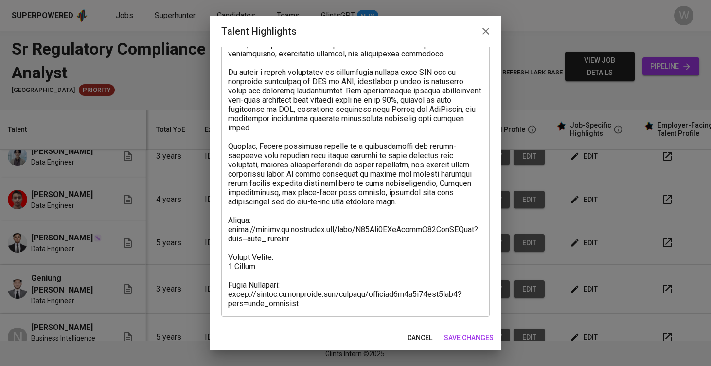
scroll to position [367, 0]
click at [315, 239] on textarea at bounding box center [355, 25] width 255 height 563
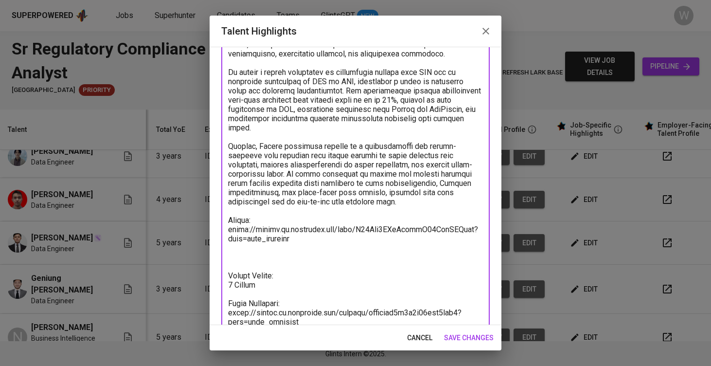
paste textarea "Breakdown Salary: Total Payroll Cost 2593.53 SGD Basic Salary 1,920.91 SGD BPJS…"
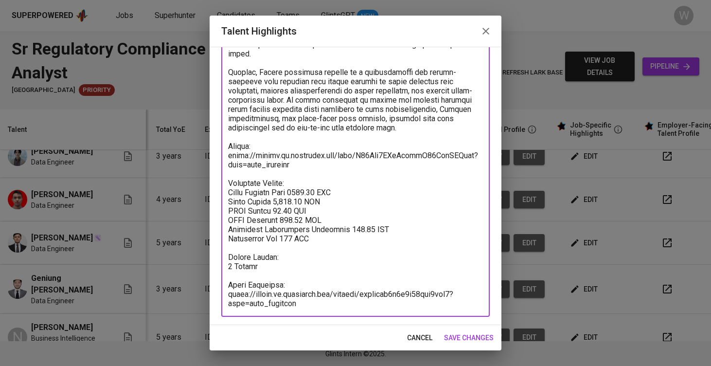
scroll to position [440, 0]
paste textarea "2,040.88"
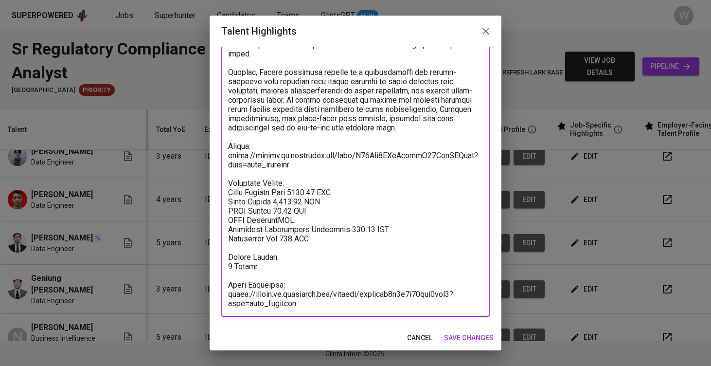
paste textarea "107.63"
paste textarea "170.07"
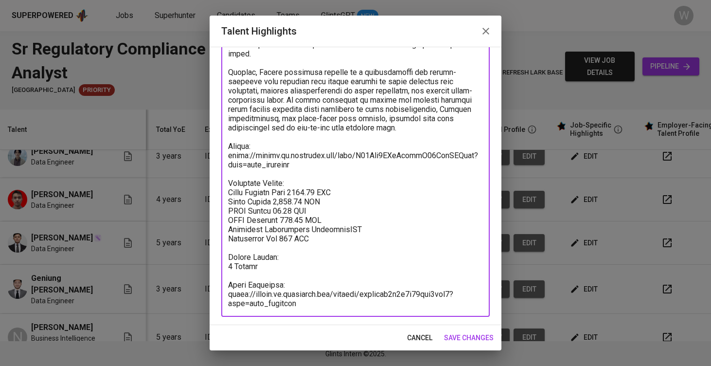
paste textarea "170.07"
type textarea "Ghulam has built his career as a data engineer with almost four years of profes…"
drag, startPoint x: 324, startPoint y: 244, endPoint x: 215, endPoint y: 182, distance: 125.2
click at [215, 182] on div "Enhance the Talent's profile by adding highlights relevant to this job - accomp…" at bounding box center [356, 186] width 292 height 278
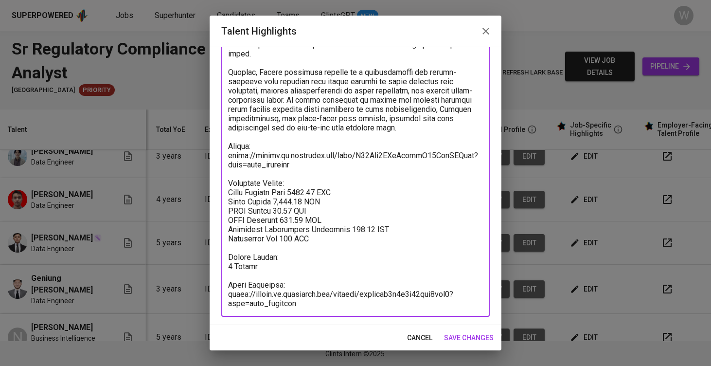
click at [449, 335] on span "save changes" at bounding box center [469, 338] width 50 height 12
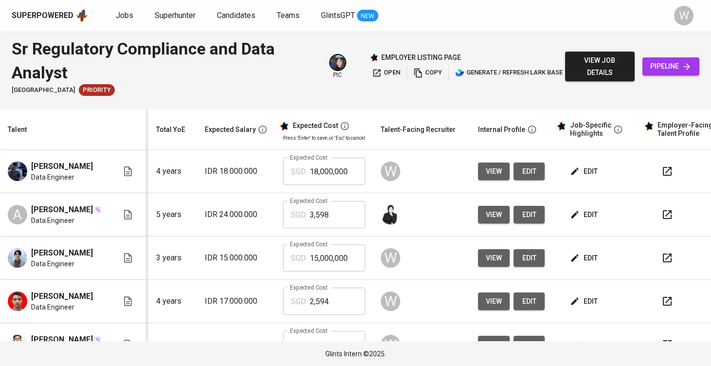
scroll to position [0, 105]
click at [581, 176] on span "edit" at bounding box center [585, 171] width 26 height 12
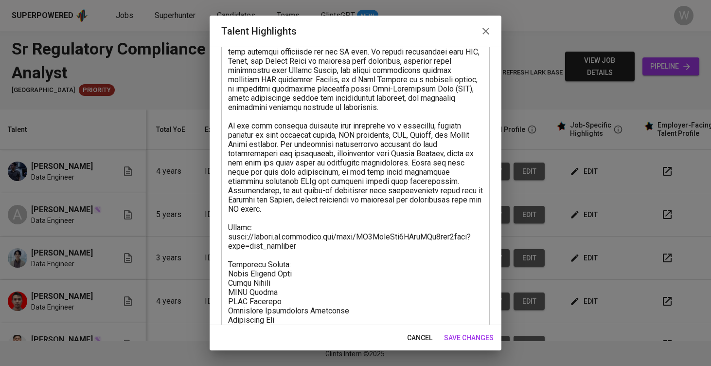
scroll to position [341, 0]
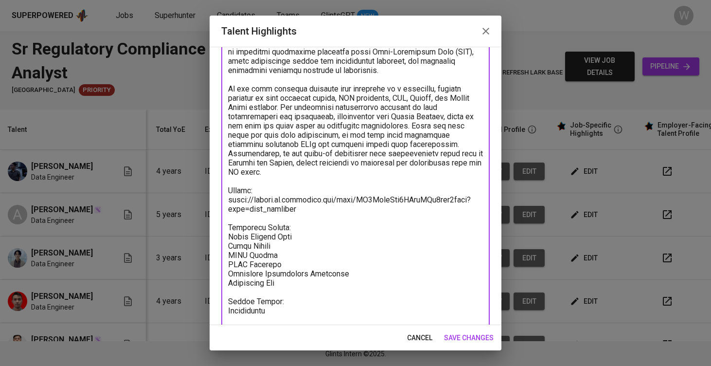
drag, startPoint x: 296, startPoint y: 262, endPoint x: 225, endPoint y: 211, distance: 87.5
click at [225, 211] on div "x Talent Highlights" at bounding box center [355, 51] width 268 height 581
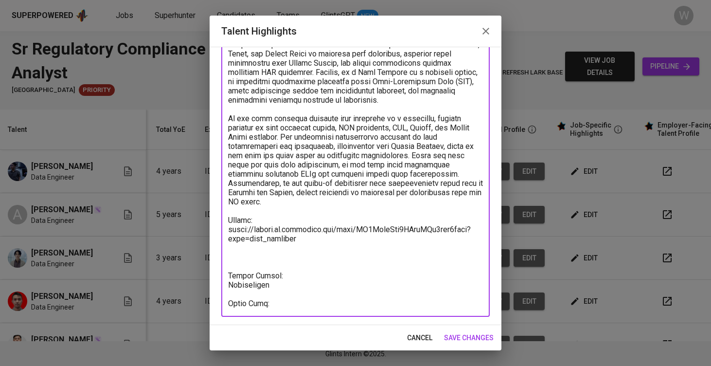
scroll to position [311, 0]
paste textarea "Breakdown Salary: Total Payroll Cost 2728.58 SGD Basic Salary 2,040.88 SGD BPJS…"
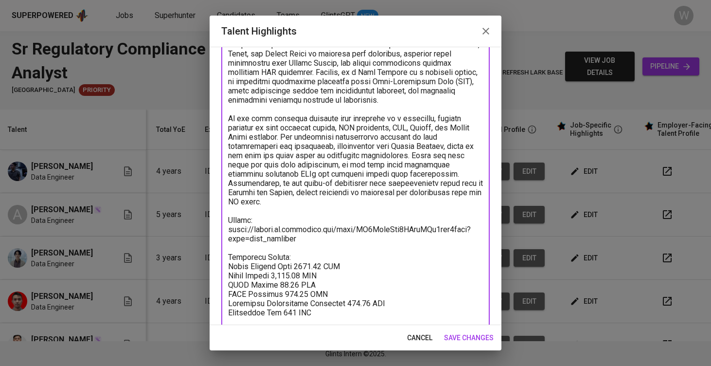
type textarea "Ghaly has more than 3.5 years of experience as a Data Engineer, specializing in…"
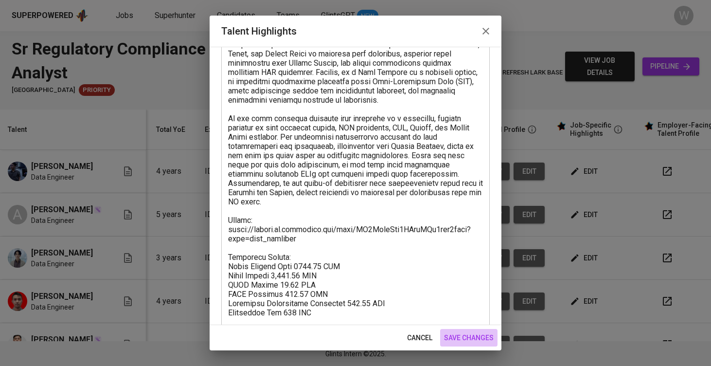
click at [472, 333] on span "save changes" at bounding box center [469, 338] width 50 height 12
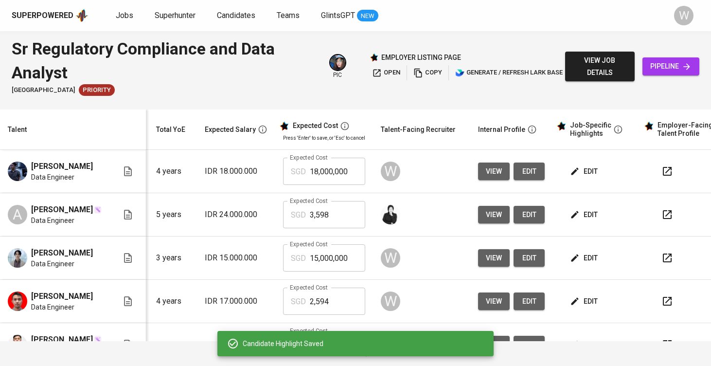
click at [345, 169] on input "18,000,000" at bounding box center [337, 171] width 55 height 27
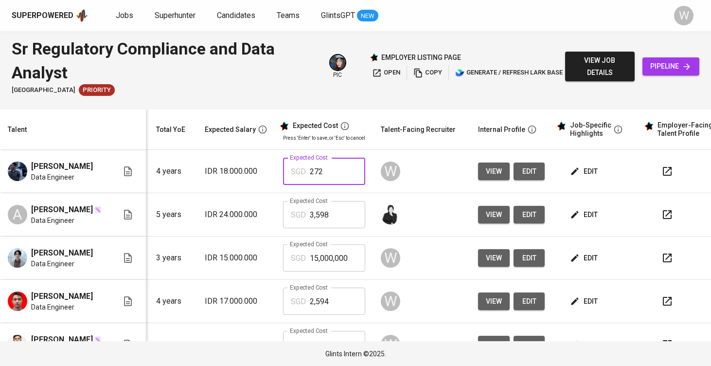
type input "2,729"
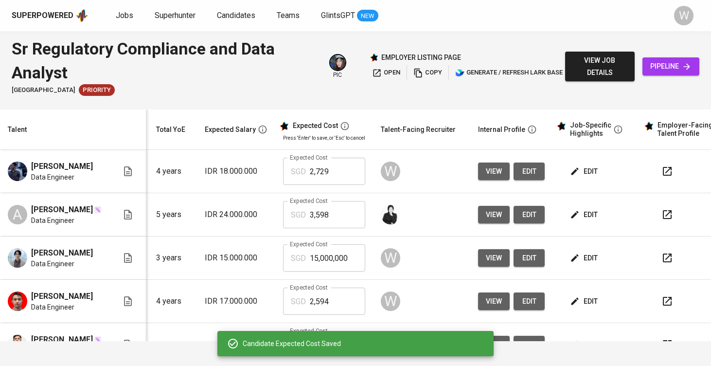
scroll to position [74, 105]
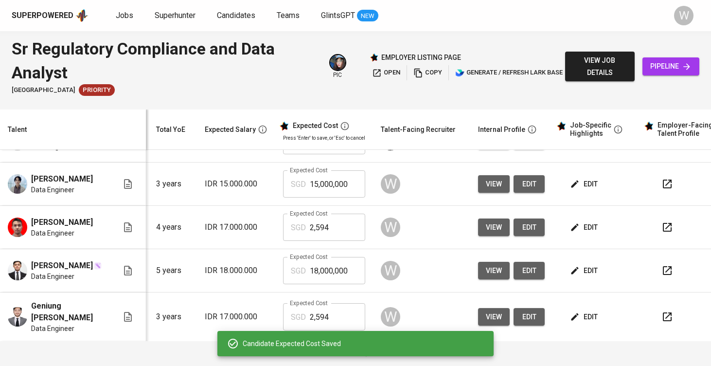
click at [351, 278] on input "18,000,000" at bounding box center [337, 270] width 55 height 27
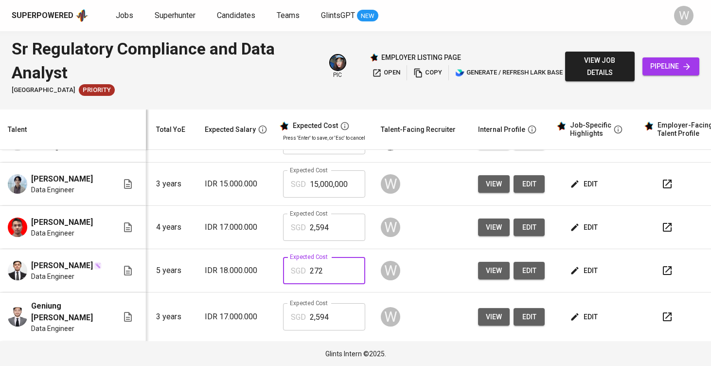
type input "2,729"
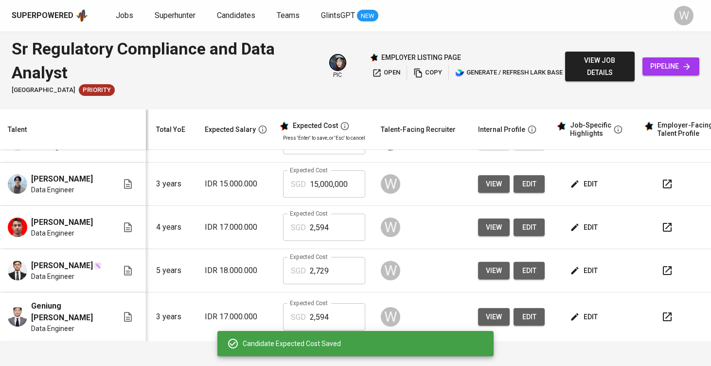
click at [574, 232] on icon "button" at bounding box center [575, 227] width 10 height 10
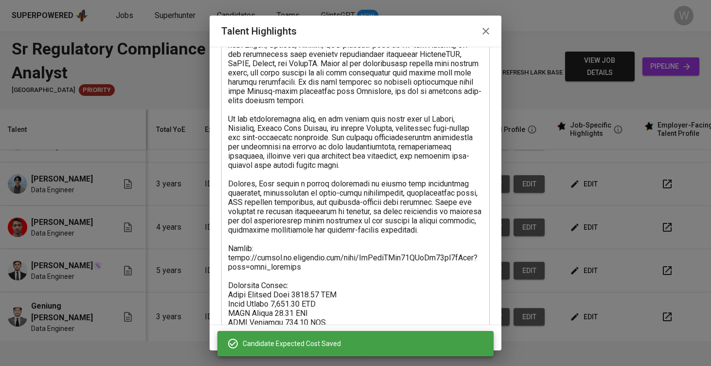
scroll to position [385, 0]
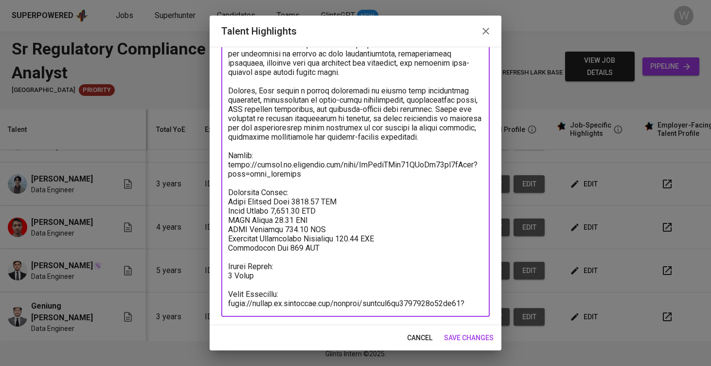
drag, startPoint x: 283, startPoint y: 229, endPoint x: 221, endPoint y: 185, distance: 76.1
click at [221, 185] on div "x Talent Highlights" at bounding box center [355, 17] width 268 height 600
click at [458, 335] on span "save changes" at bounding box center [469, 338] width 50 height 12
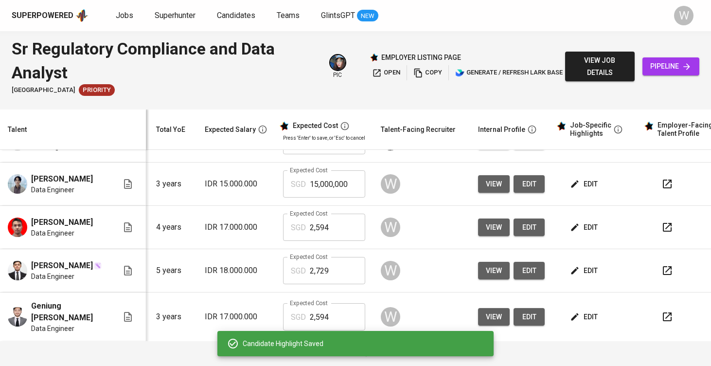
click at [574, 188] on icon "button" at bounding box center [574, 183] width 7 height 7
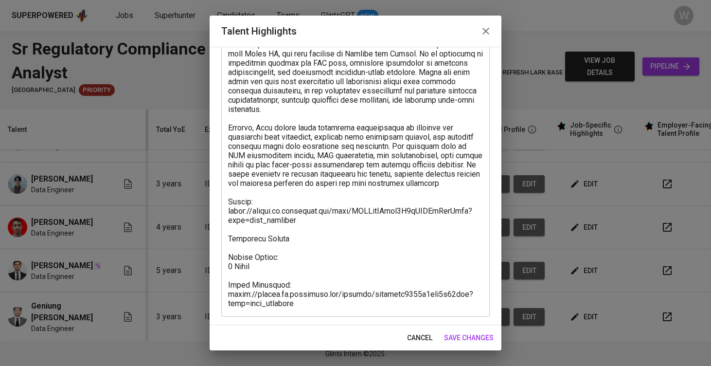
scroll to position [320, 0]
click at [299, 239] on textarea at bounding box center [355, 48] width 255 height 517
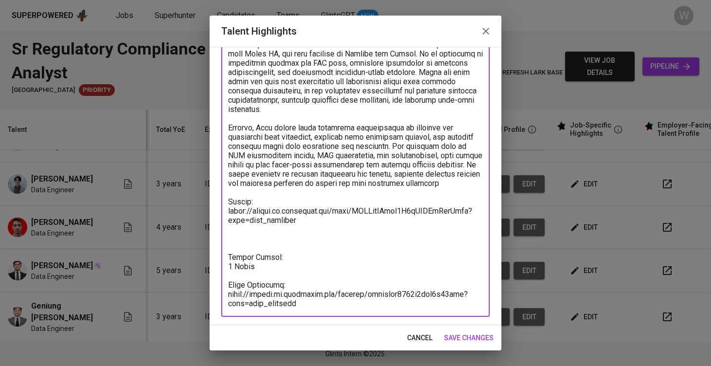
paste textarea "Breakdown Salary: Total Payroll Cost 2593.53 SGD Basic Salary 1,920.91 SGD BPJS…"
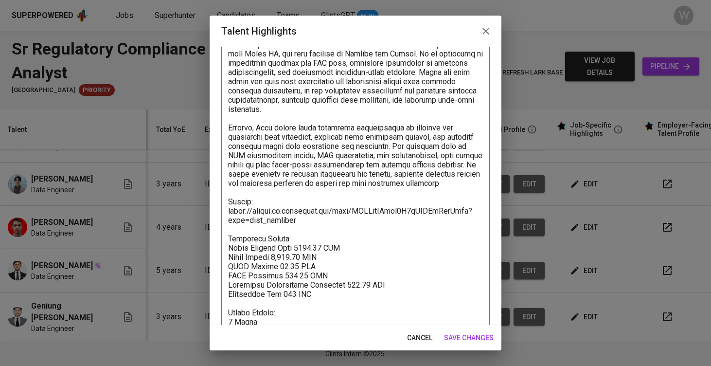
type textarea "Rexy is a data engineer with professional experience across automotive, mining,…"
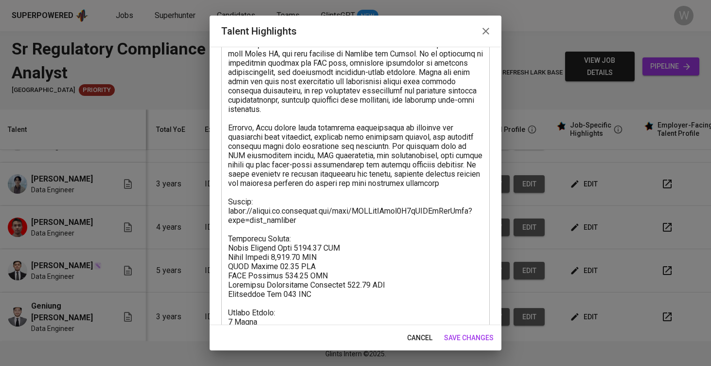
click at [471, 325] on div "cancel save changes" at bounding box center [356, 338] width 292 height 26
click at [471, 335] on span "save changes" at bounding box center [469, 338] width 50 height 12
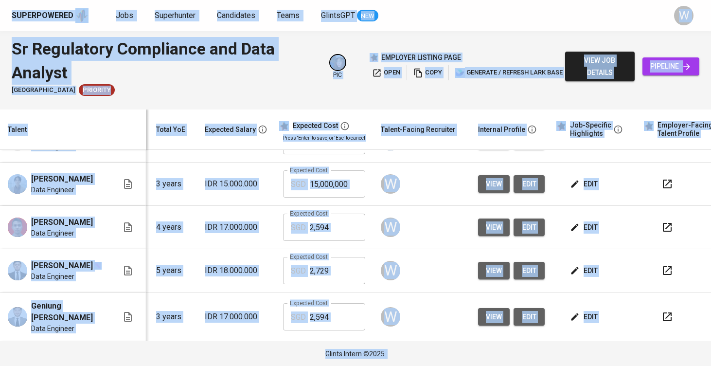
click at [357, 193] on input "15,000,000" at bounding box center [337, 183] width 55 height 27
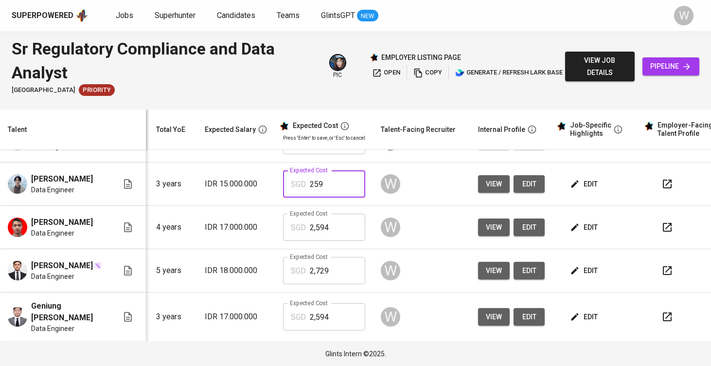
type input "2,594"
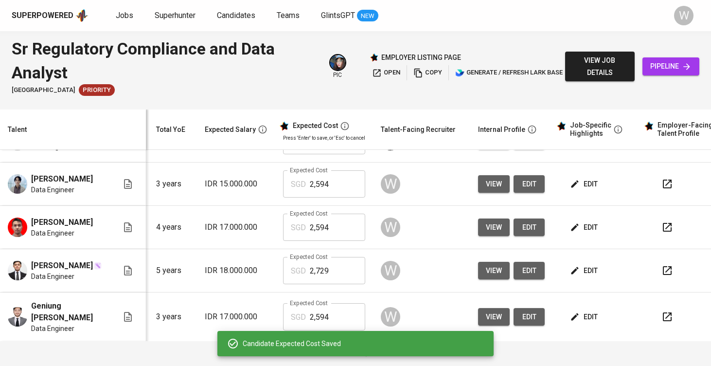
click at [530, 190] on span "edit" at bounding box center [529, 184] width 16 height 12
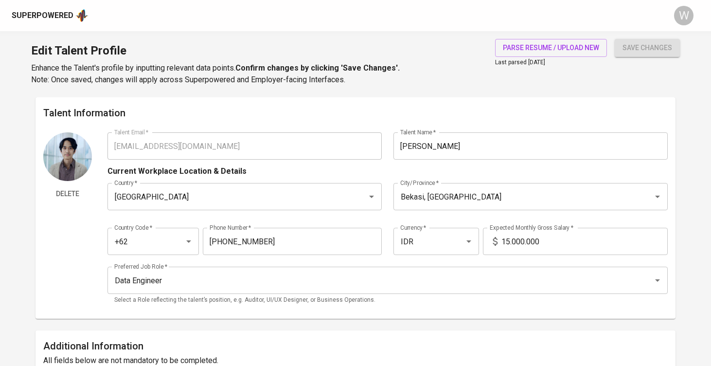
click at [508, 239] on input "15.000.000" at bounding box center [584, 241] width 166 height 27
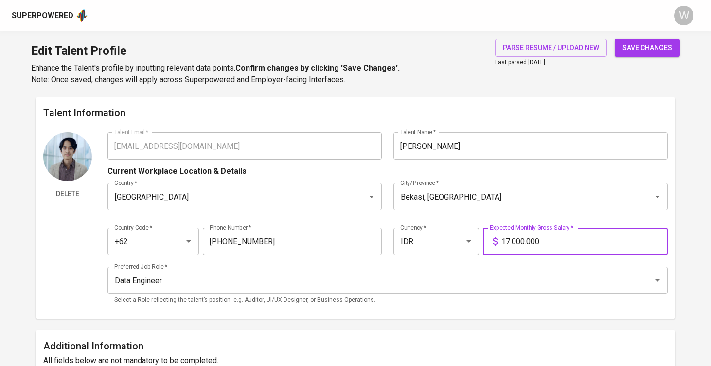
type input "17.000.000"
click at [649, 39] on button "save changes" at bounding box center [647, 48] width 65 height 18
